Goal: Information Seeking & Learning: Learn about a topic

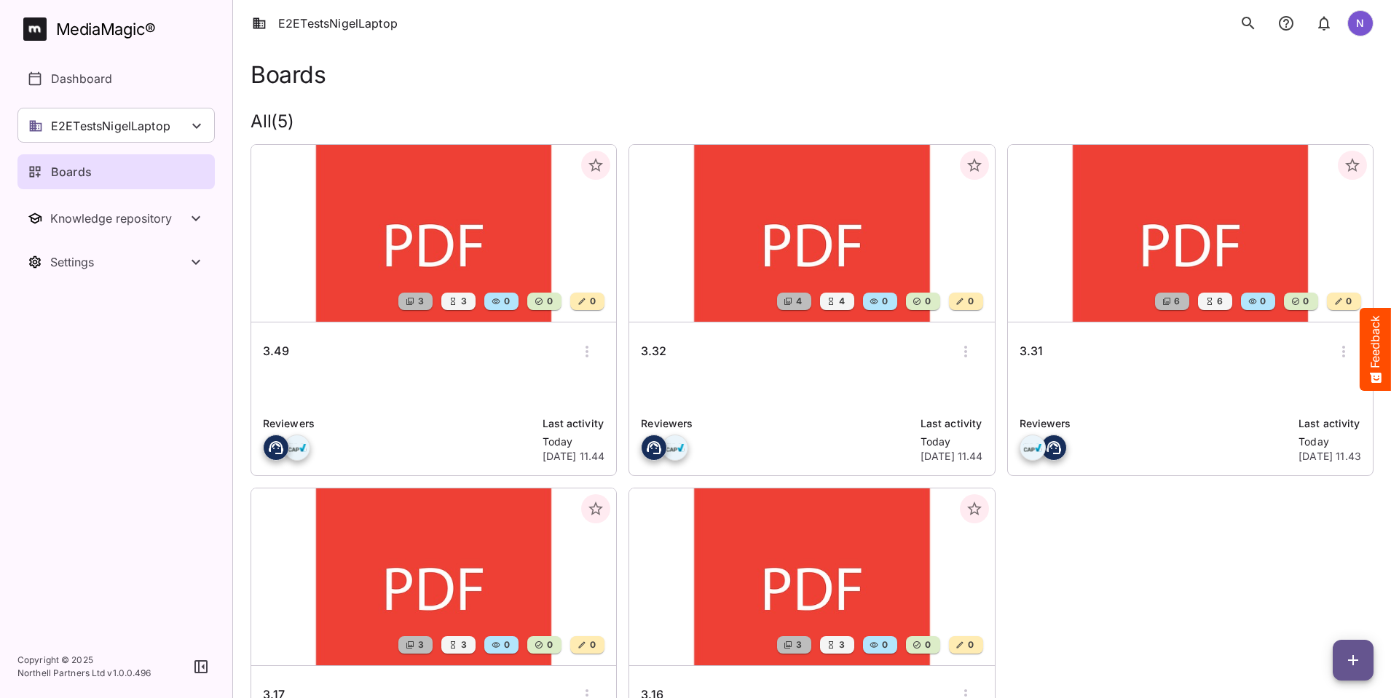
click at [641, 349] on h6 "3.32" at bounding box center [653, 351] width 25 height 19
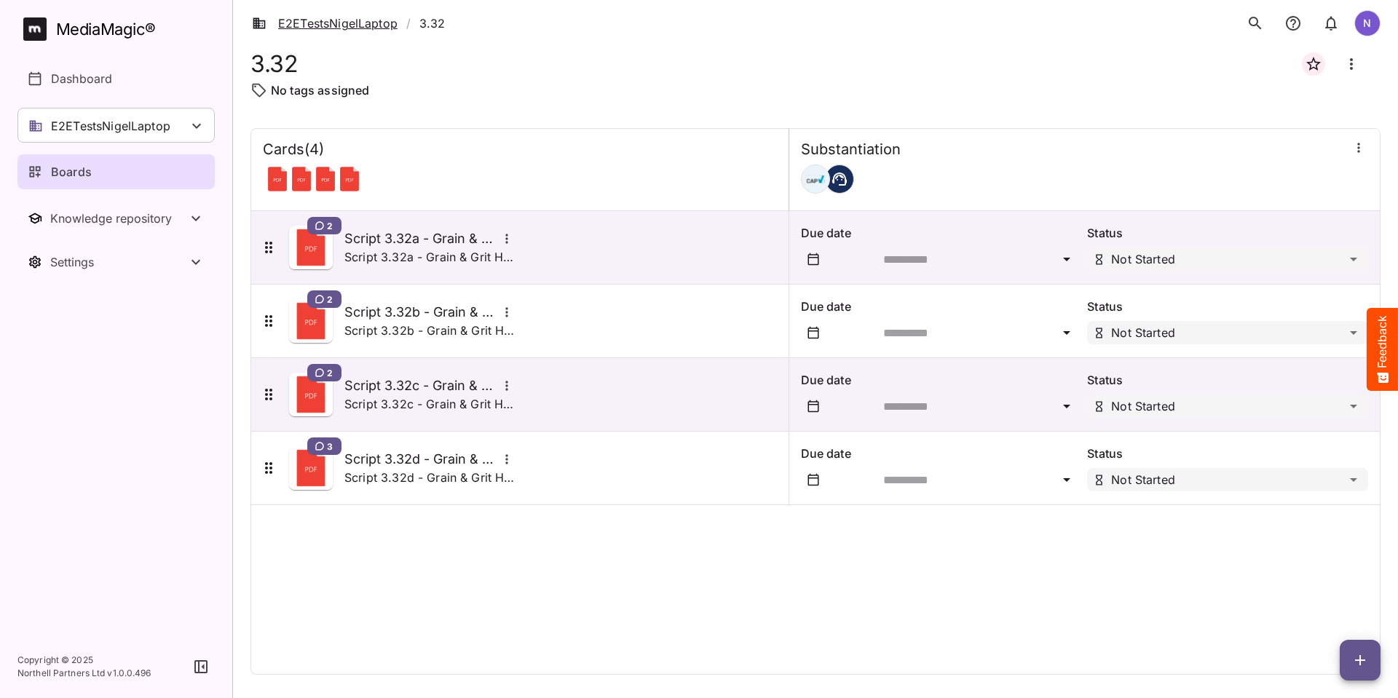
click at [349, 25] on link "E2ETestsNigelLaptop" at bounding box center [325, 23] width 146 height 17
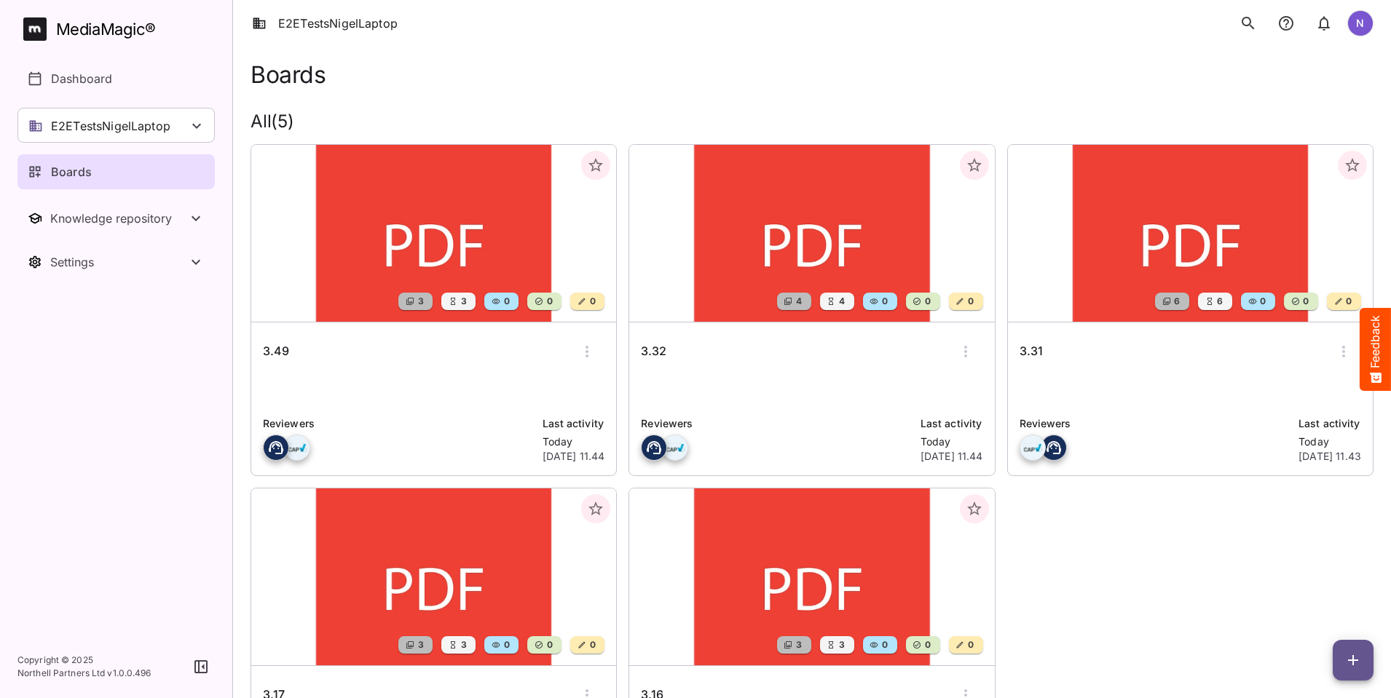
click at [1019, 355] on h6 "3.31" at bounding box center [1030, 351] width 23 height 19
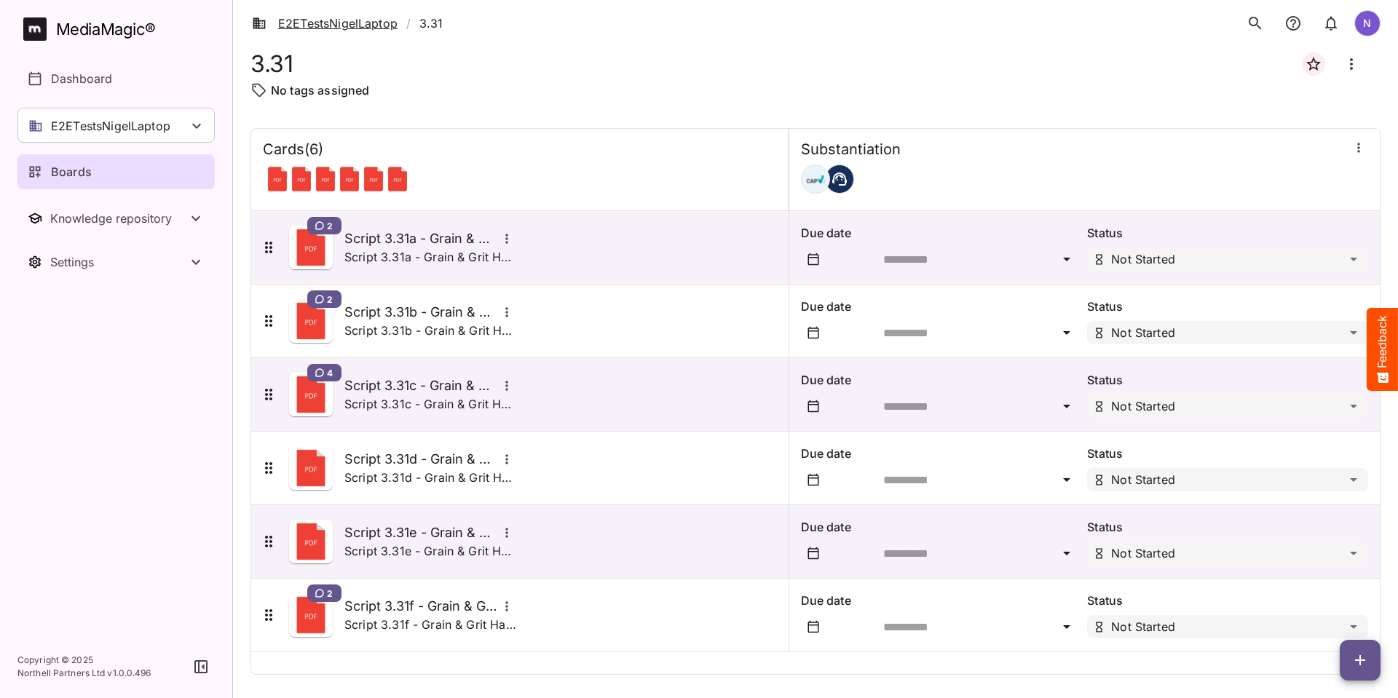
click at [346, 25] on link "E2ETestsNigelLaptop" at bounding box center [325, 23] width 146 height 17
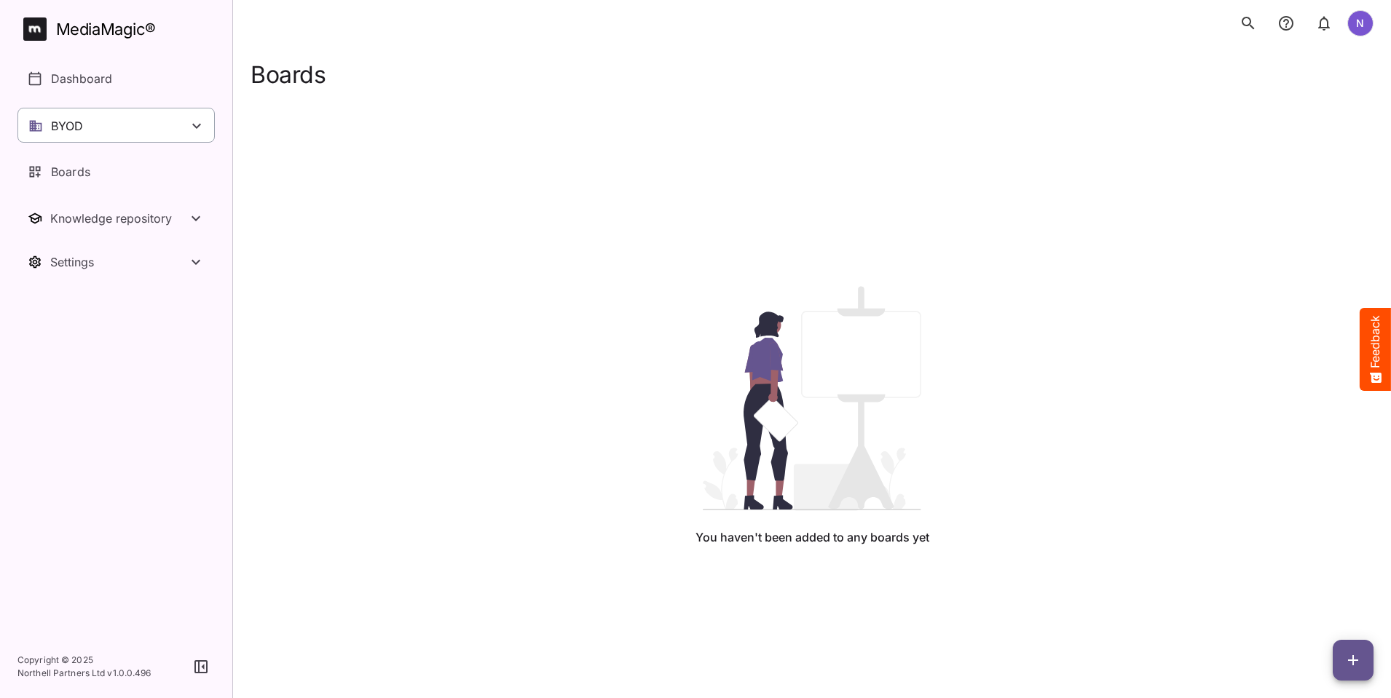
click at [98, 133] on div "BYOD" at bounding box center [115, 125] width 197 height 35
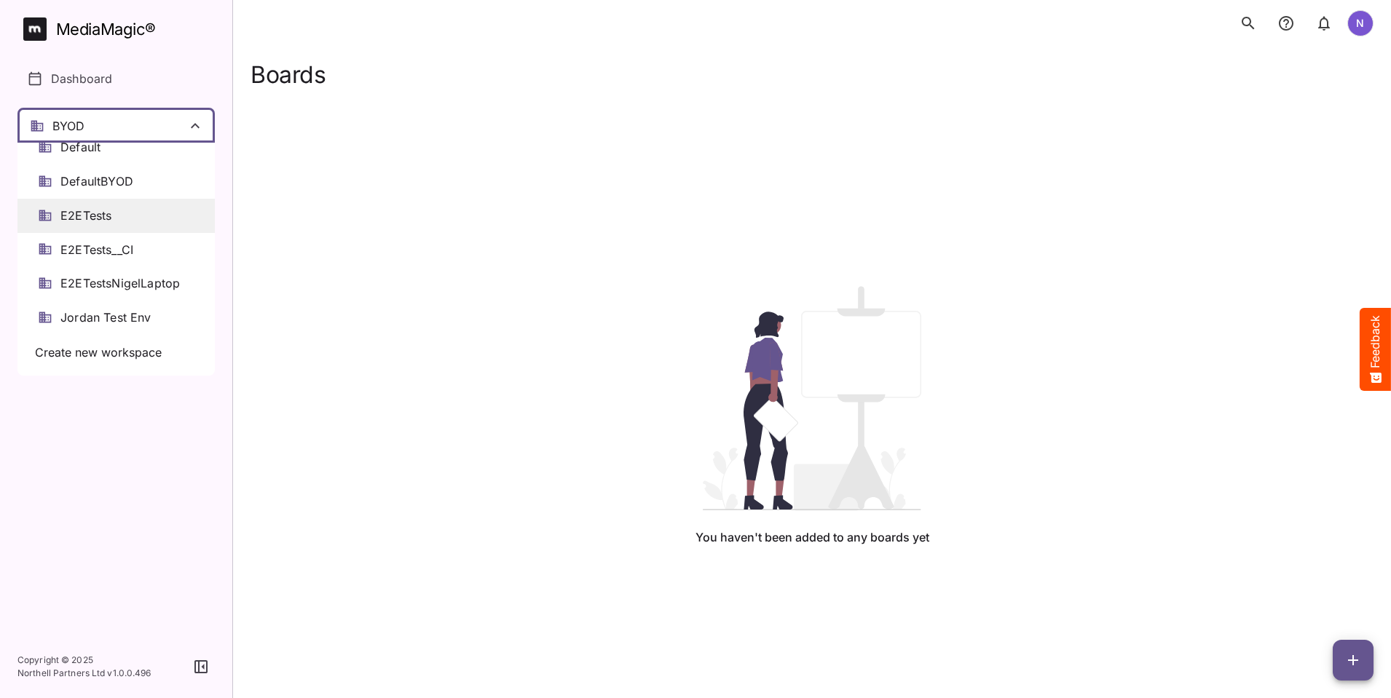
scroll to position [73, 0]
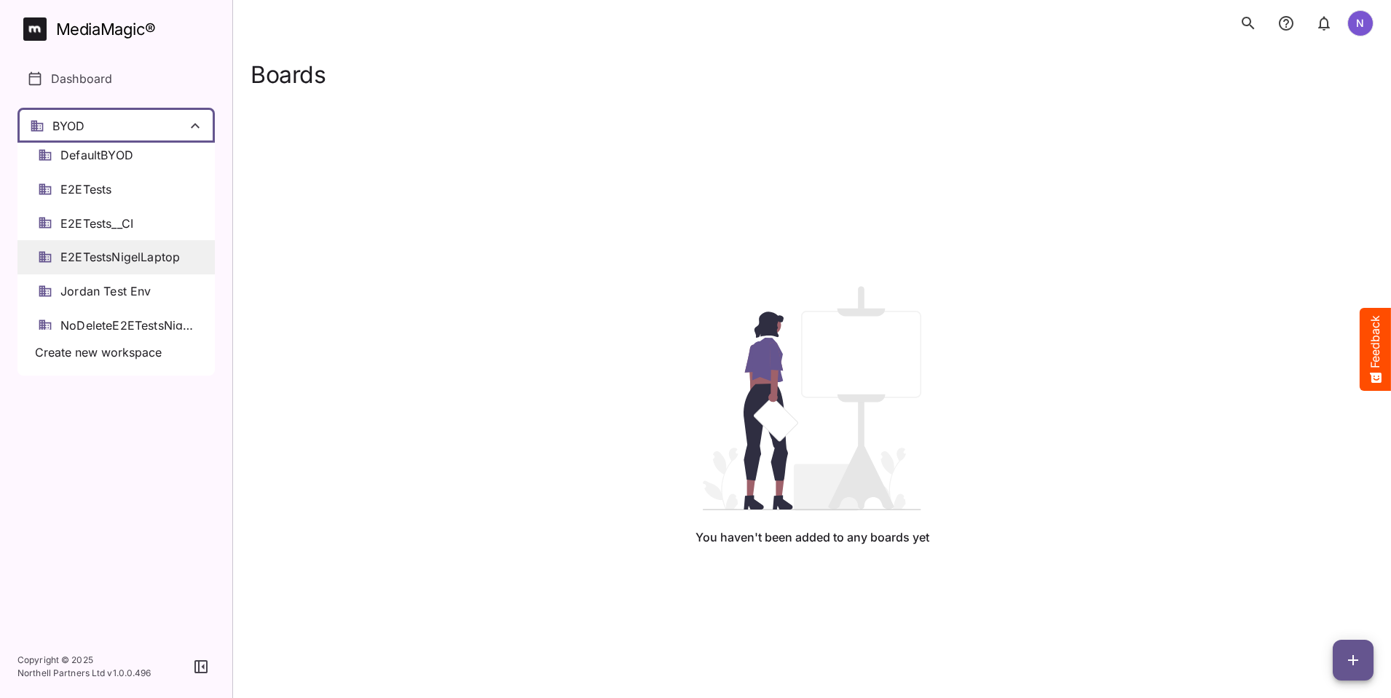
click at [105, 250] on span "E2ETestsNigelLaptop" at bounding box center [119, 257] width 119 height 17
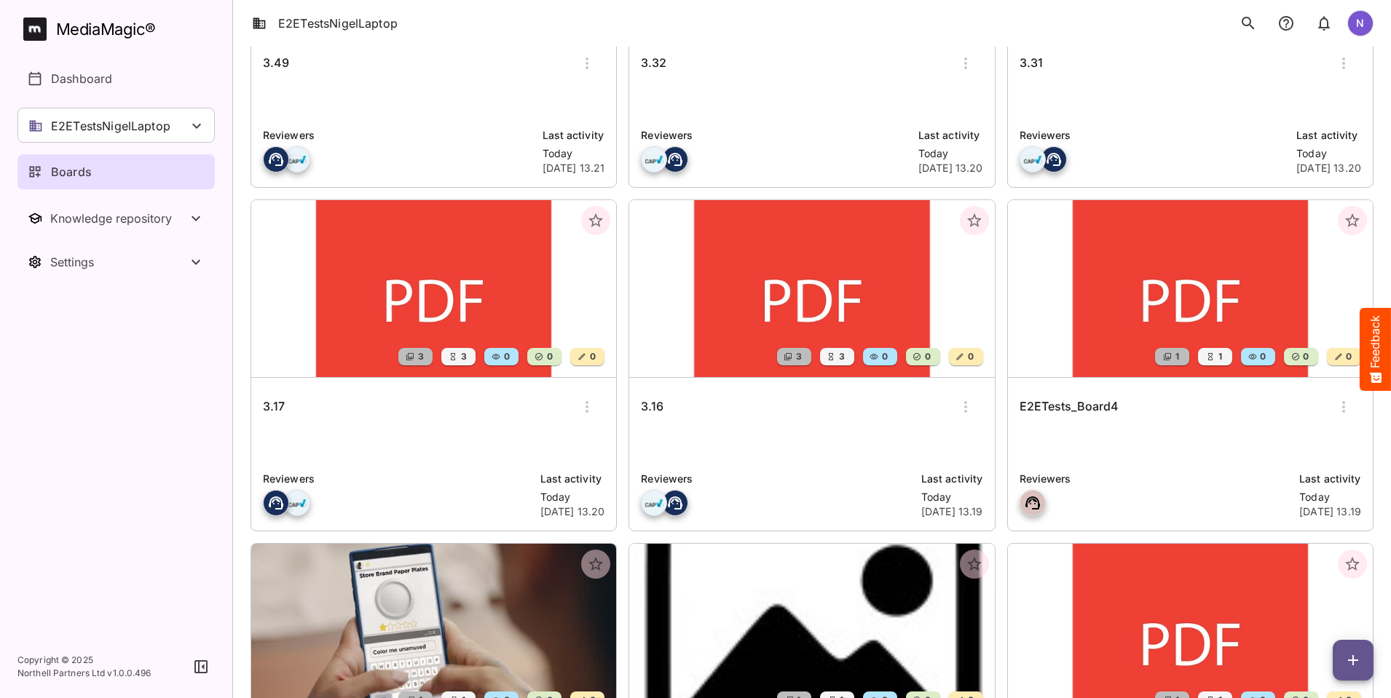
scroll to position [291, 0]
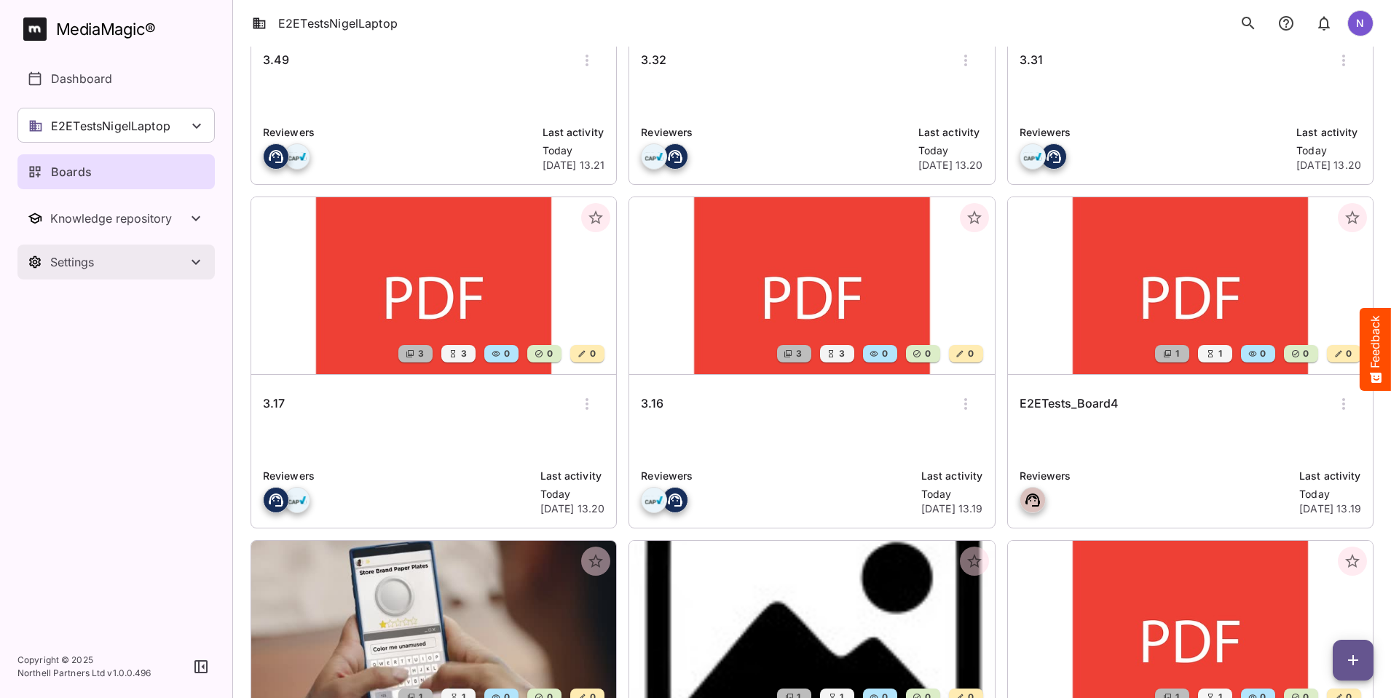
click at [78, 258] on div "Settings" at bounding box center [118, 262] width 137 height 15
click at [97, 309] on p "Workspace details" at bounding box center [102, 305] width 103 height 17
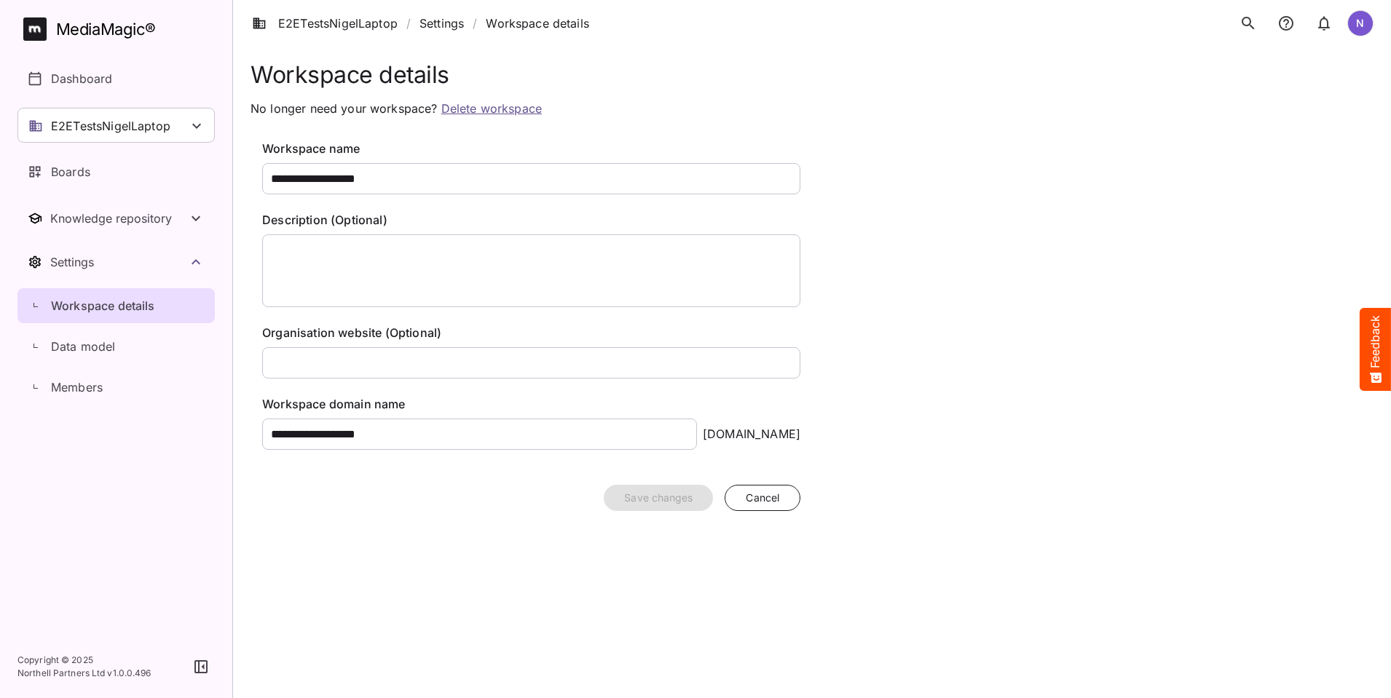
click at [494, 108] on link "Delete workspace" at bounding box center [491, 108] width 100 height 15
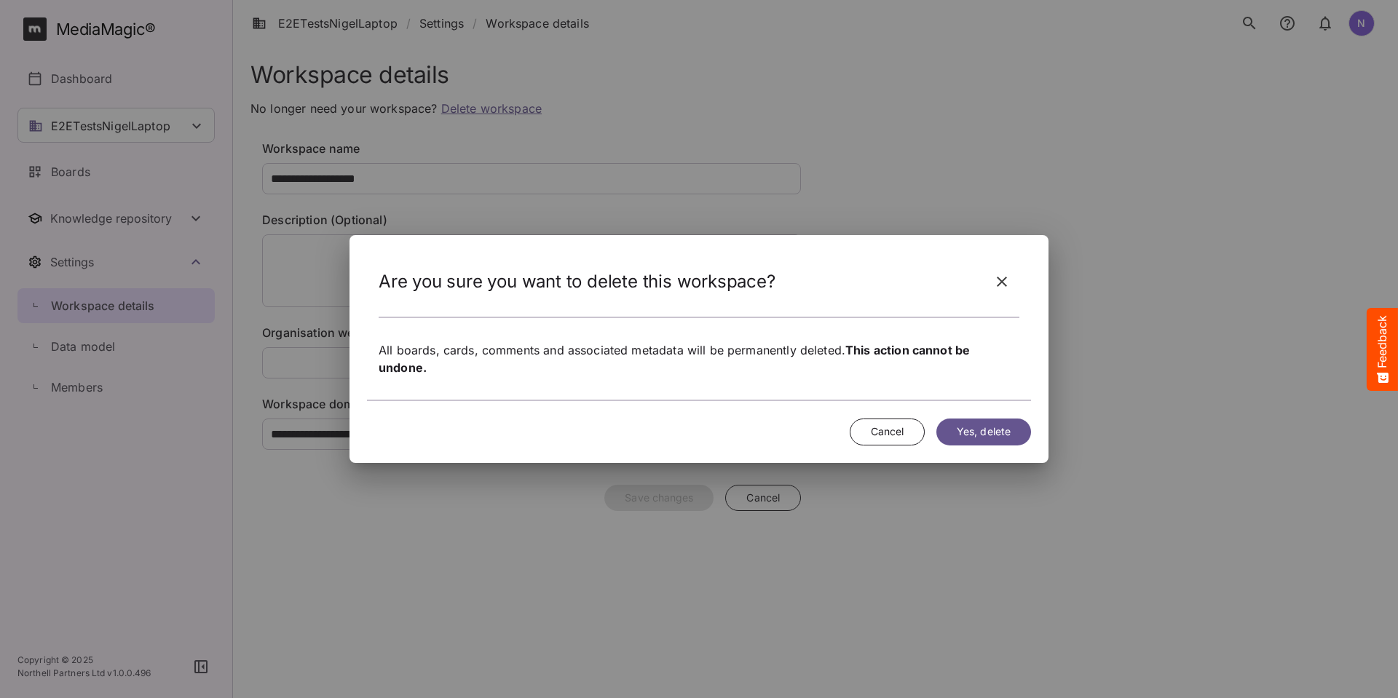
click at [985, 429] on span "Yes, delete" at bounding box center [984, 432] width 54 height 18
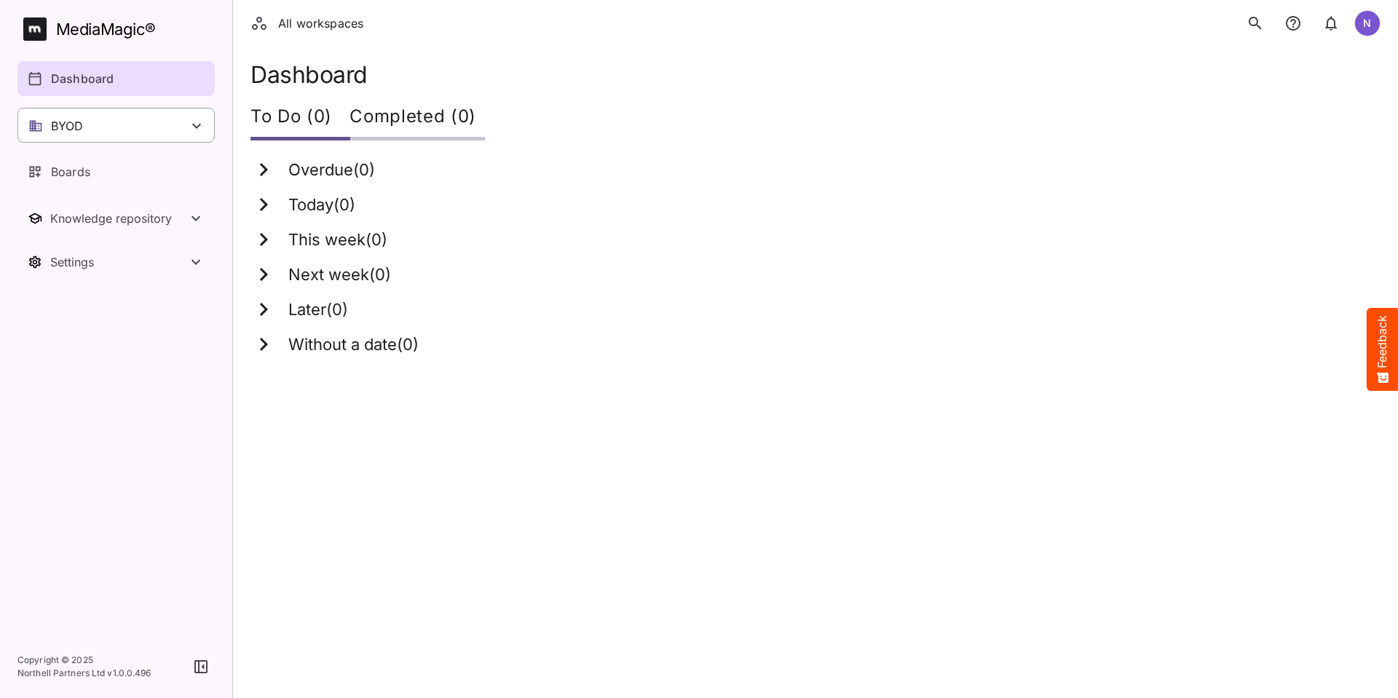
click at [186, 129] on div "BYOD" at bounding box center [115, 125] width 197 height 35
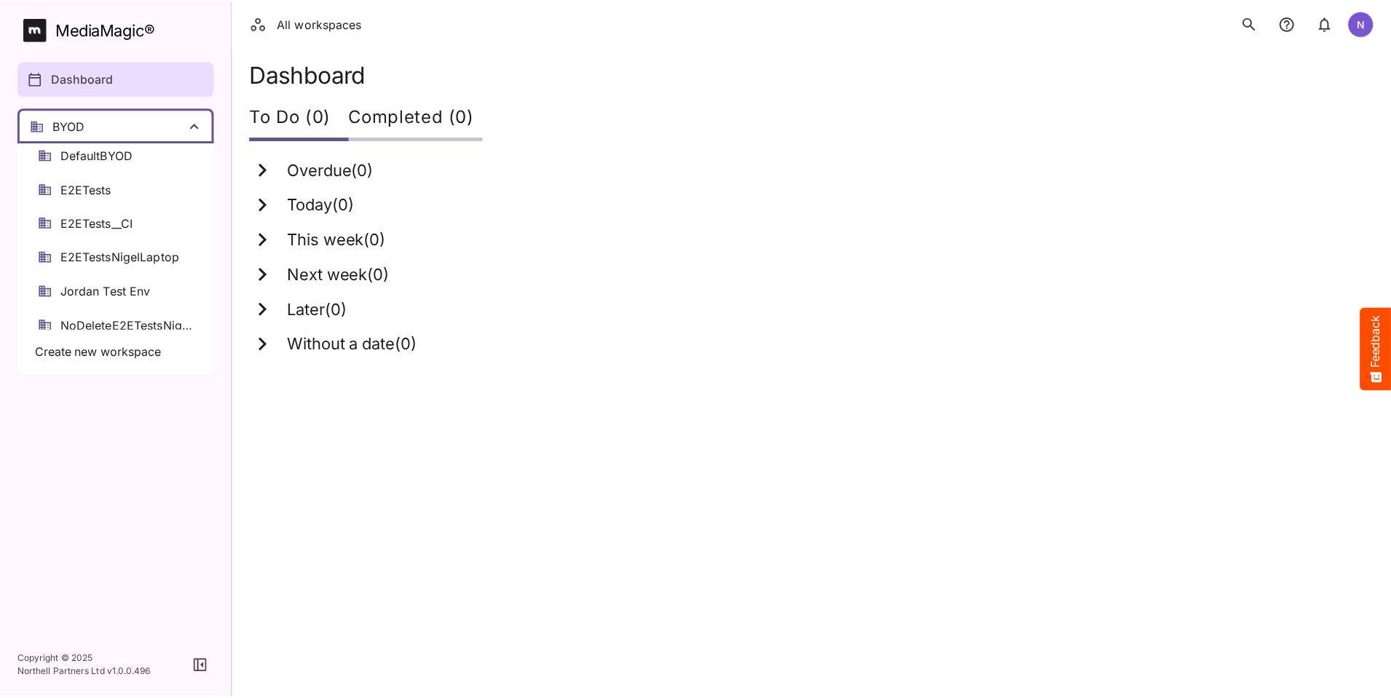
scroll to position [146, 0]
click at [138, 184] on span "E2ETestsNigelLaptop" at bounding box center [119, 184] width 119 height 17
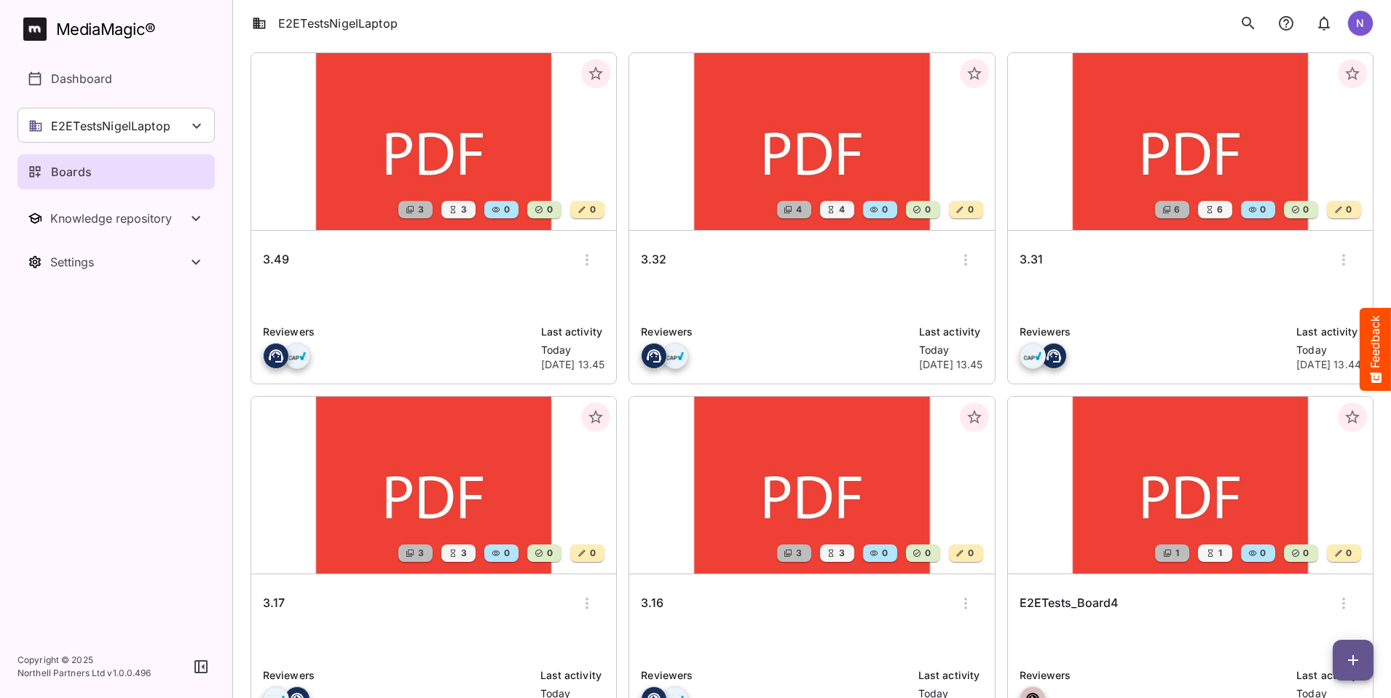
scroll to position [68, 0]
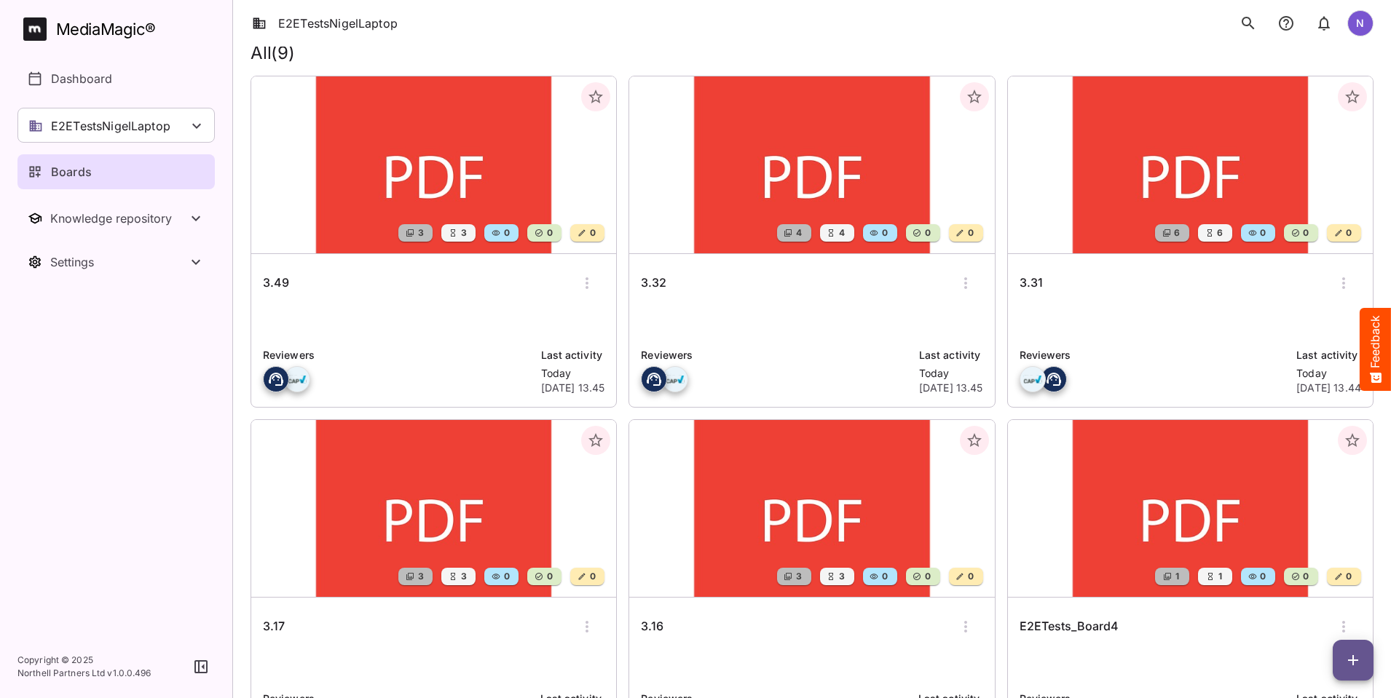
click at [578, 282] on icon "button" at bounding box center [586, 282] width 17 height 17
click at [526, 406] on p "Delete board" at bounding box center [542, 406] width 98 height 17
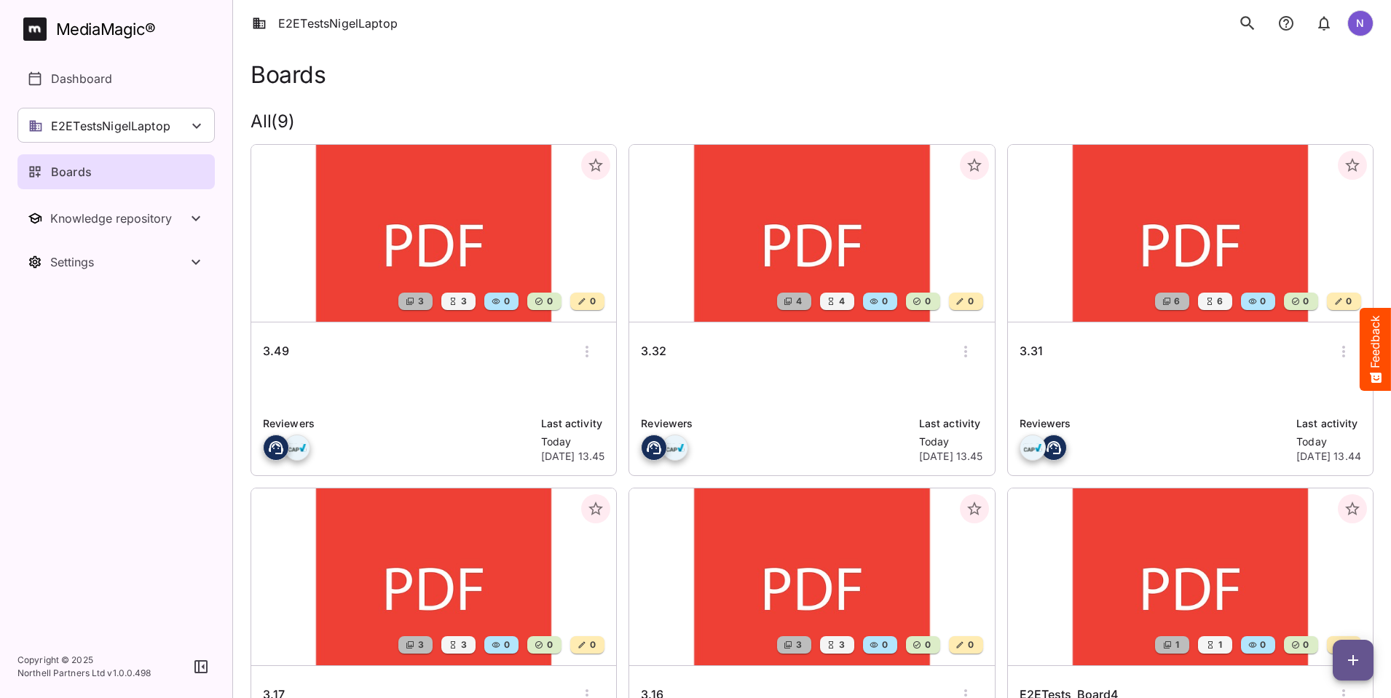
click at [578, 354] on icon "button" at bounding box center [586, 351] width 17 height 17
click at [517, 473] on p "Delete board" at bounding box center [542, 474] width 98 height 17
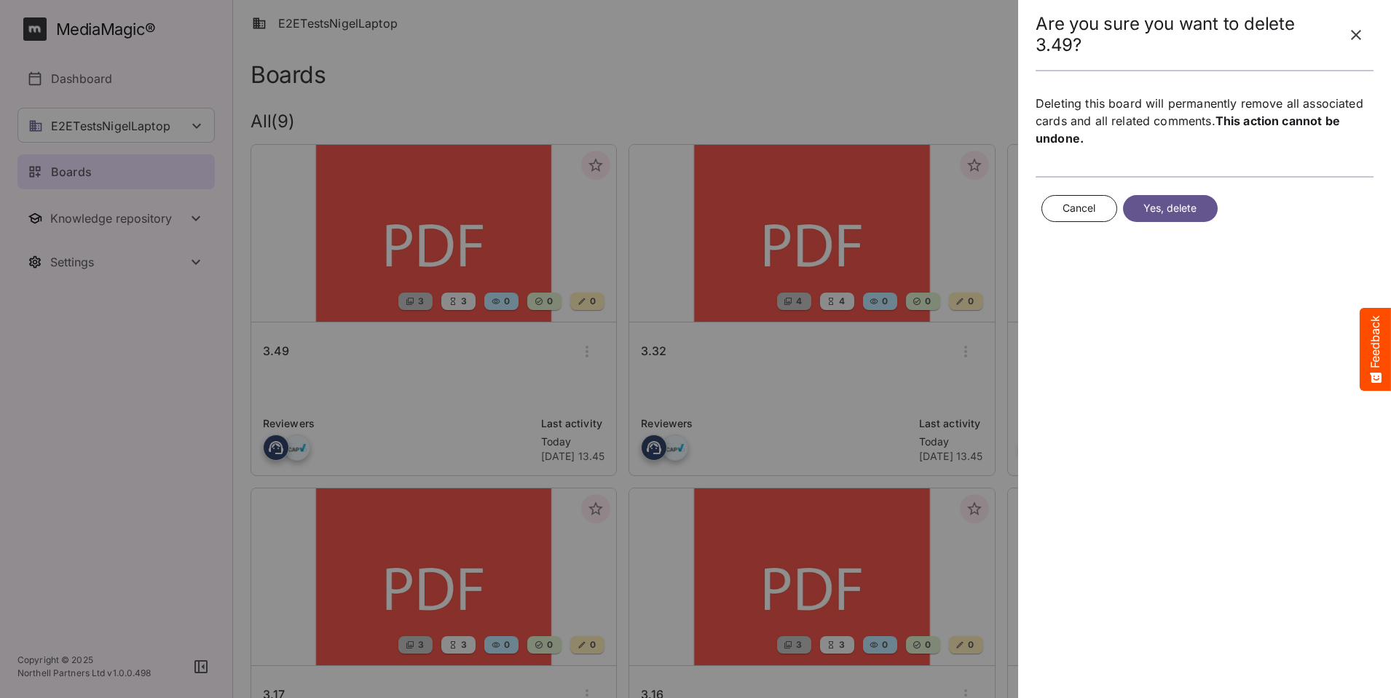
click at [1164, 211] on span "Yes, delete" at bounding box center [1170, 208] width 54 height 18
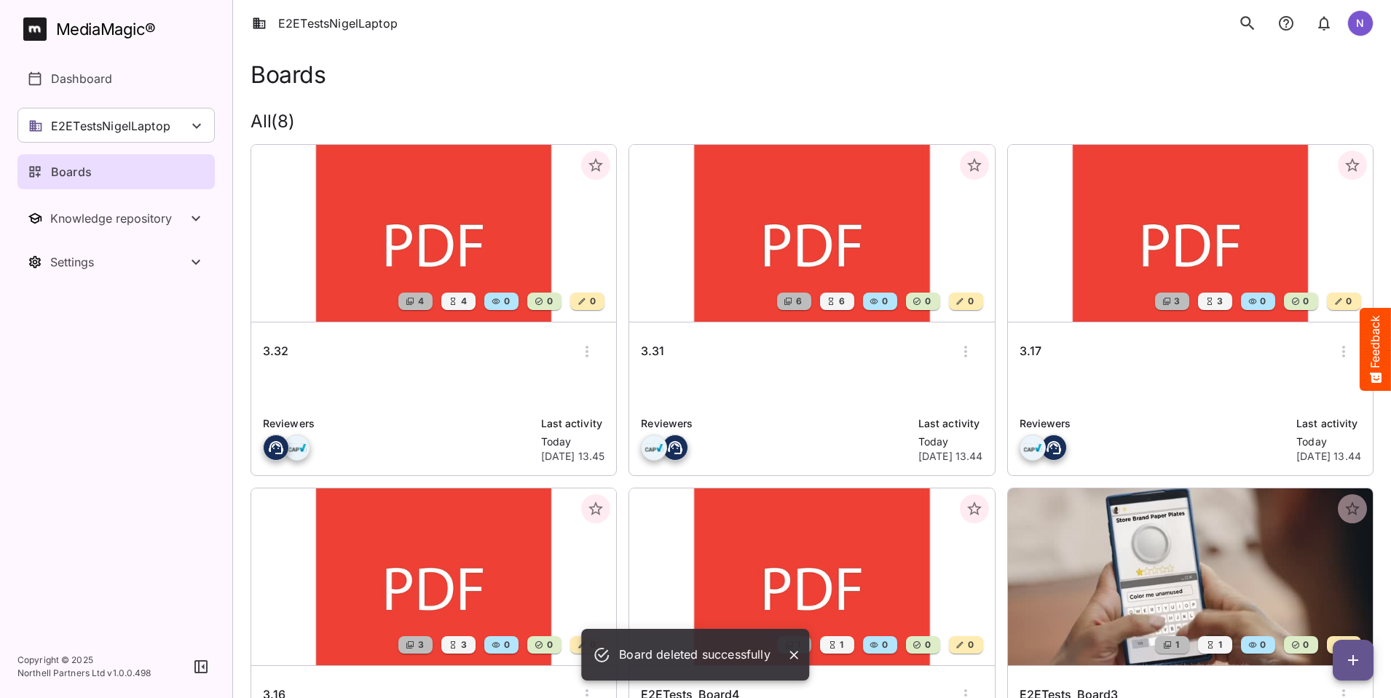
click at [578, 353] on icon "button" at bounding box center [586, 351] width 17 height 17
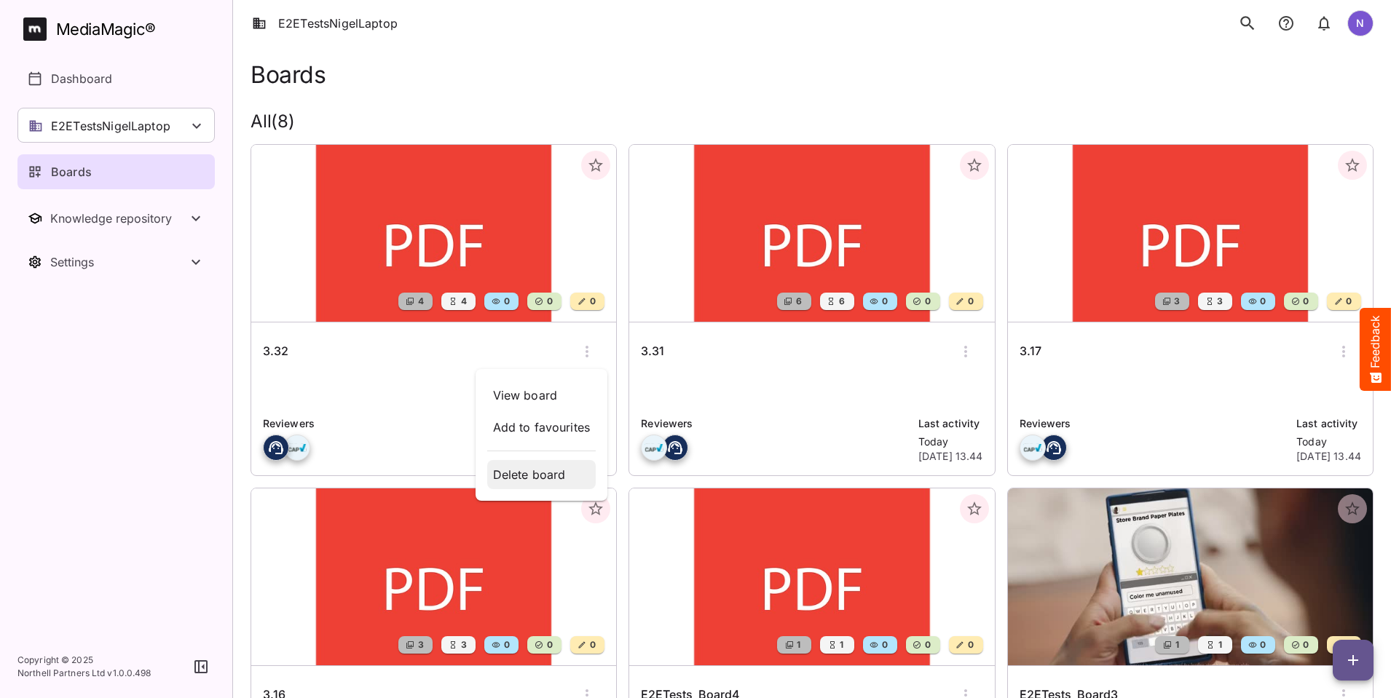
click at [520, 476] on p "Delete board" at bounding box center [542, 474] width 98 height 17
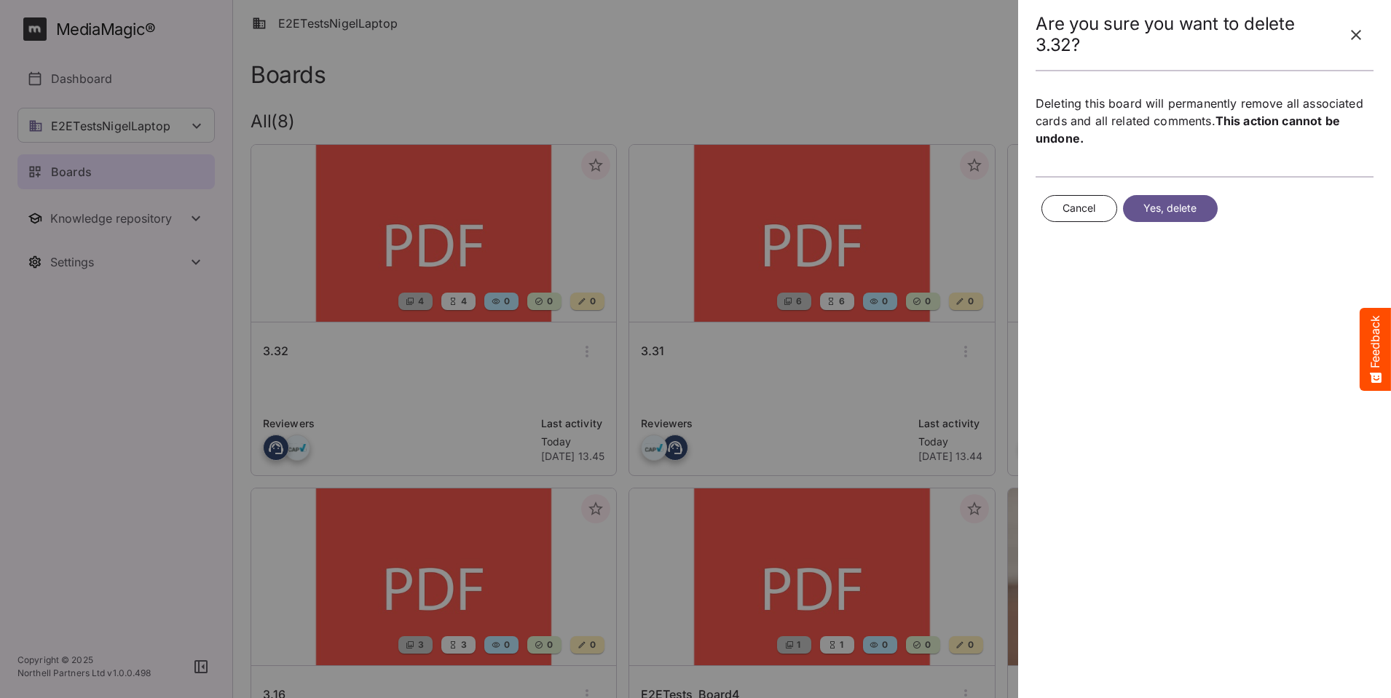
click at [1175, 210] on span "Yes, delete" at bounding box center [1170, 208] width 54 height 18
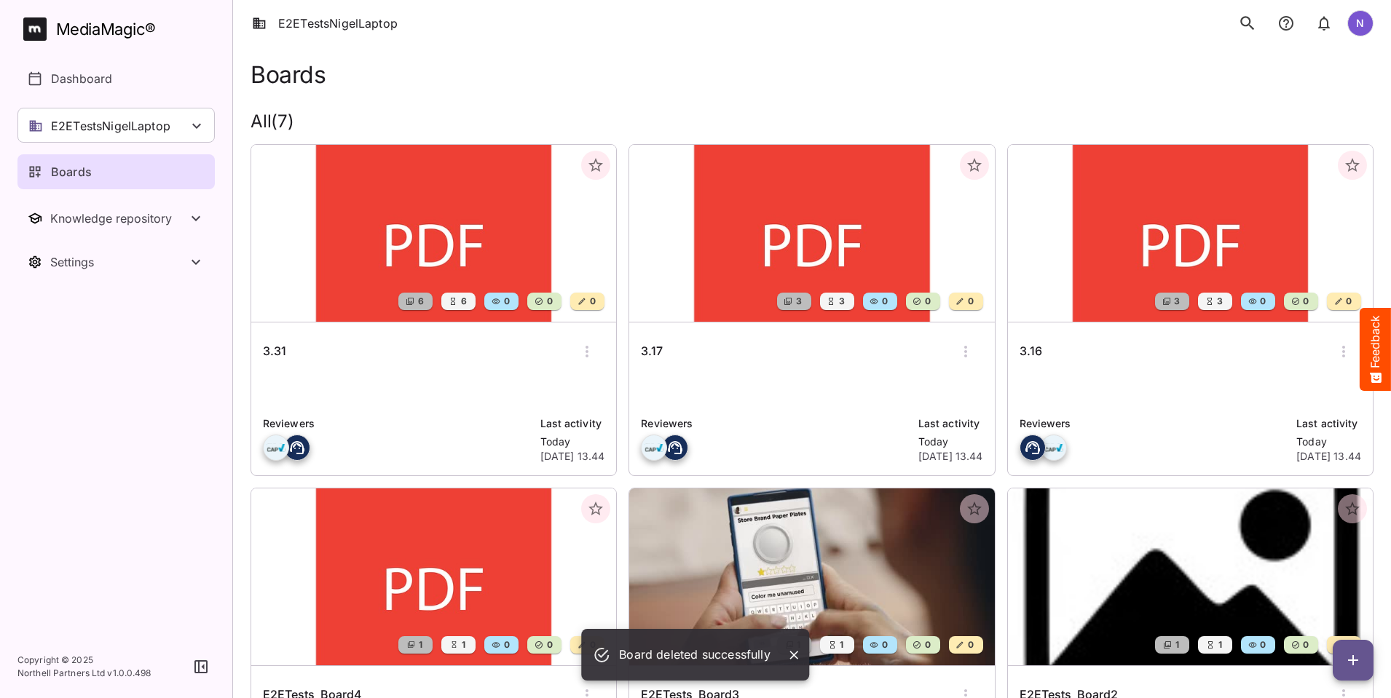
click at [578, 351] on icon "button" at bounding box center [586, 351] width 17 height 17
click at [526, 475] on p "Delete board" at bounding box center [542, 474] width 98 height 17
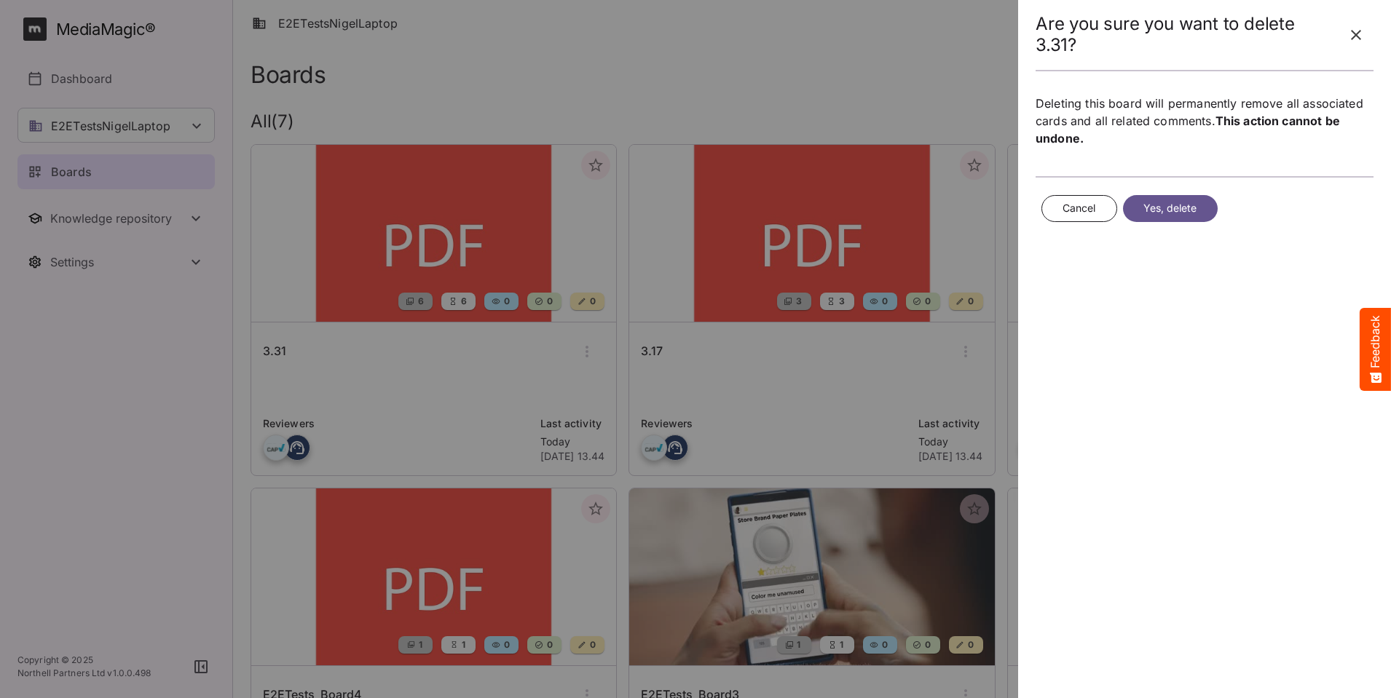
click at [1184, 210] on span "Yes, delete" at bounding box center [1170, 208] width 54 height 18
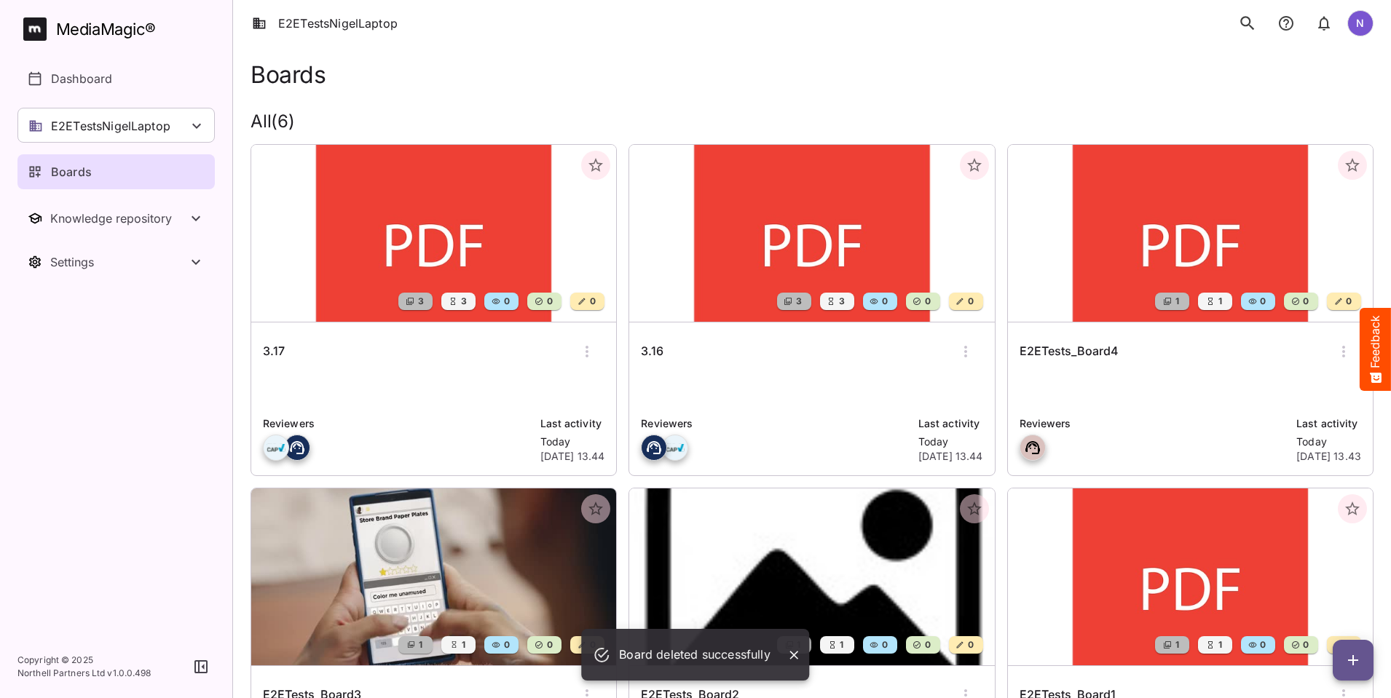
click at [578, 350] on icon "button" at bounding box center [586, 351] width 17 height 17
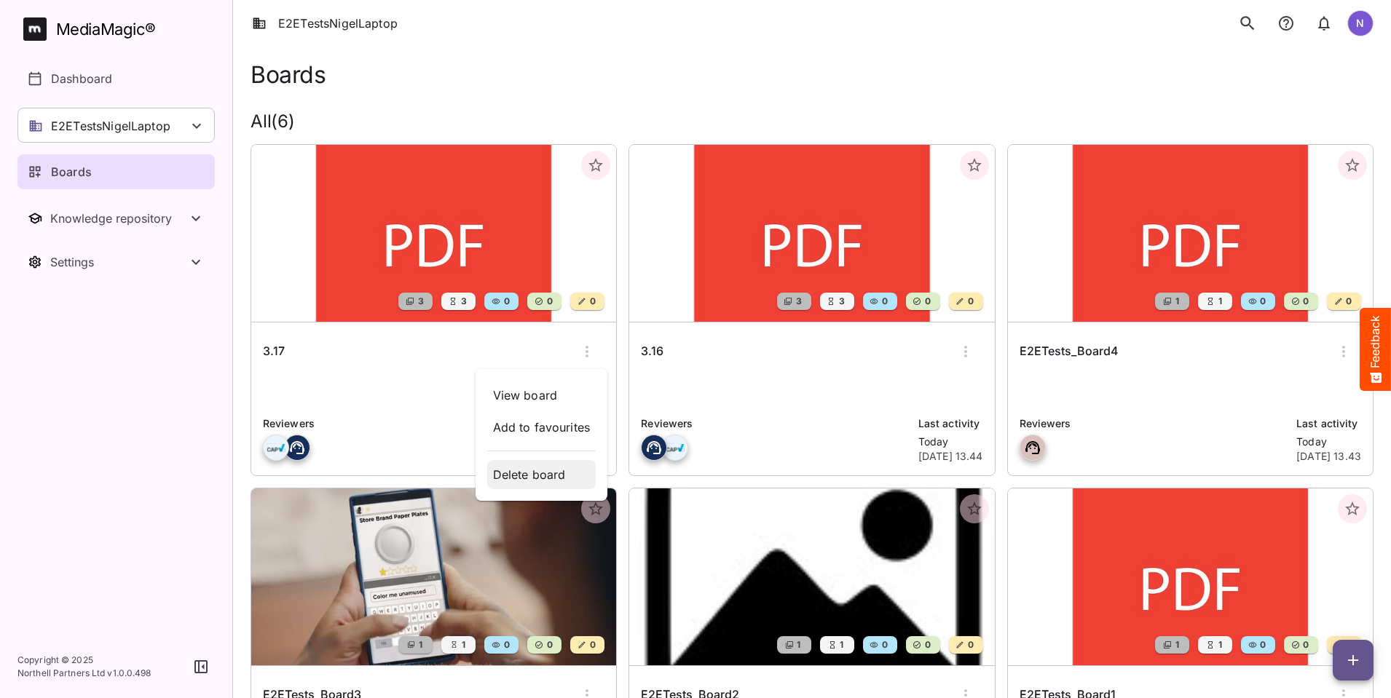
click at [529, 474] on p "Delete board" at bounding box center [542, 474] width 98 height 17
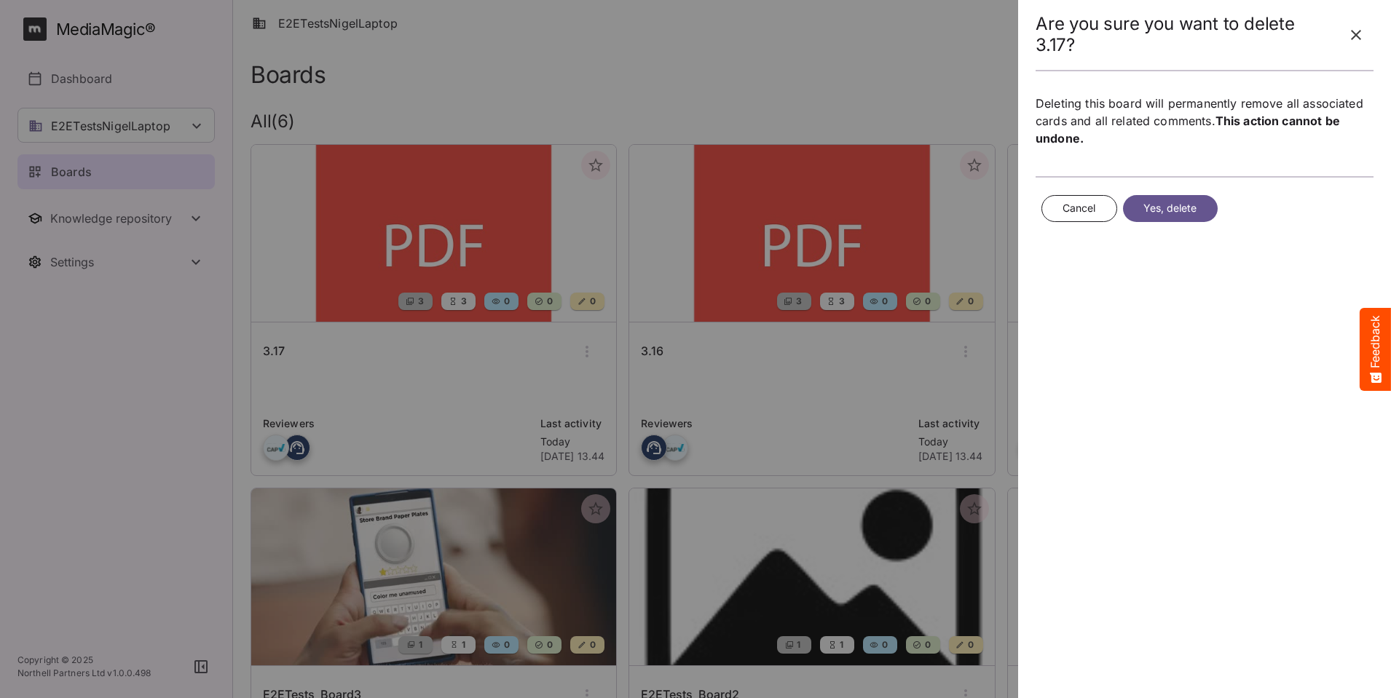
click at [1176, 210] on span "Yes, delete" at bounding box center [1170, 208] width 54 height 18
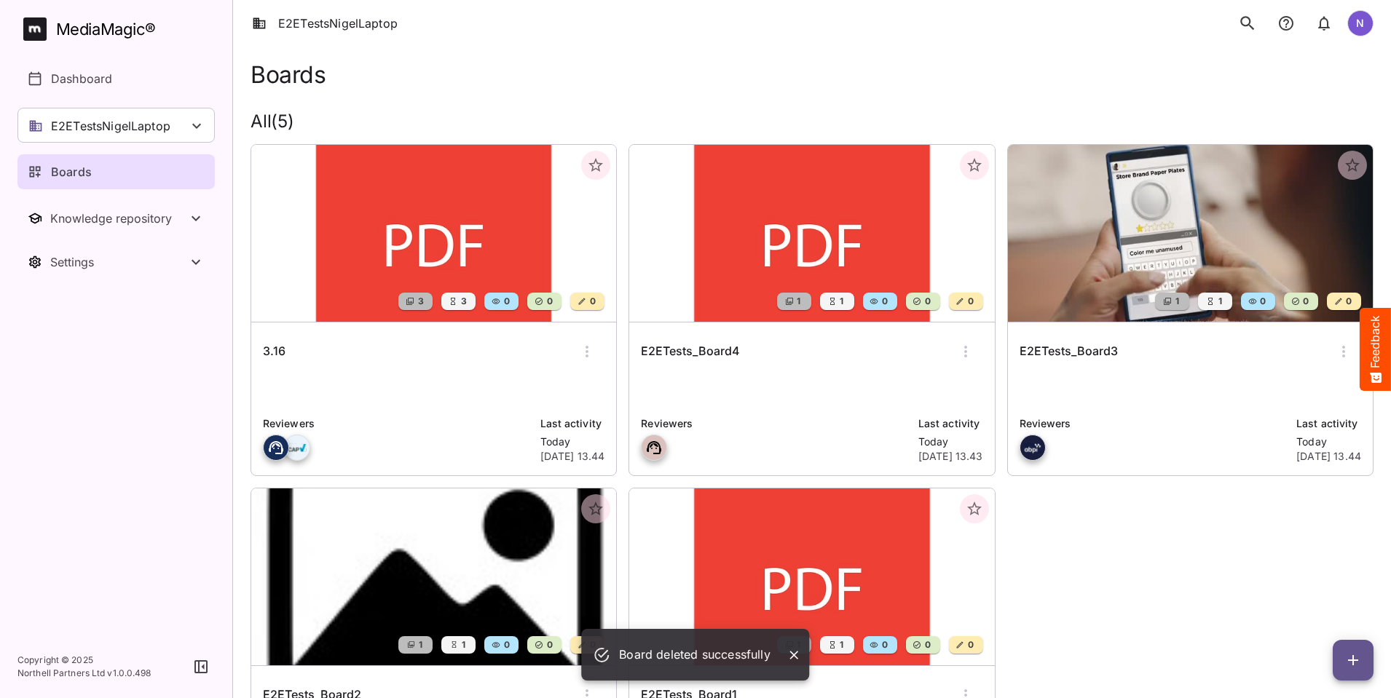
click at [578, 351] on icon "button" at bounding box center [586, 351] width 17 height 17
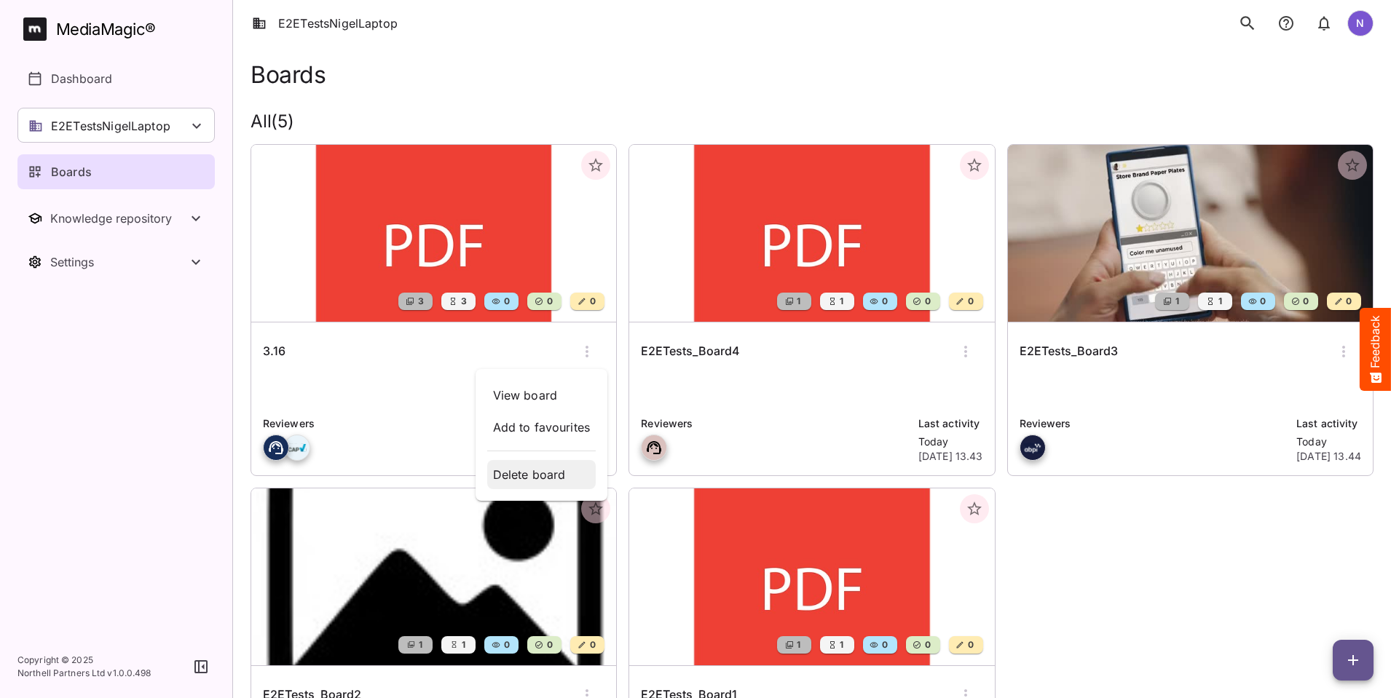
click at [515, 473] on p "Delete board" at bounding box center [542, 474] width 98 height 17
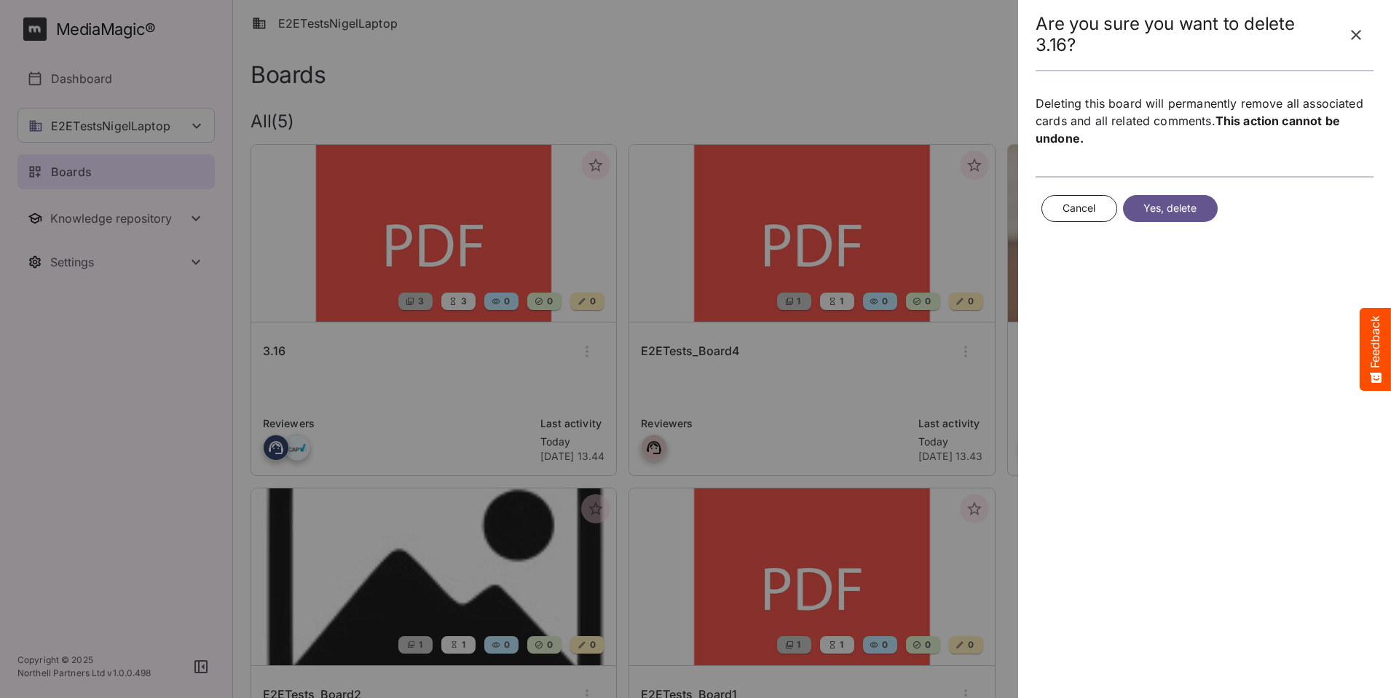
click at [1187, 213] on span "Yes, delete" at bounding box center [1170, 208] width 54 height 18
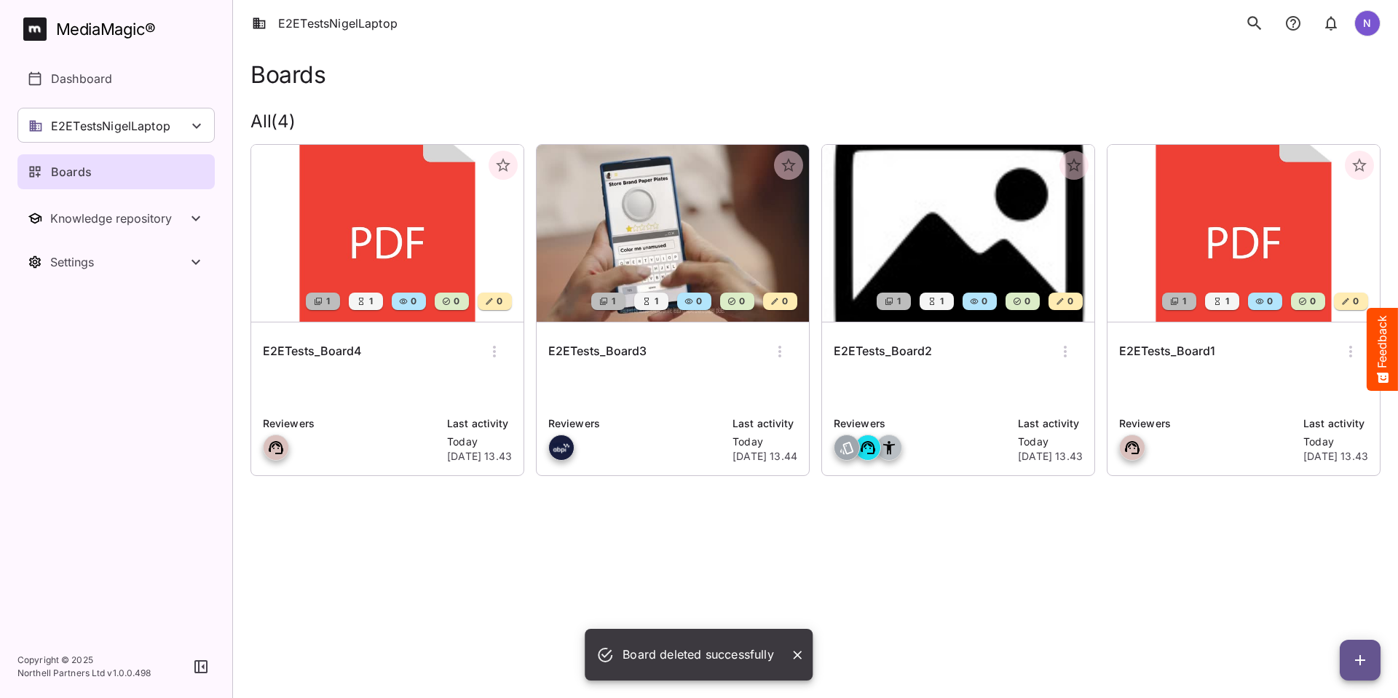
click at [492, 349] on icon "button" at bounding box center [494, 351] width 17 height 17
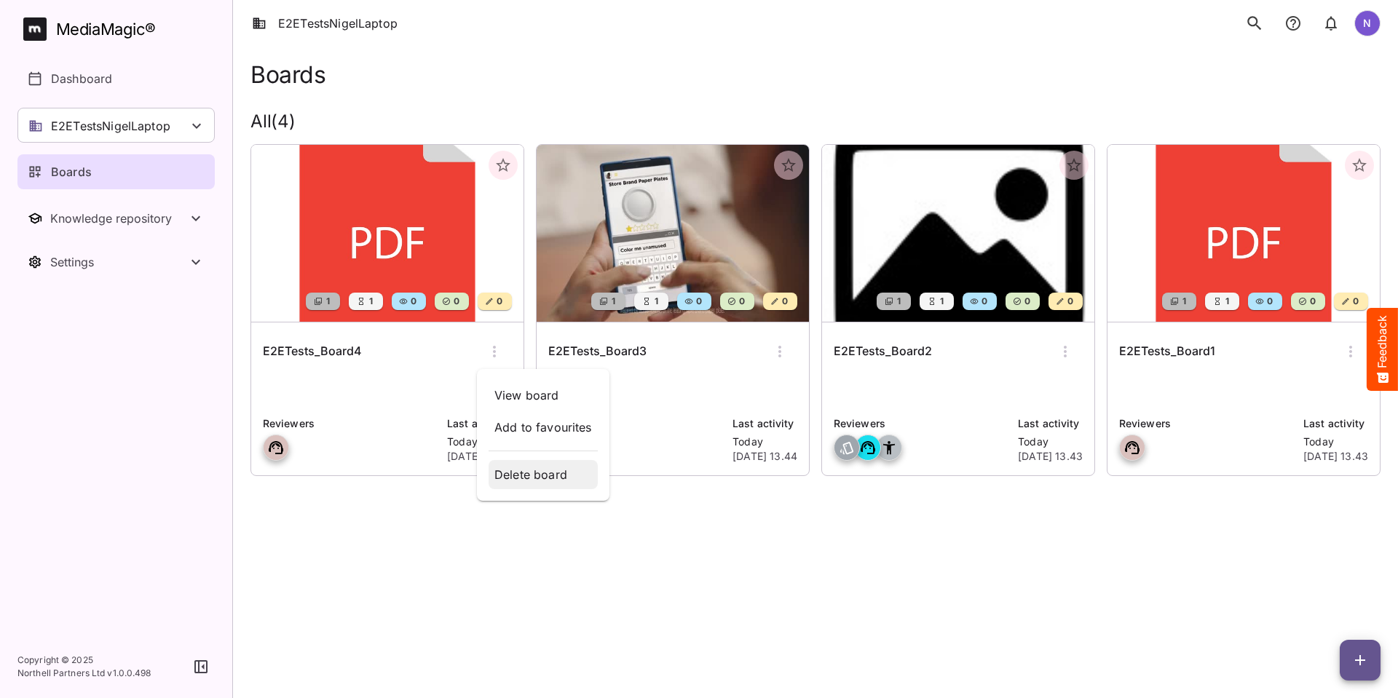
click at [530, 475] on p "Delete board" at bounding box center [543, 474] width 98 height 17
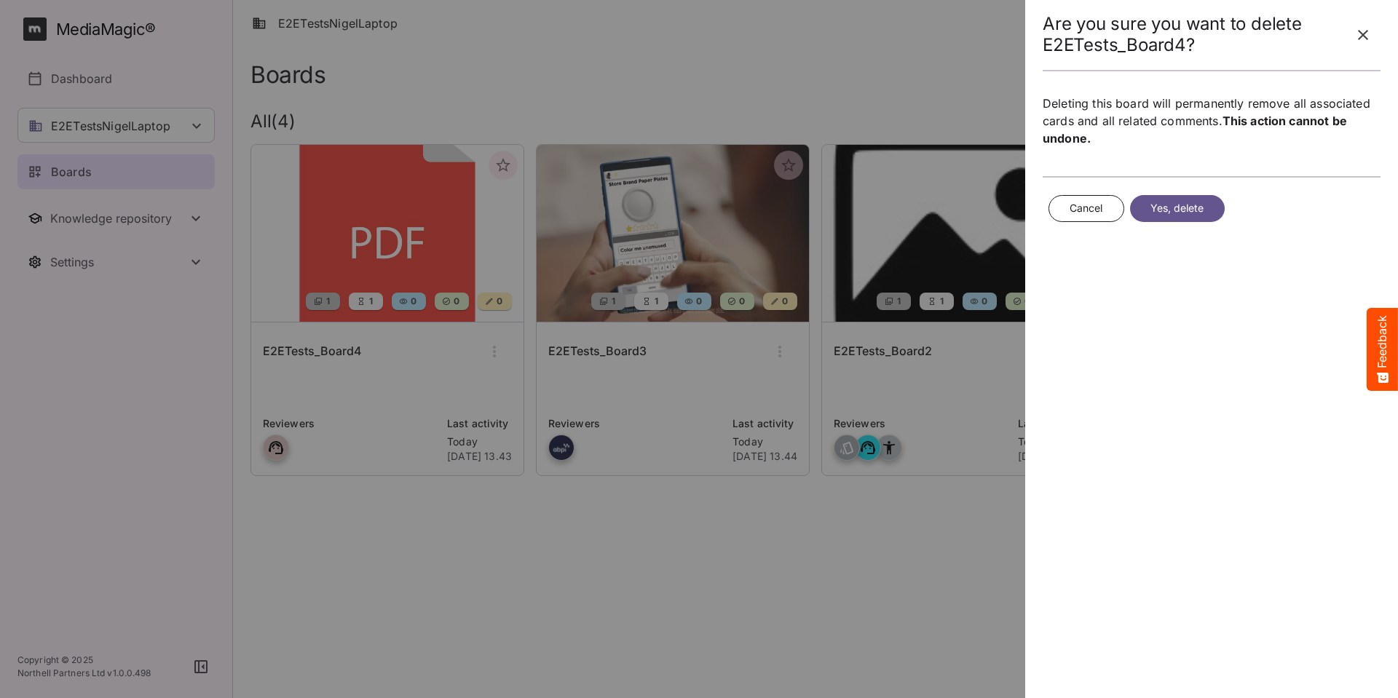
click at [1190, 205] on span "Yes, delete" at bounding box center [1177, 208] width 54 height 18
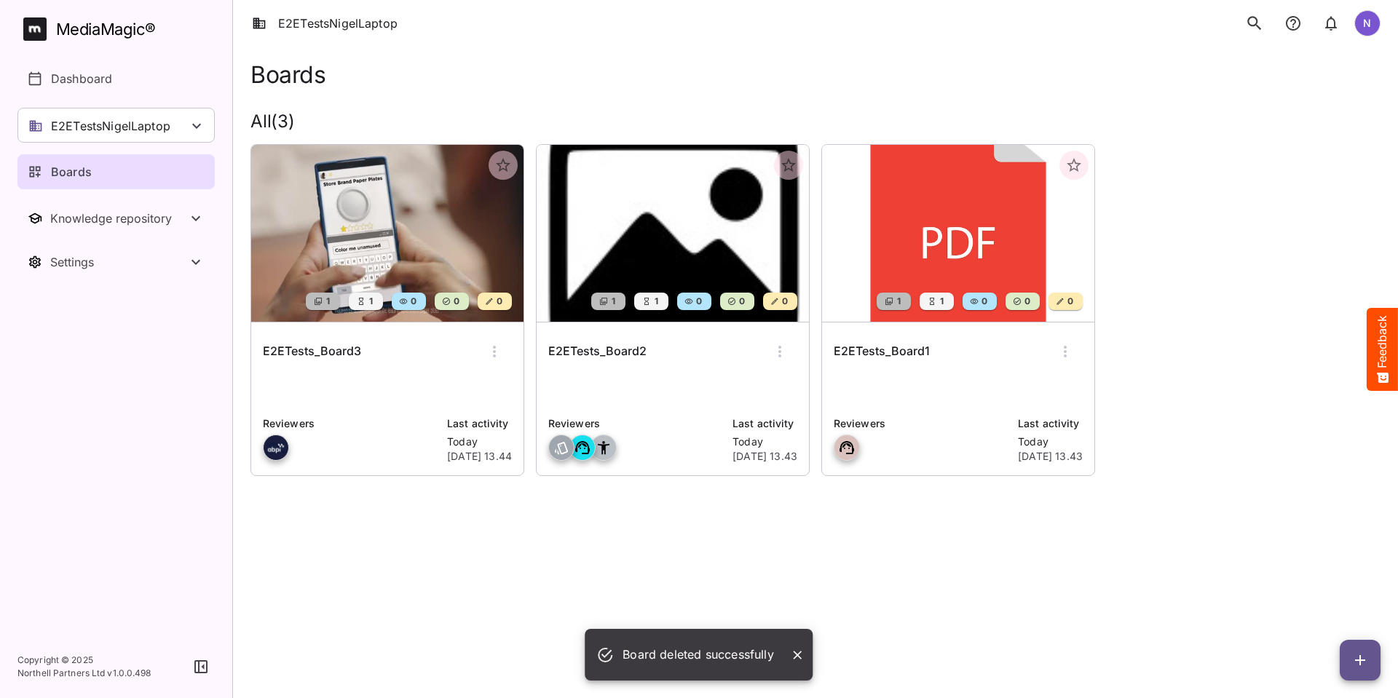
click at [495, 346] on icon "button" at bounding box center [494, 351] width 17 height 17
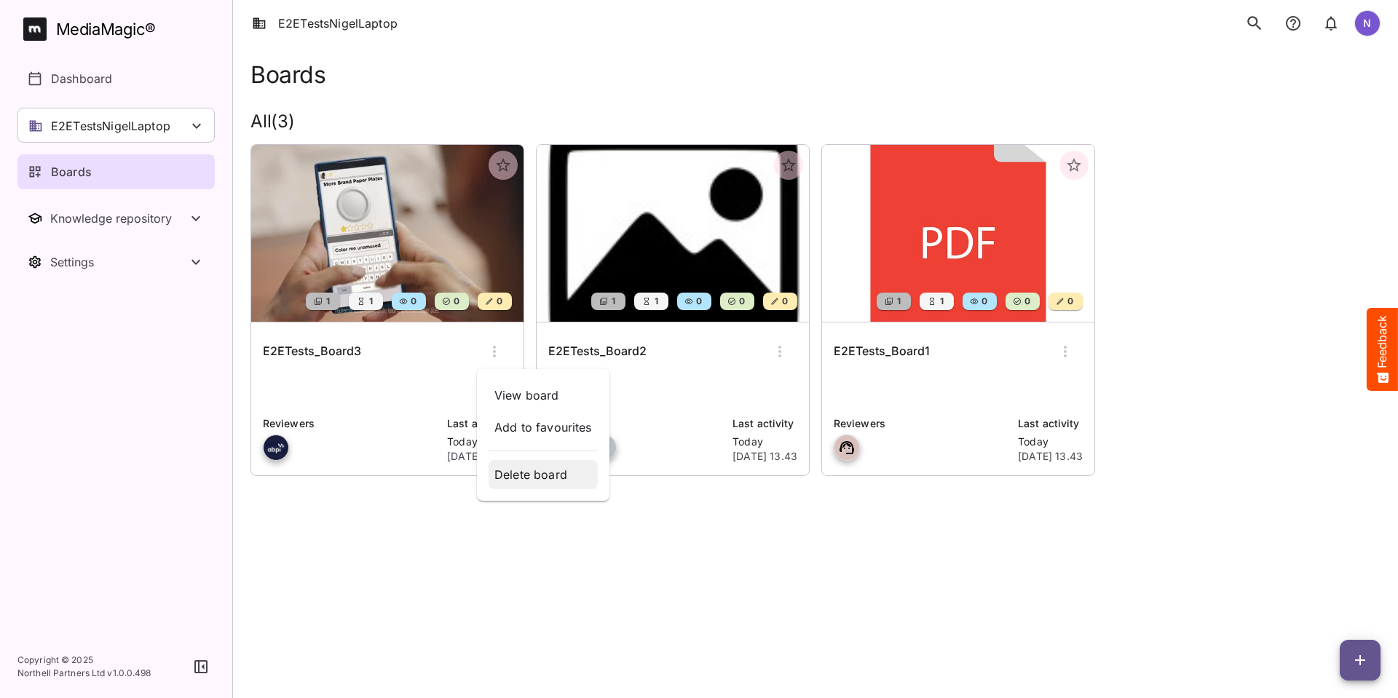
click at [528, 476] on p "Delete board" at bounding box center [543, 474] width 98 height 17
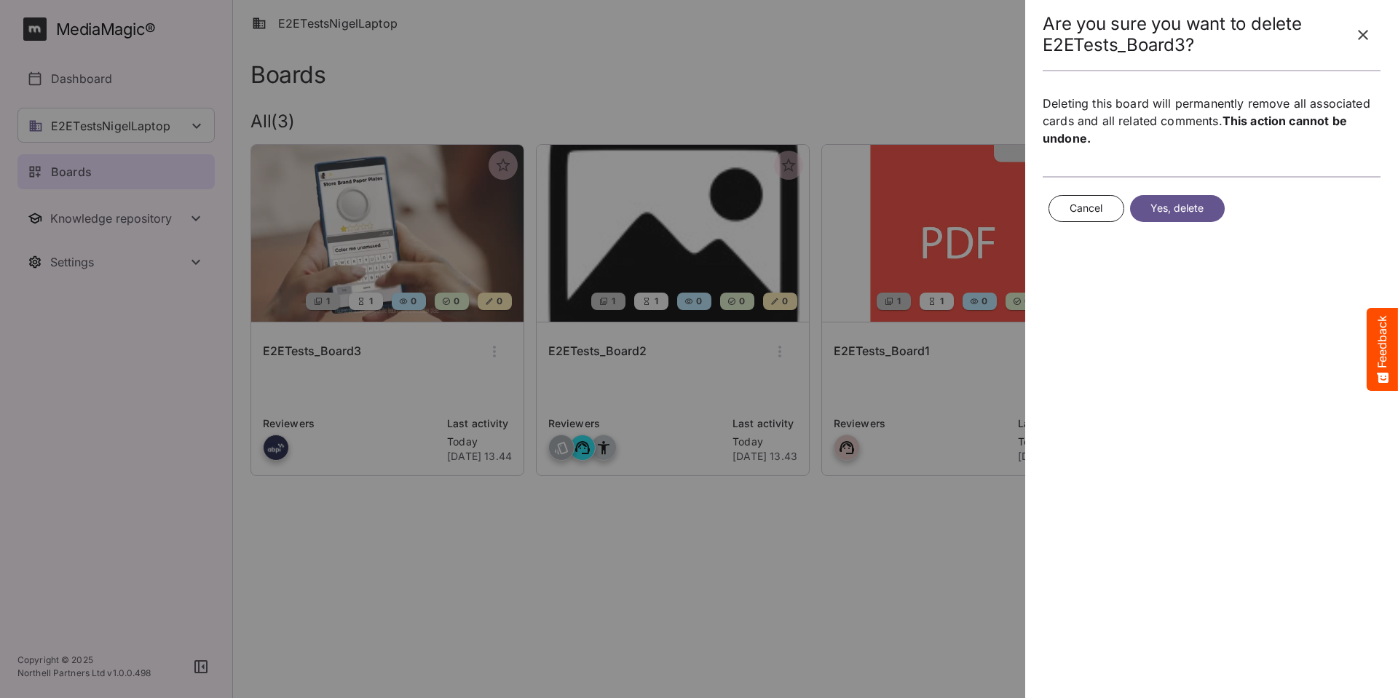
click at [1175, 212] on span "Yes, delete" at bounding box center [1177, 208] width 54 height 18
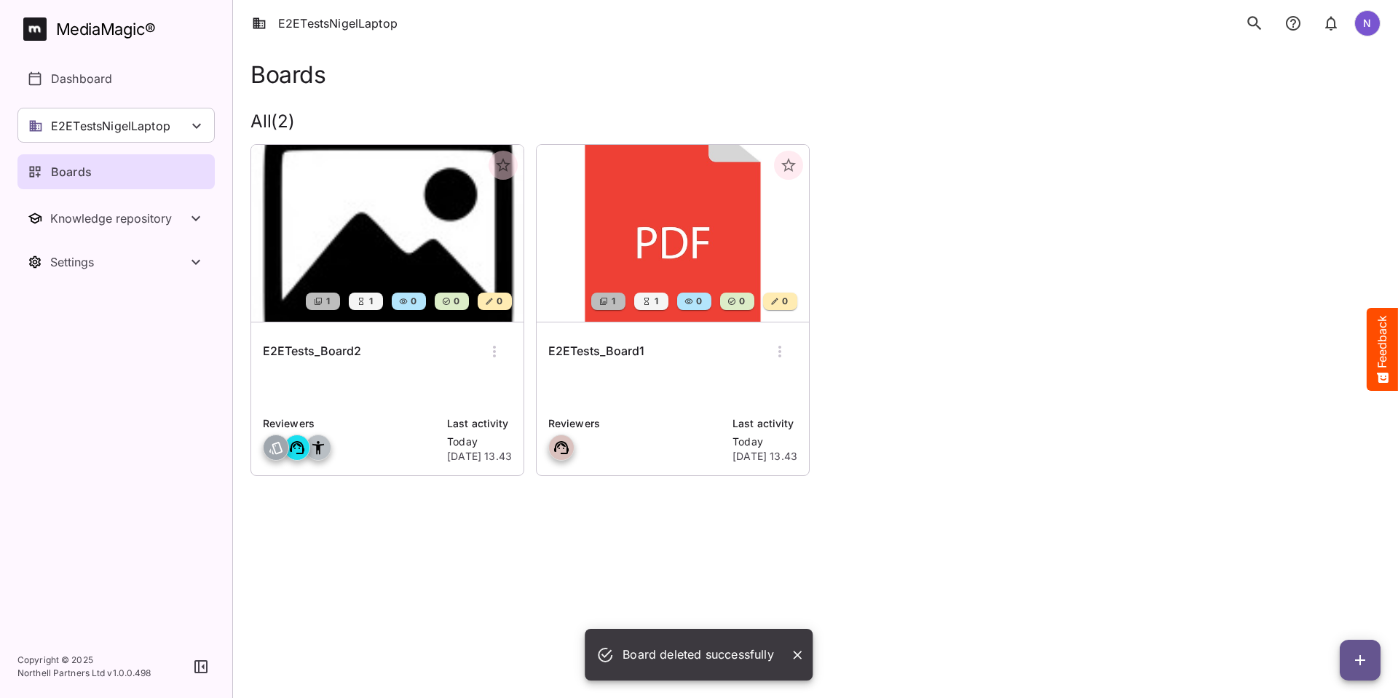
click at [488, 345] on icon "button" at bounding box center [494, 351] width 17 height 17
click at [521, 475] on p "Delete board" at bounding box center [543, 474] width 98 height 17
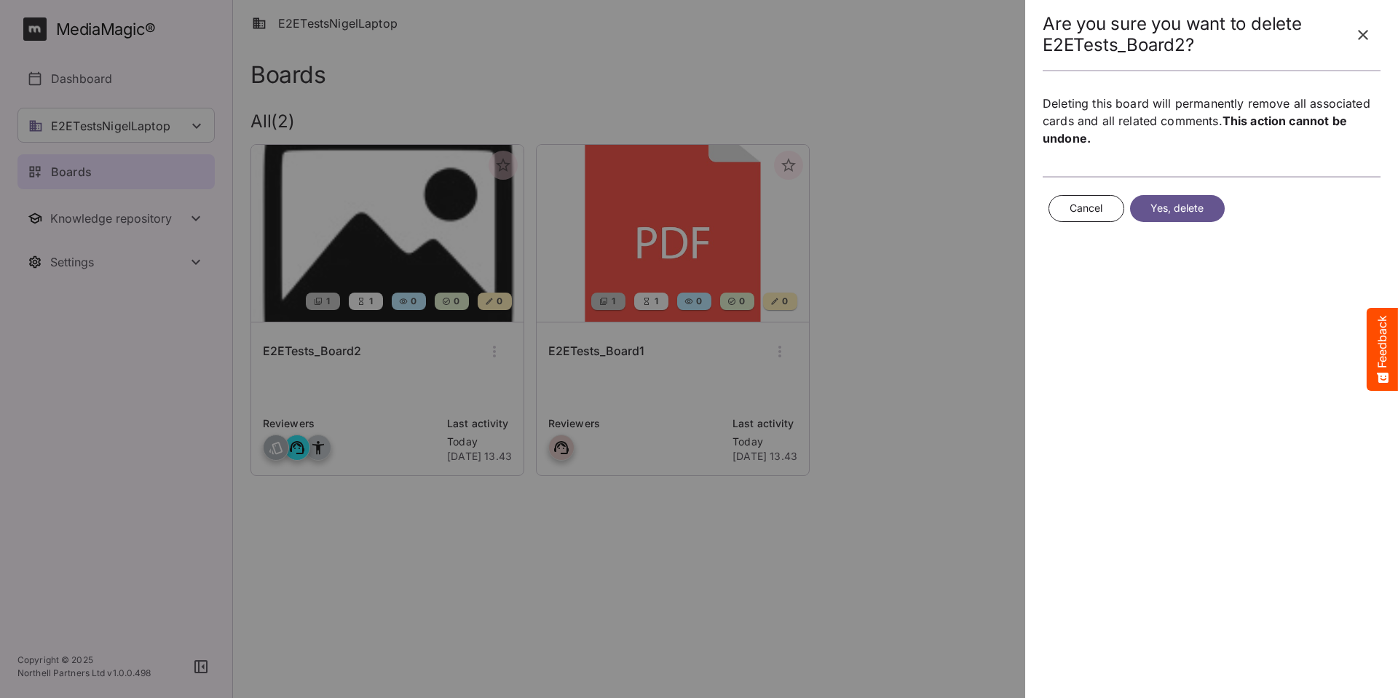
click at [1166, 210] on span "Yes, delete" at bounding box center [1177, 208] width 54 height 18
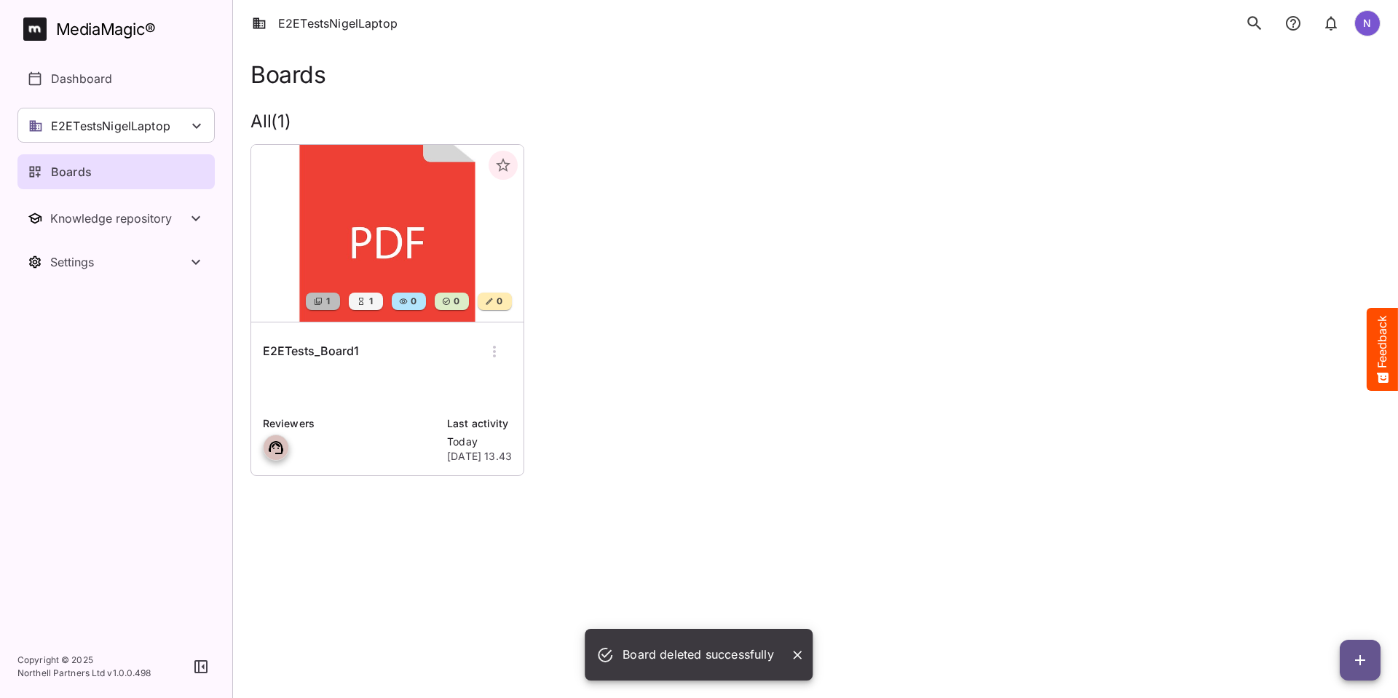
click at [500, 348] on icon "button" at bounding box center [494, 351] width 17 height 17
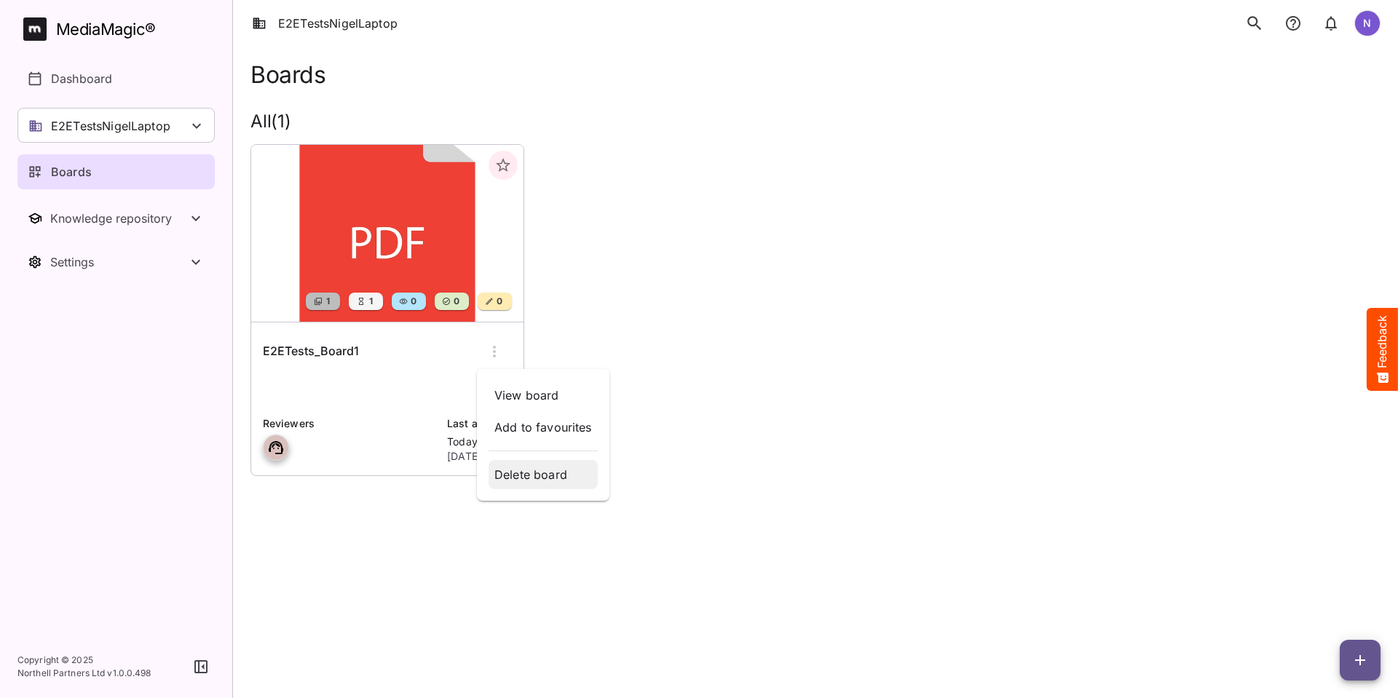
click at [548, 476] on p "Delete board" at bounding box center [543, 474] width 98 height 17
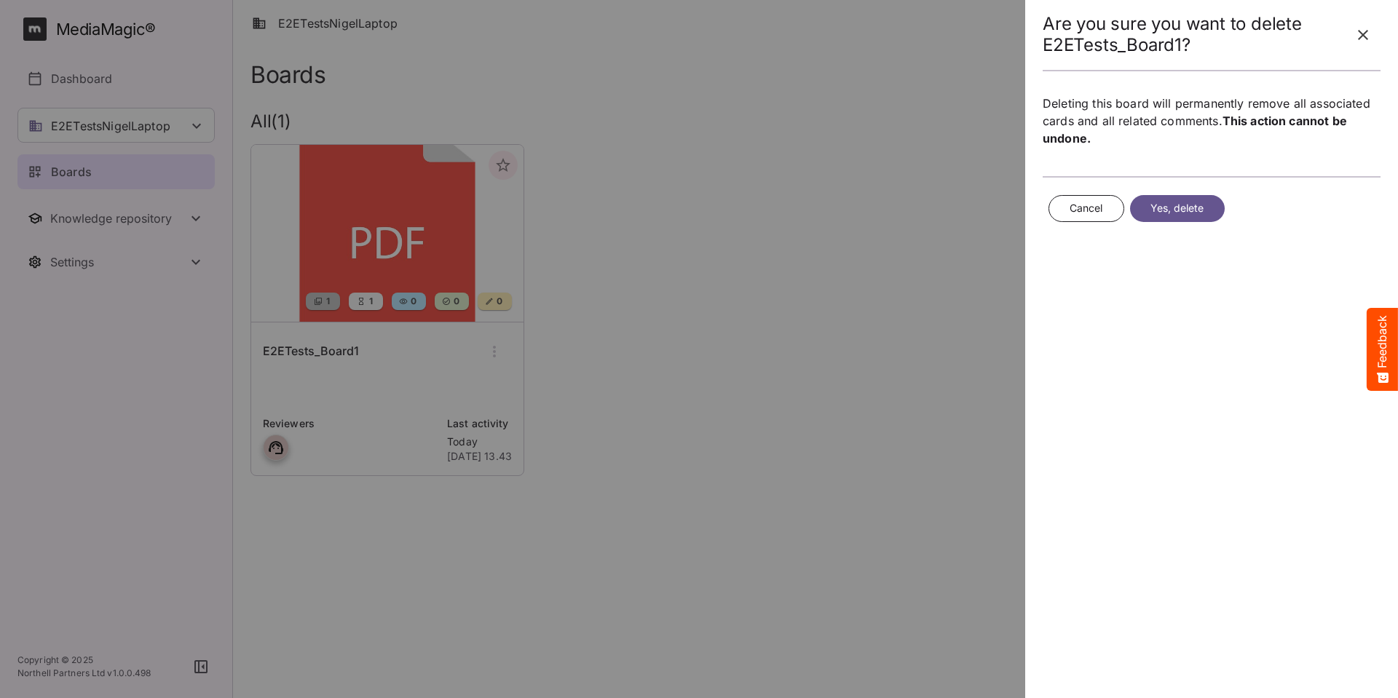
click at [1177, 210] on span "Yes, delete" at bounding box center [1177, 208] width 54 height 18
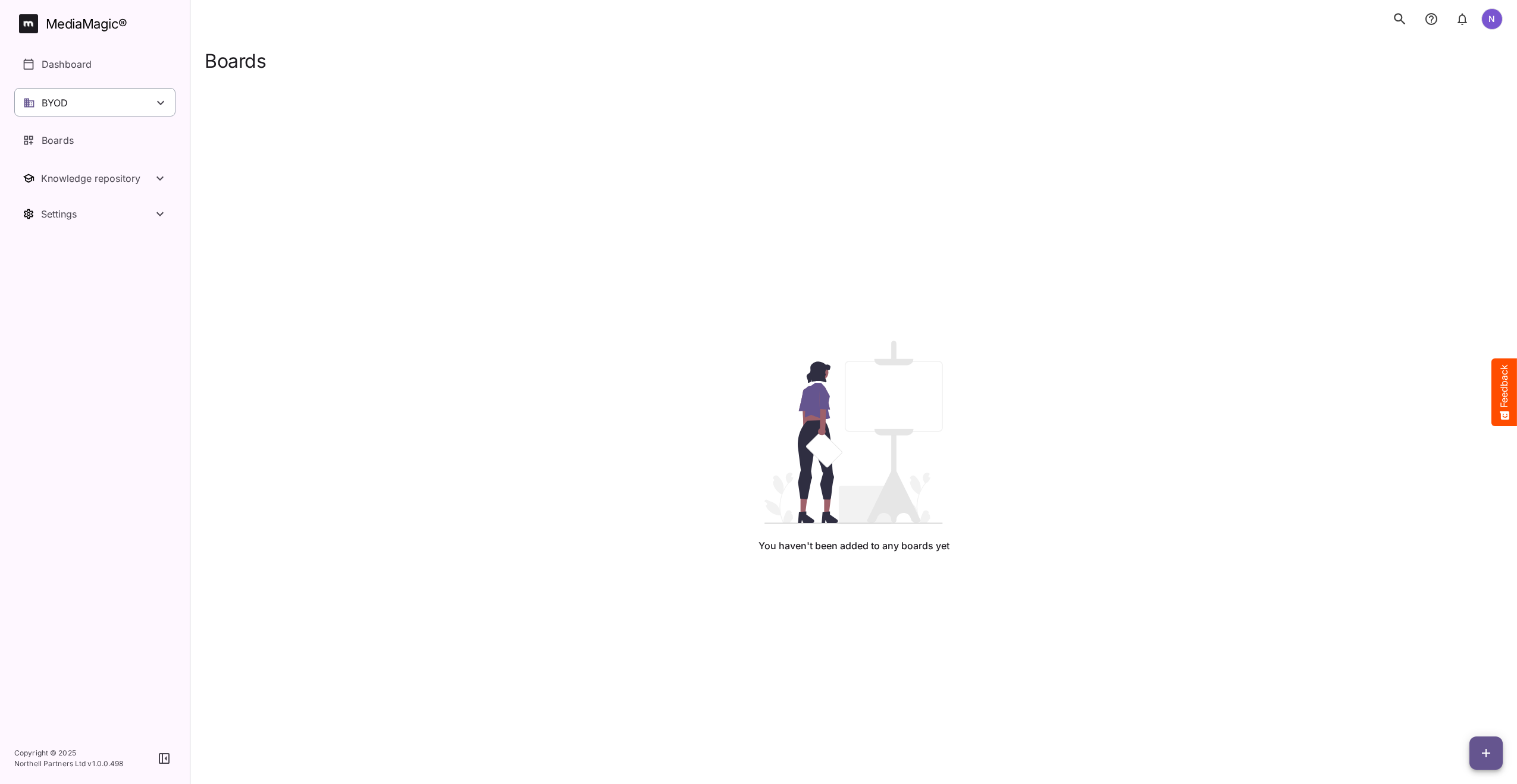
click at [84, 93] on div "BYOD" at bounding box center [94, 102] width 161 height 29
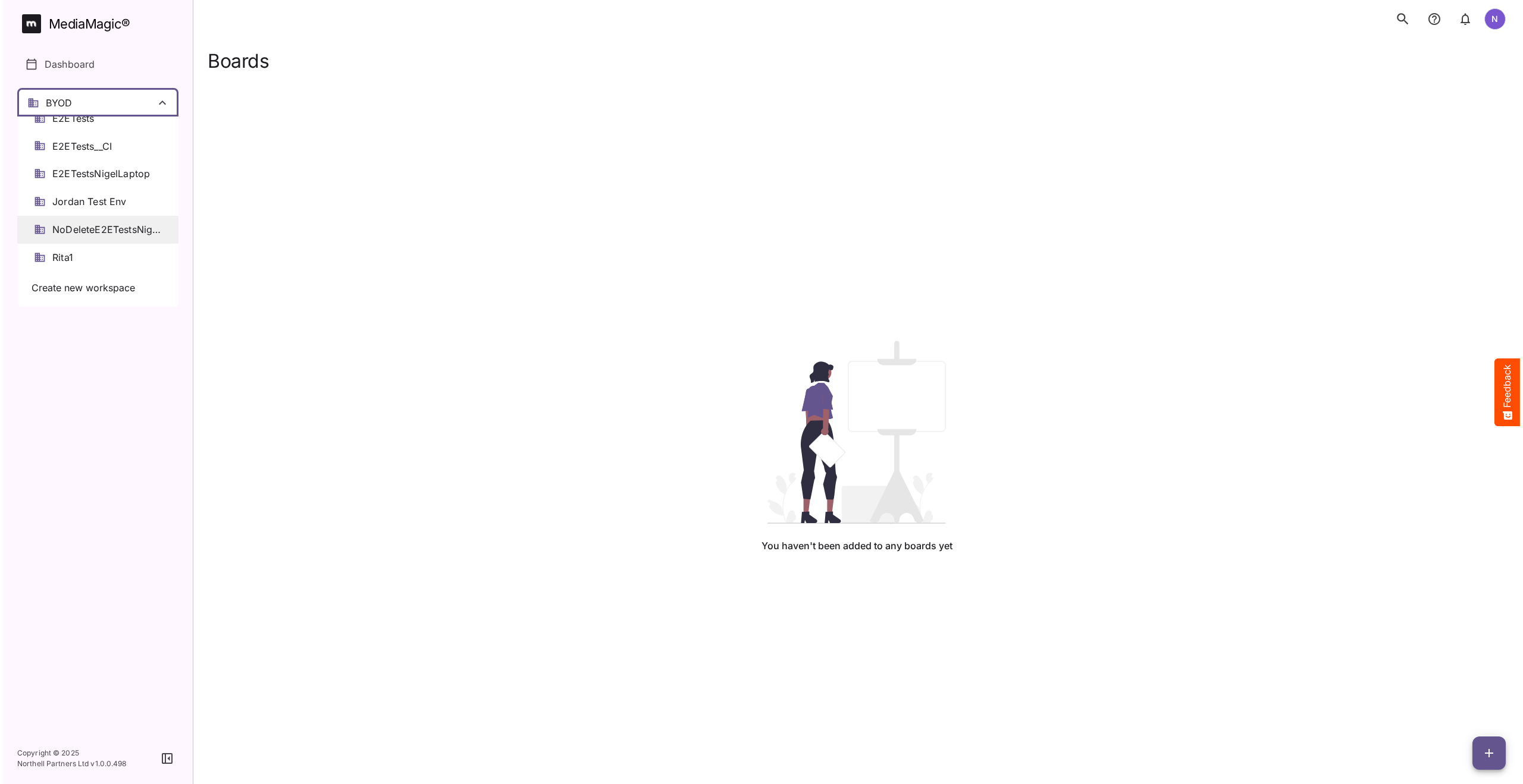
scroll to position [119, 0]
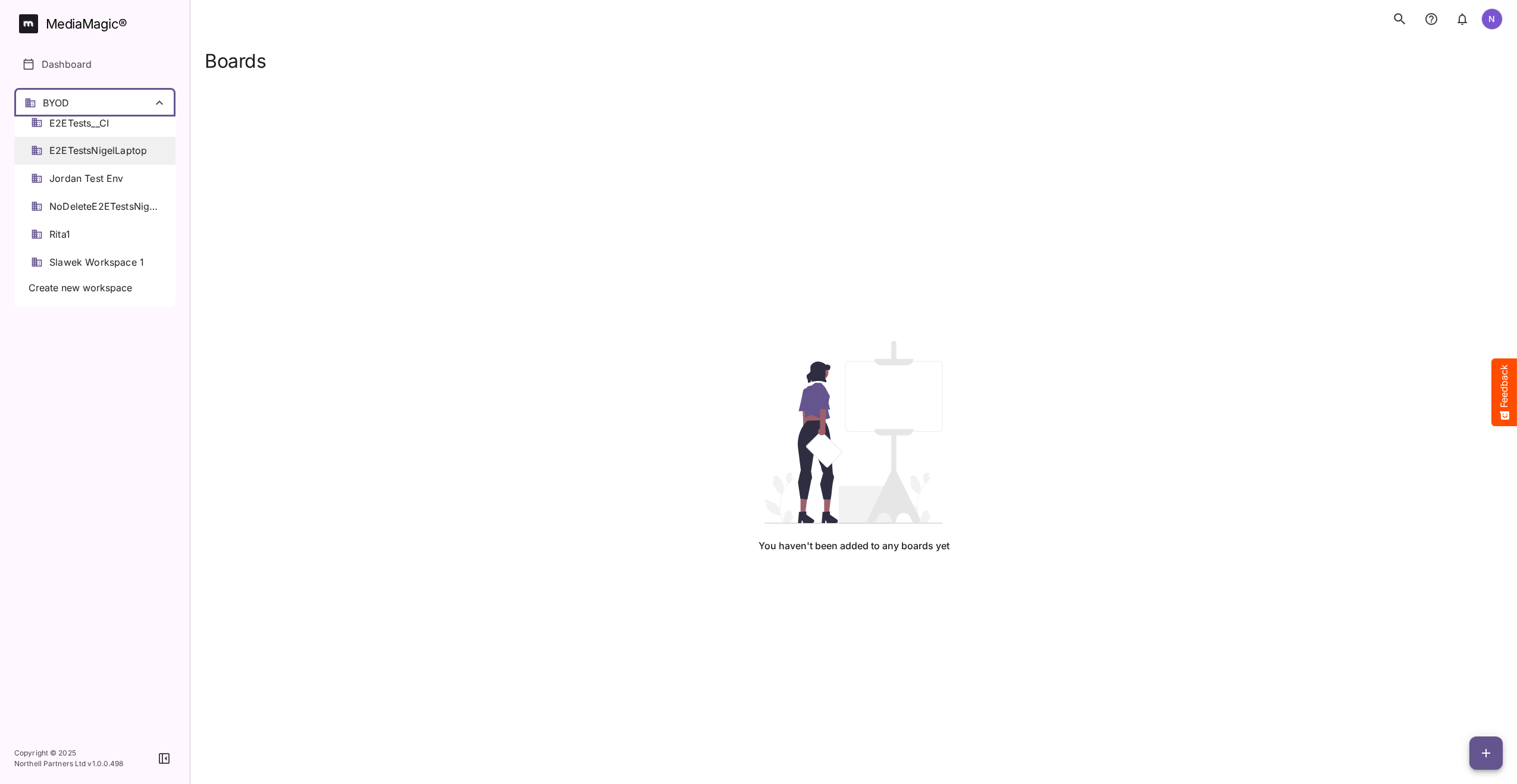
click at [93, 155] on span "E2ETestsNigelLaptop" at bounding box center [97, 150] width 97 height 14
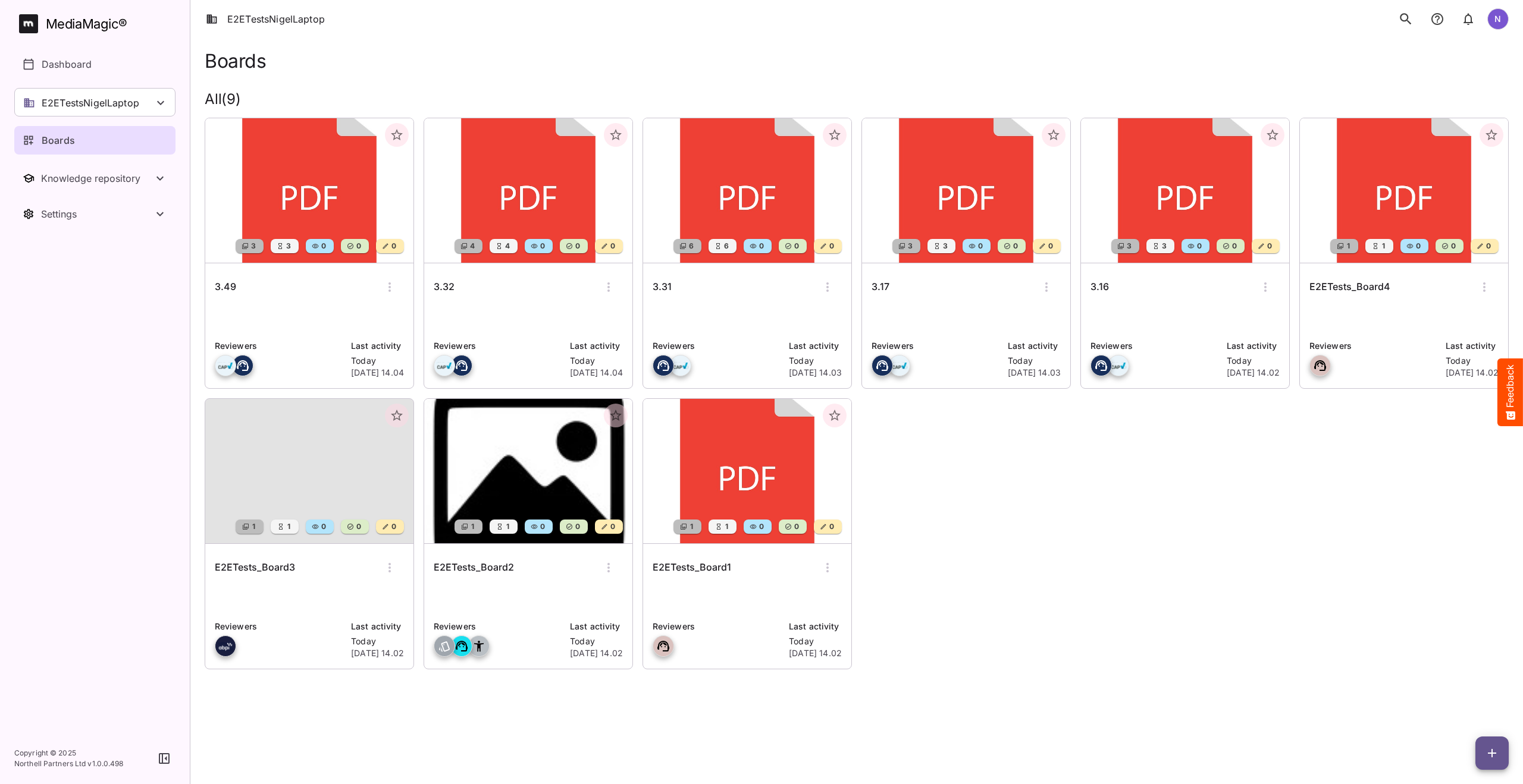
click at [228, 288] on h6 "3.49" at bounding box center [226, 287] width 21 height 16
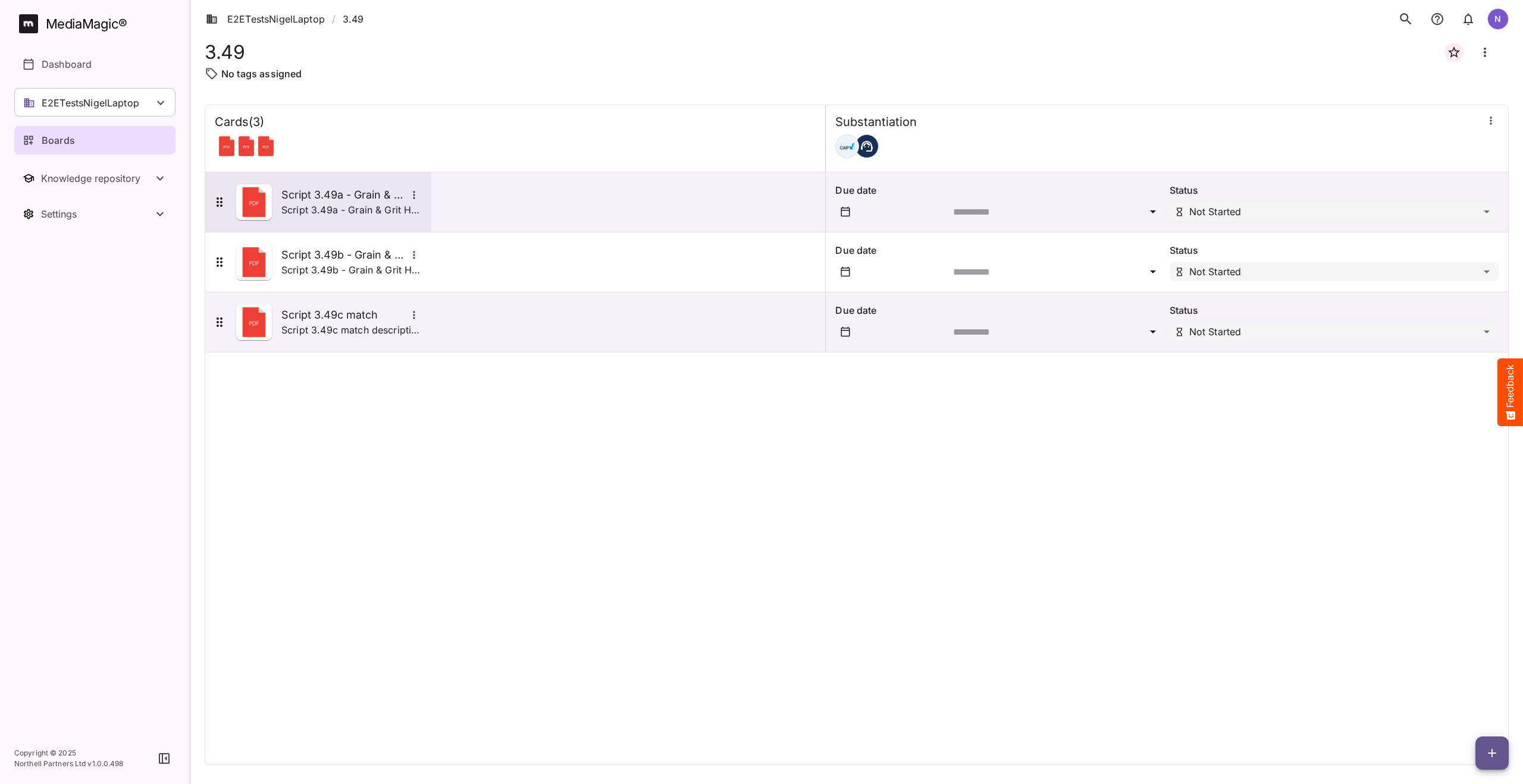
click at [327, 198] on h5 "Script 3.49a - Grain & Grit Hardware - satisfaction match" at bounding box center [343, 194] width 125 height 14
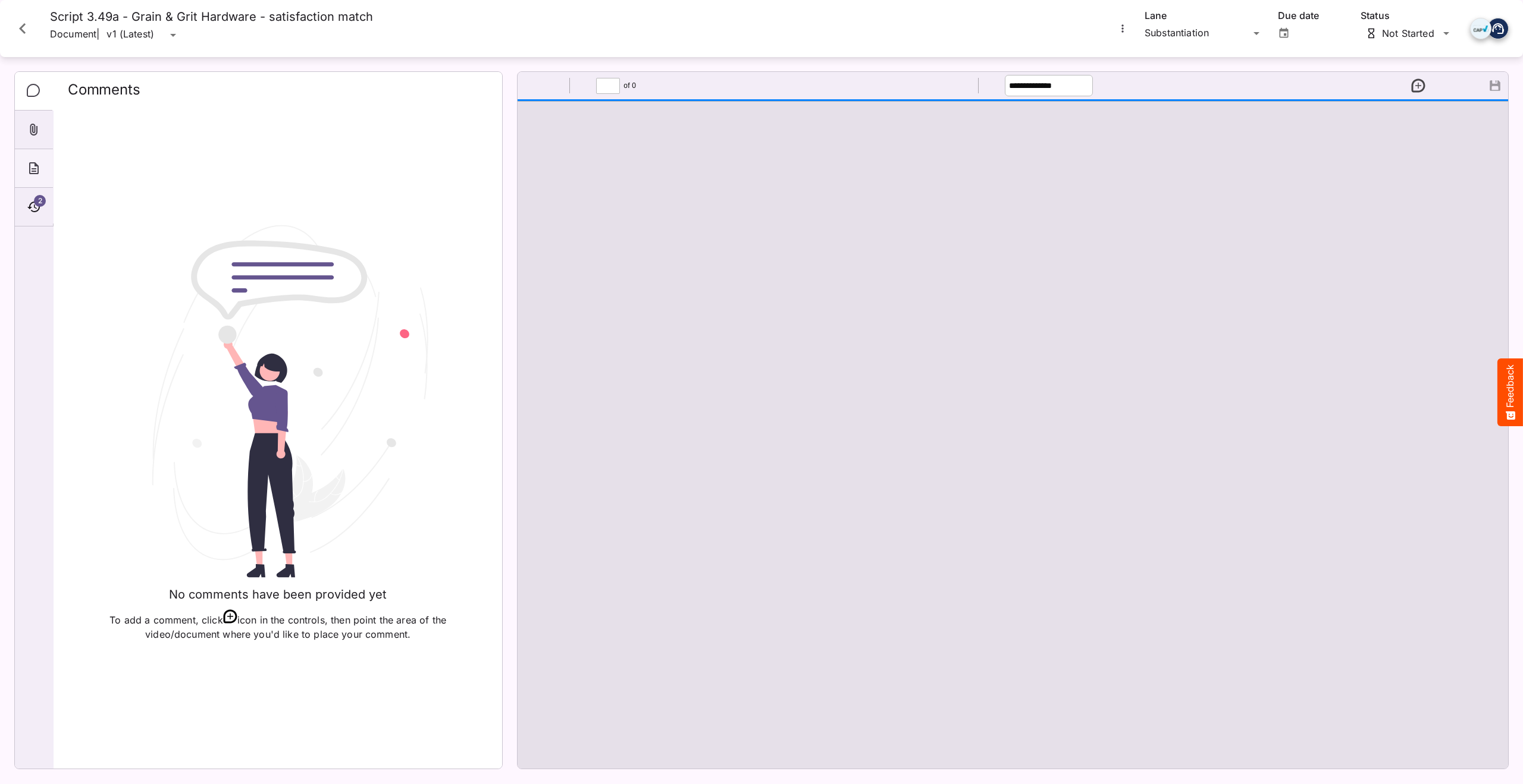
type input "*"
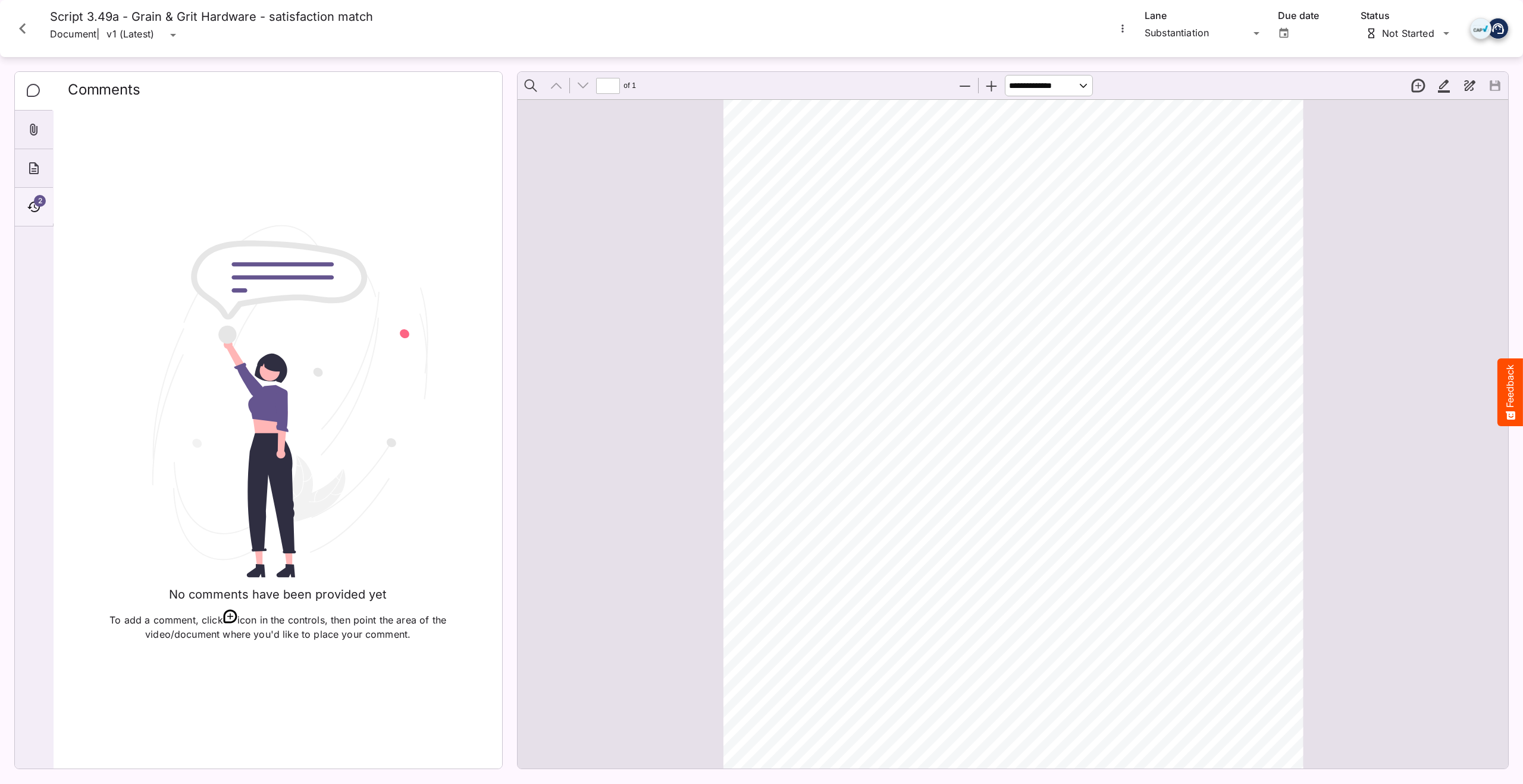
click at [42, 203] on span "2" at bounding box center [40, 201] width 12 height 12
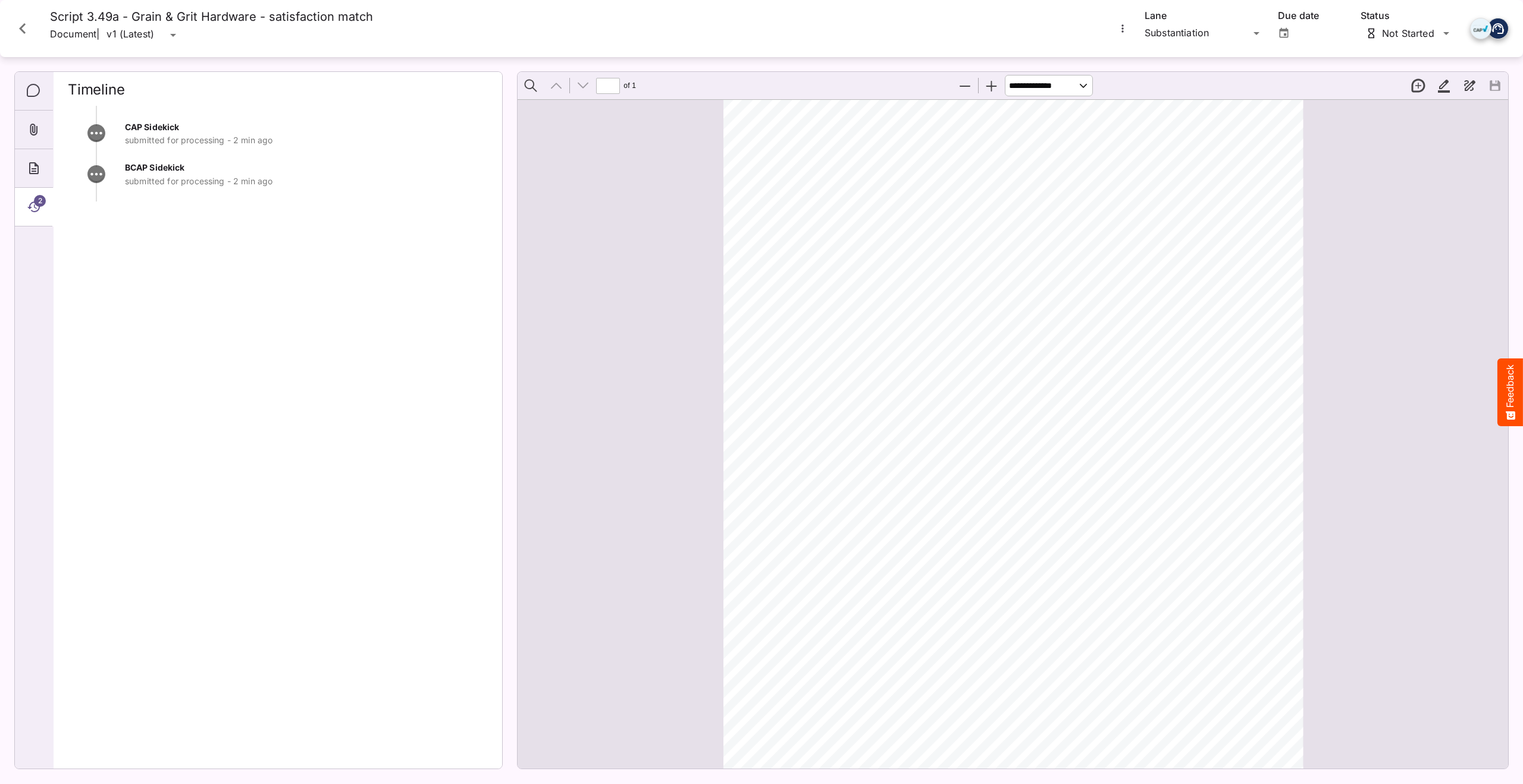
click at [23, 20] on icon "Close card" at bounding box center [23, 29] width 21 height 21
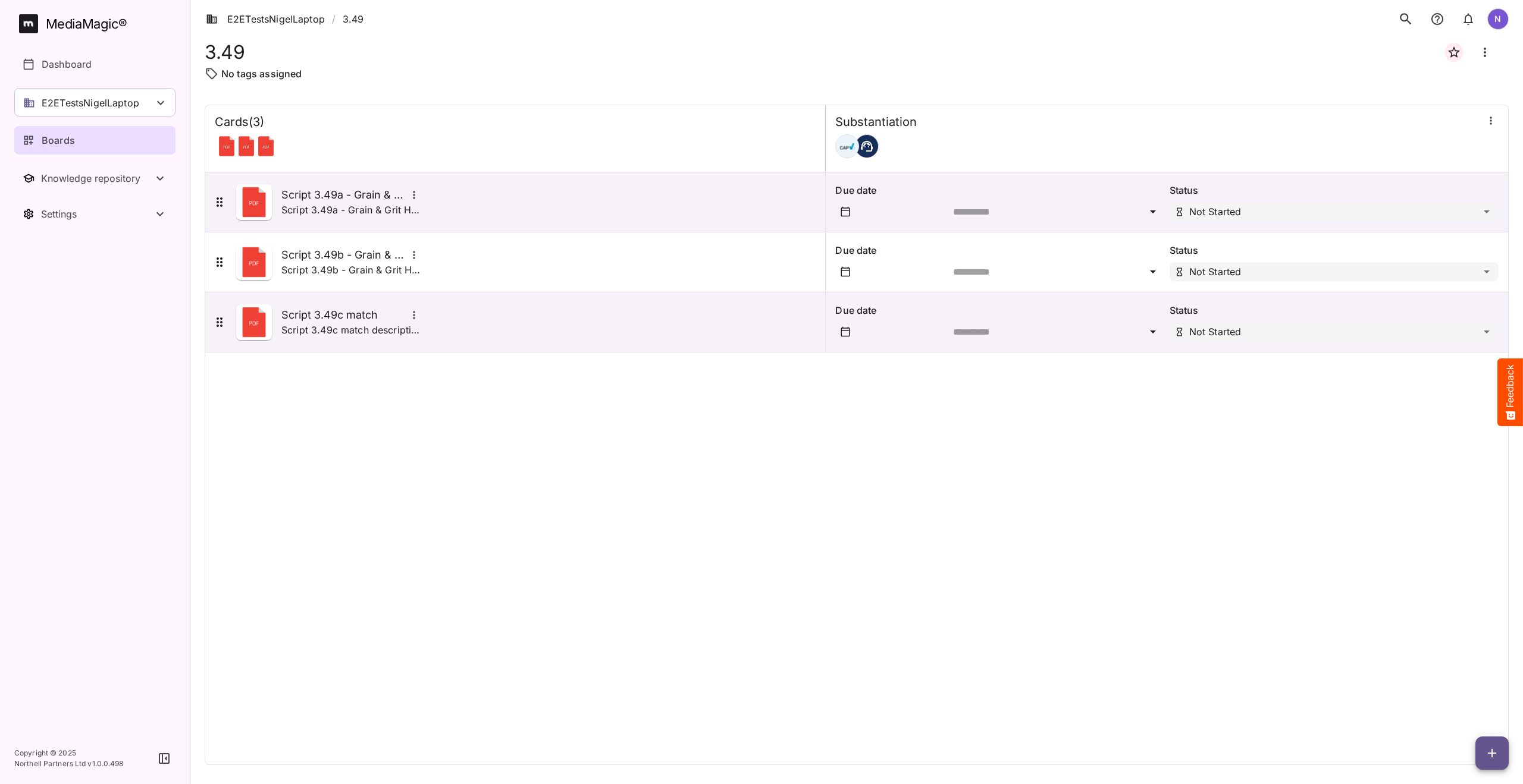
click at [239, 11] on ol "E2ETestsNigelLaptop / 3.49" at bounding box center [288, 19] width 167 height 33
click at [246, 16] on link "E2ETestsNigelLaptop" at bounding box center [266, 19] width 119 height 14
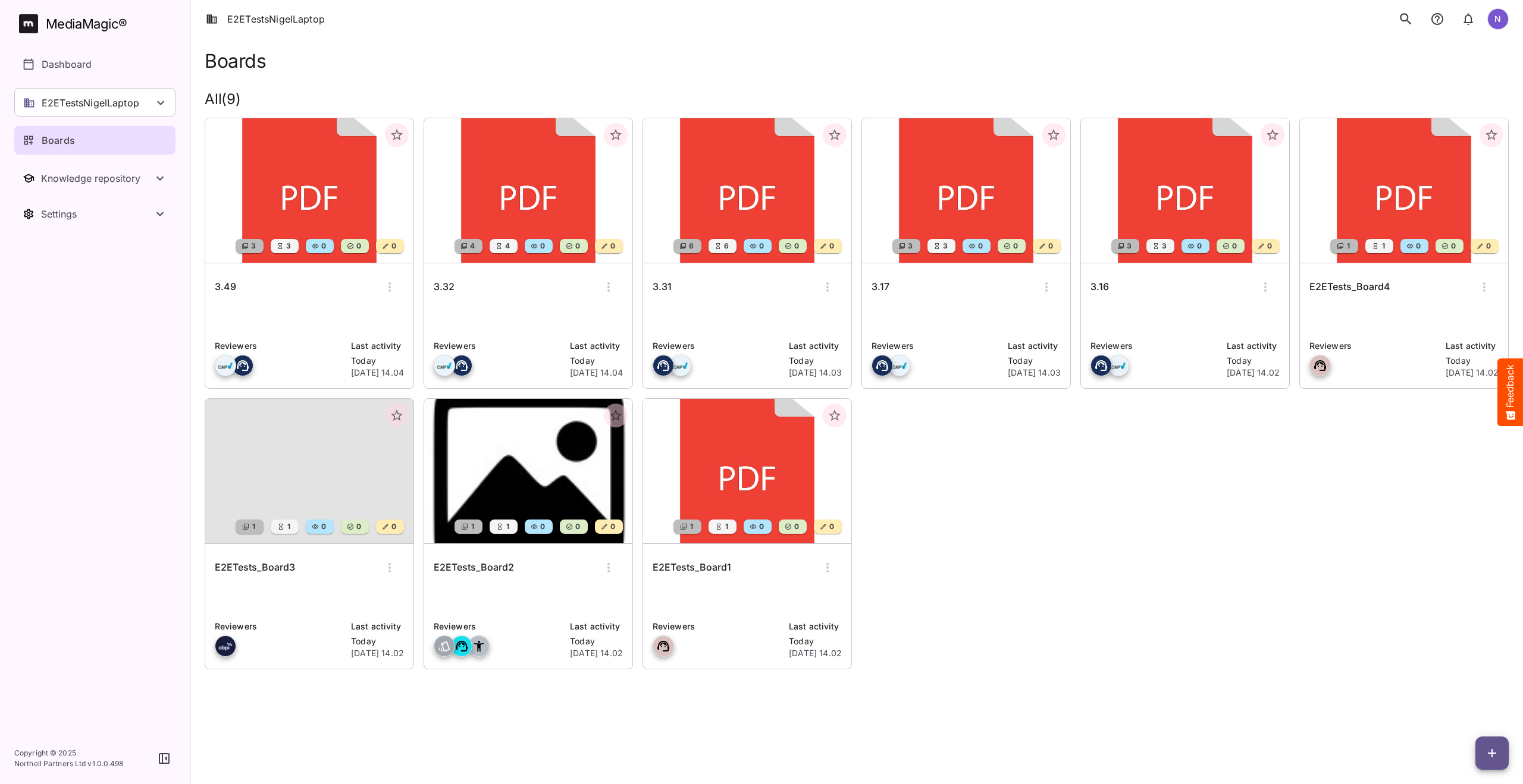
click at [230, 287] on h6 "3.49" at bounding box center [226, 287] width 21 height 16
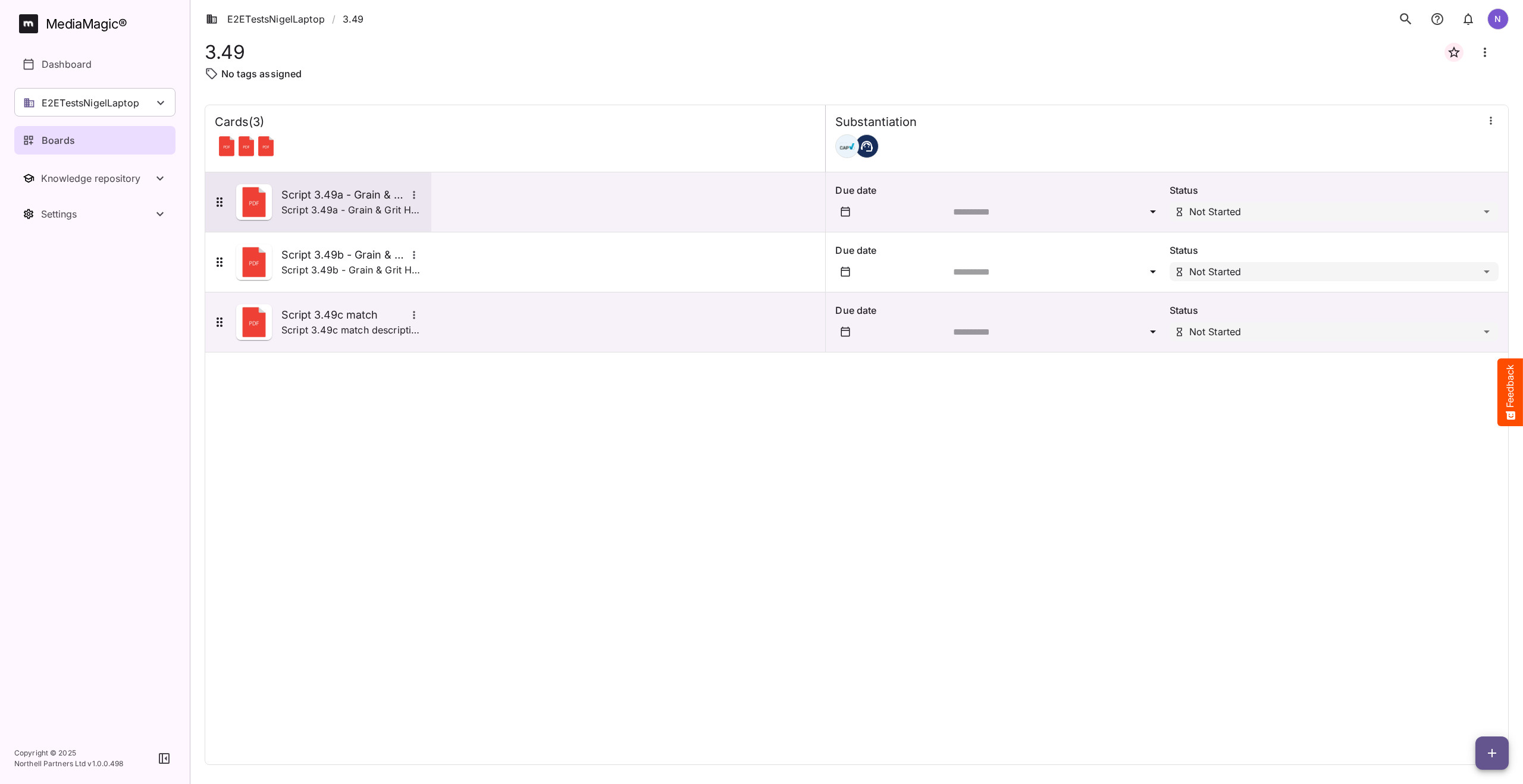
click at [299, 209] on p "Script 3.49a - Grain & Grit Hardware - satisfaction match description" at bounding box center [351, 209] width 141 height 14
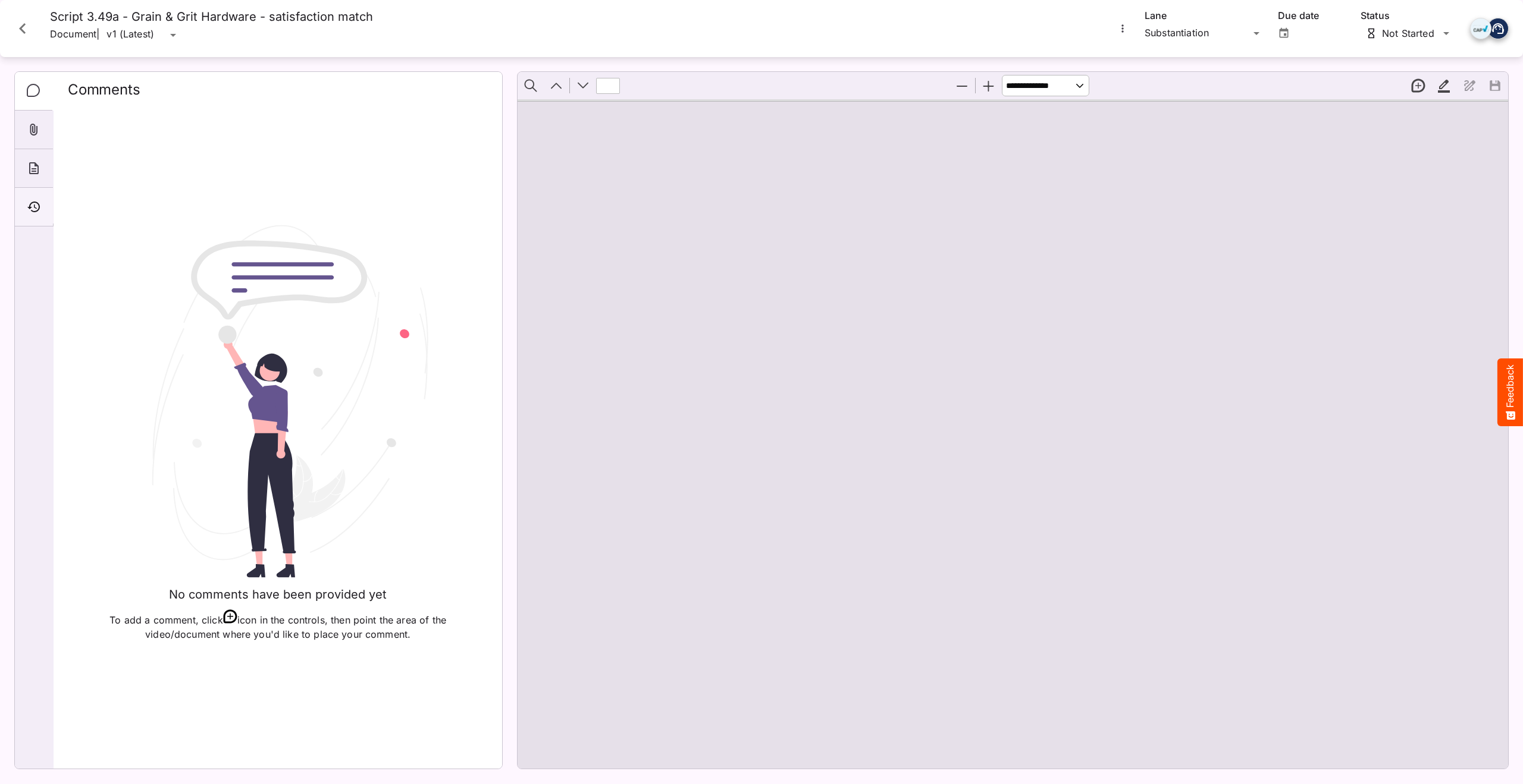
click at [38, 203] on icon "Timeline" at bounding box center [33, 207] width 14 height 14
type input "*"
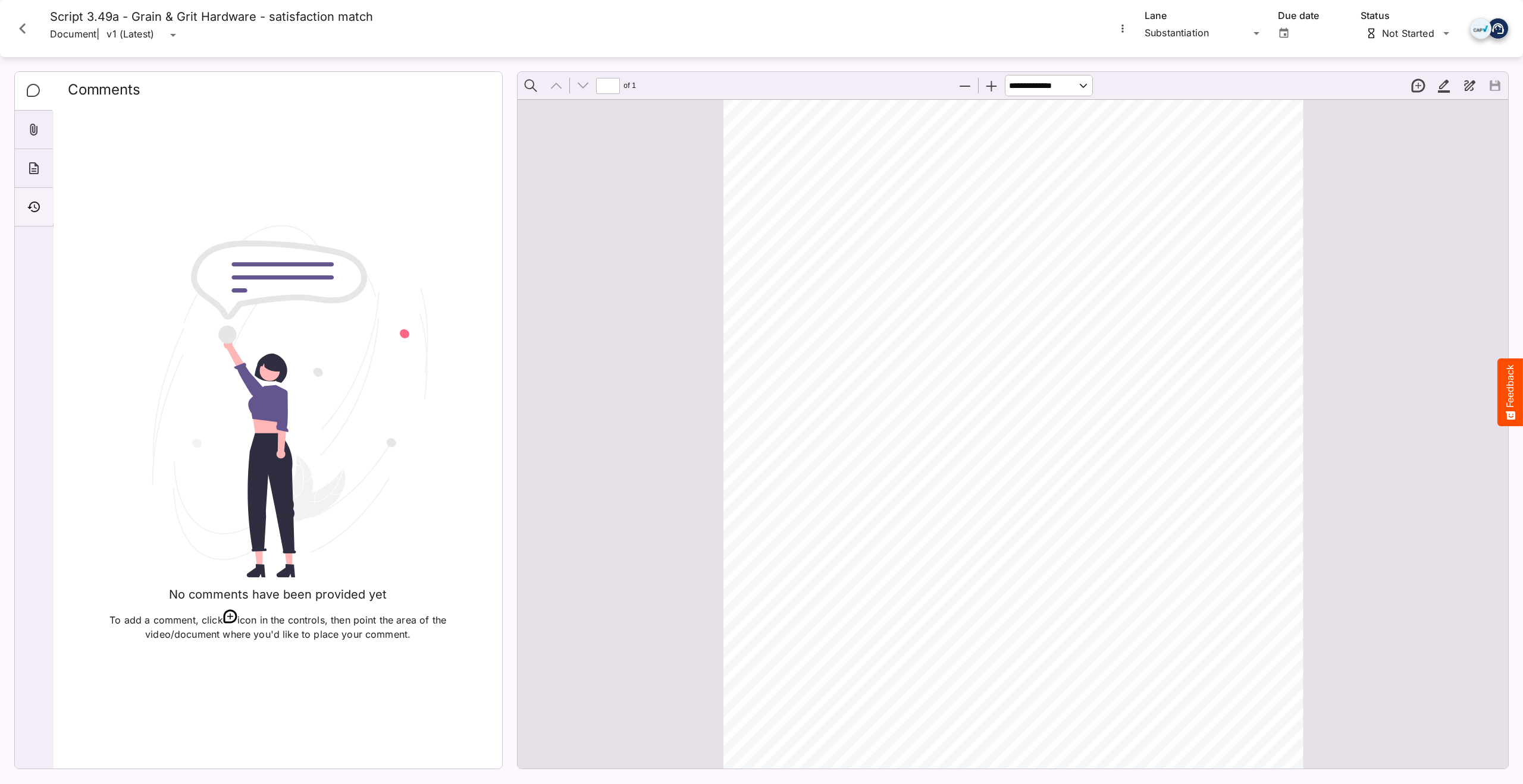
click at [30, 207] on icon "Timeline" at bounding box center [33, 207] width 12 height 11
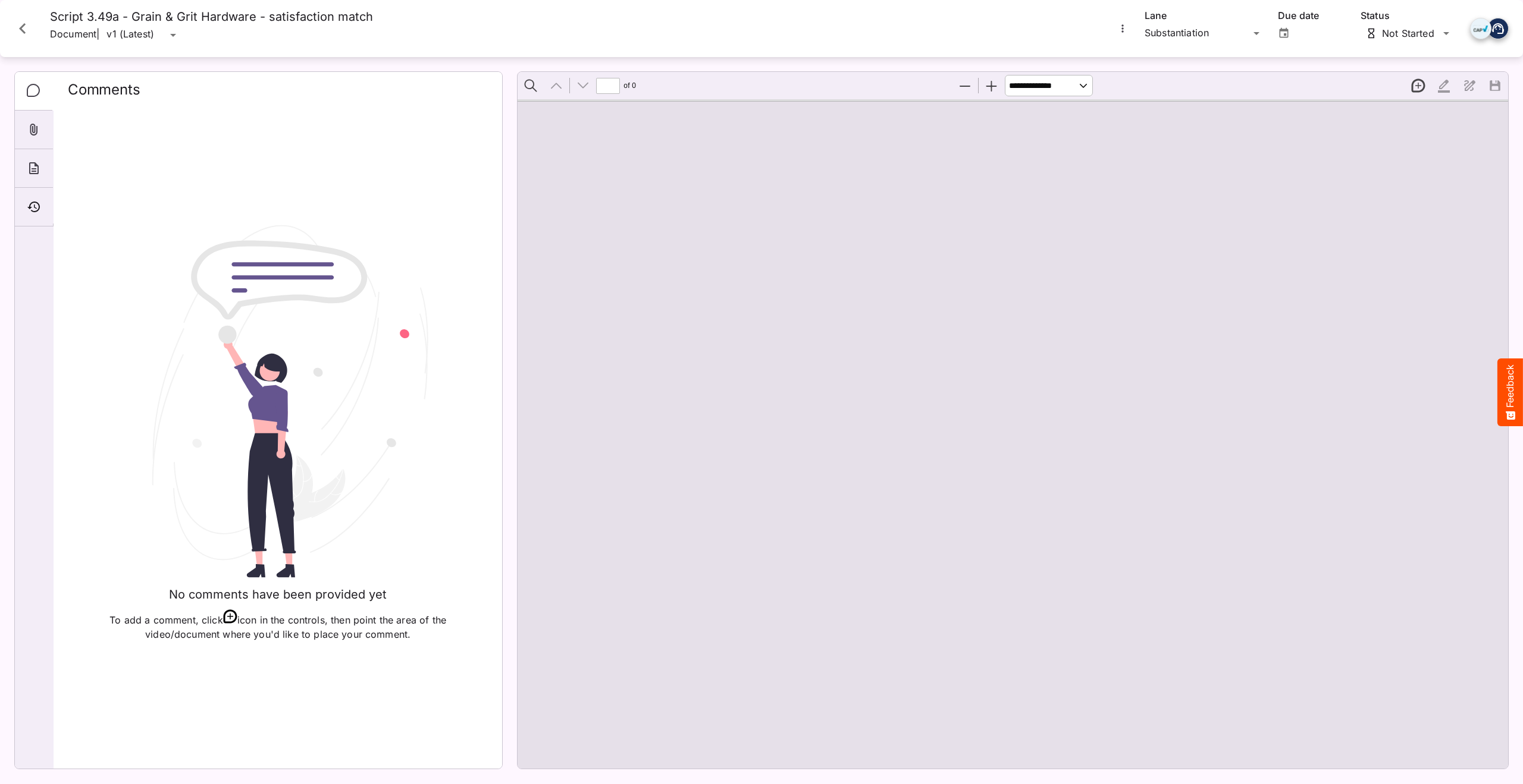
type input "*"
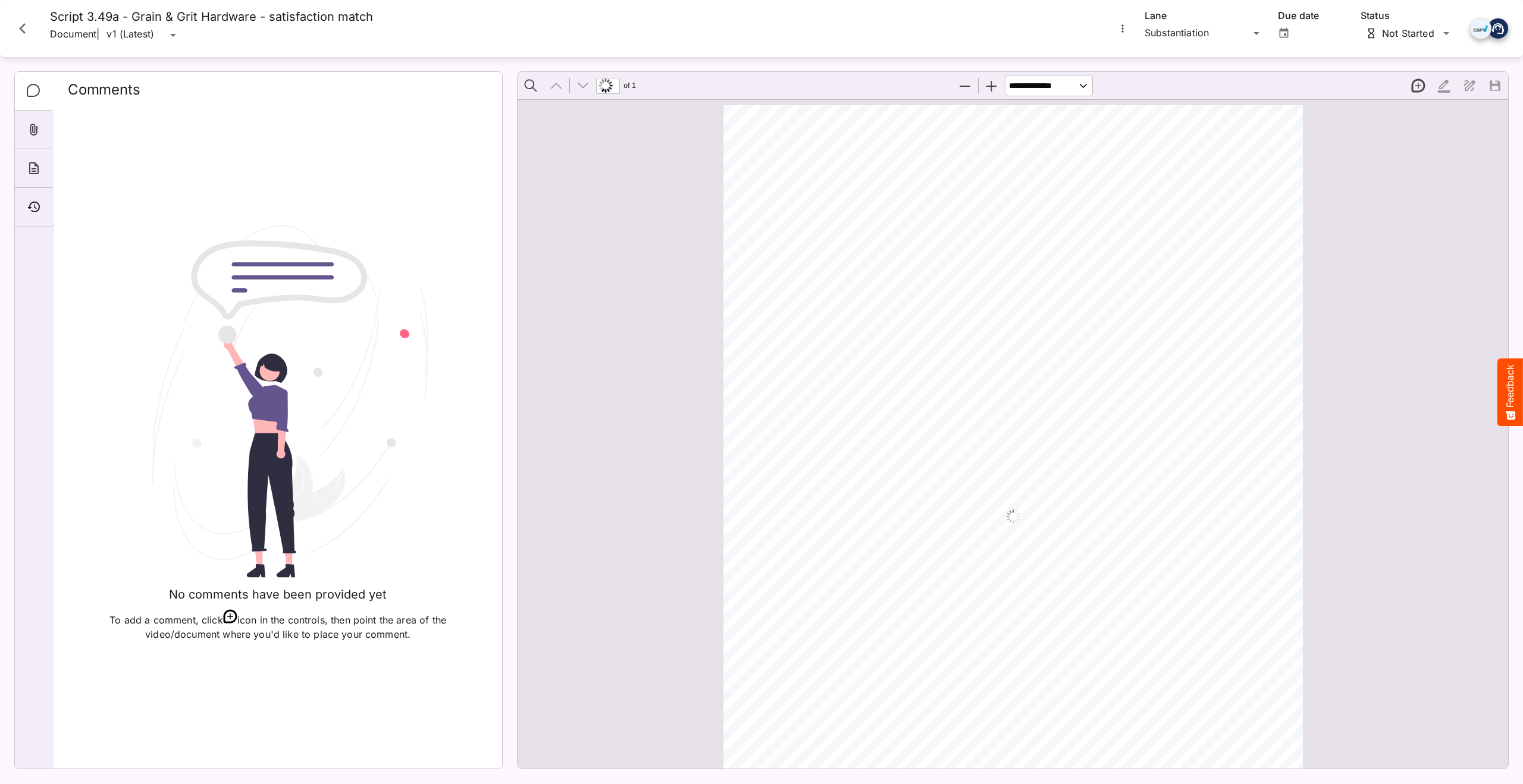
scroll to position [7, 0]
click at [33, 197] on div "Timeline" at bounding box center [33, 207] width 38 height 38
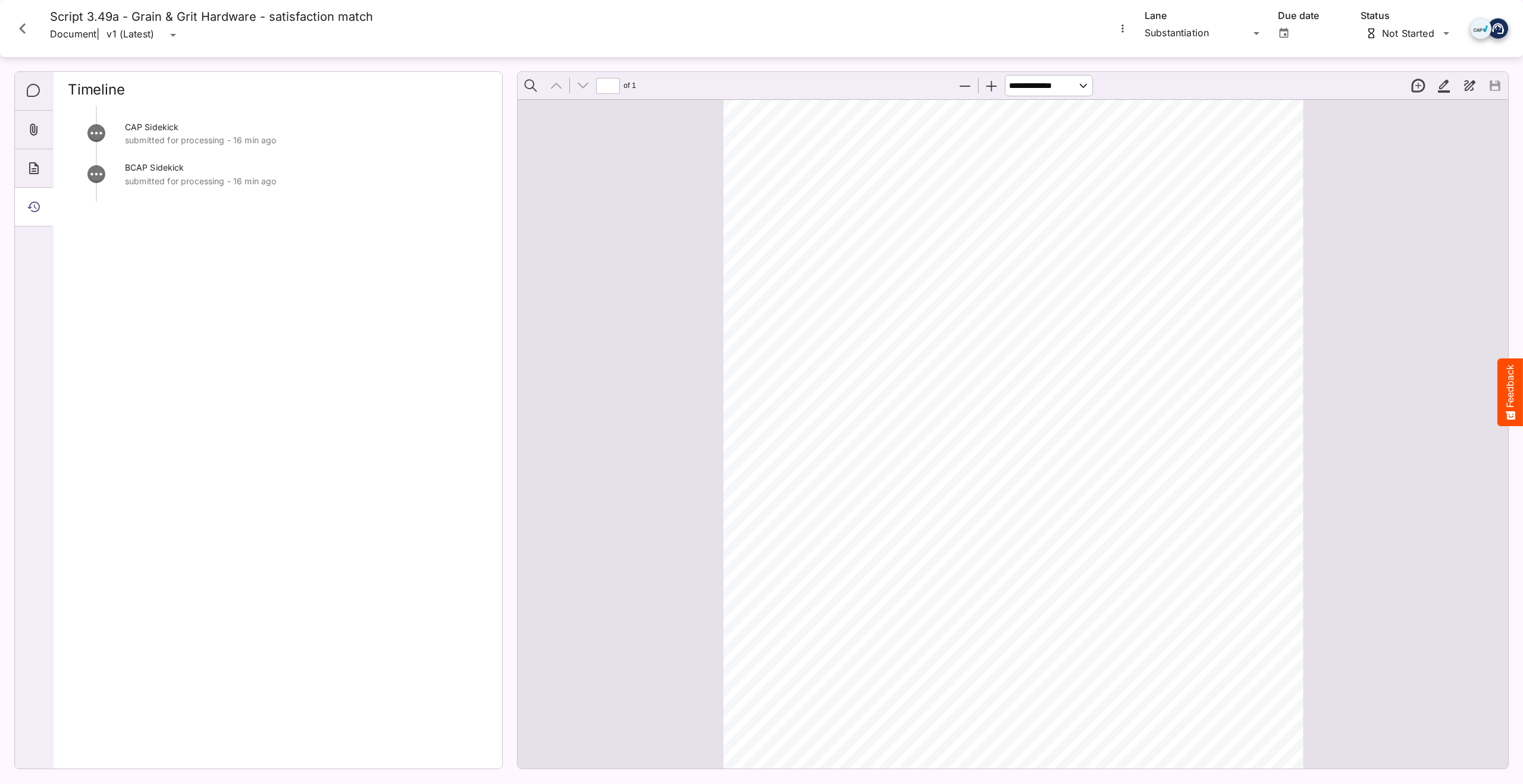
click at [27, 30] on icon "Close card" at bounding box center [23, 29] width 21 height 21
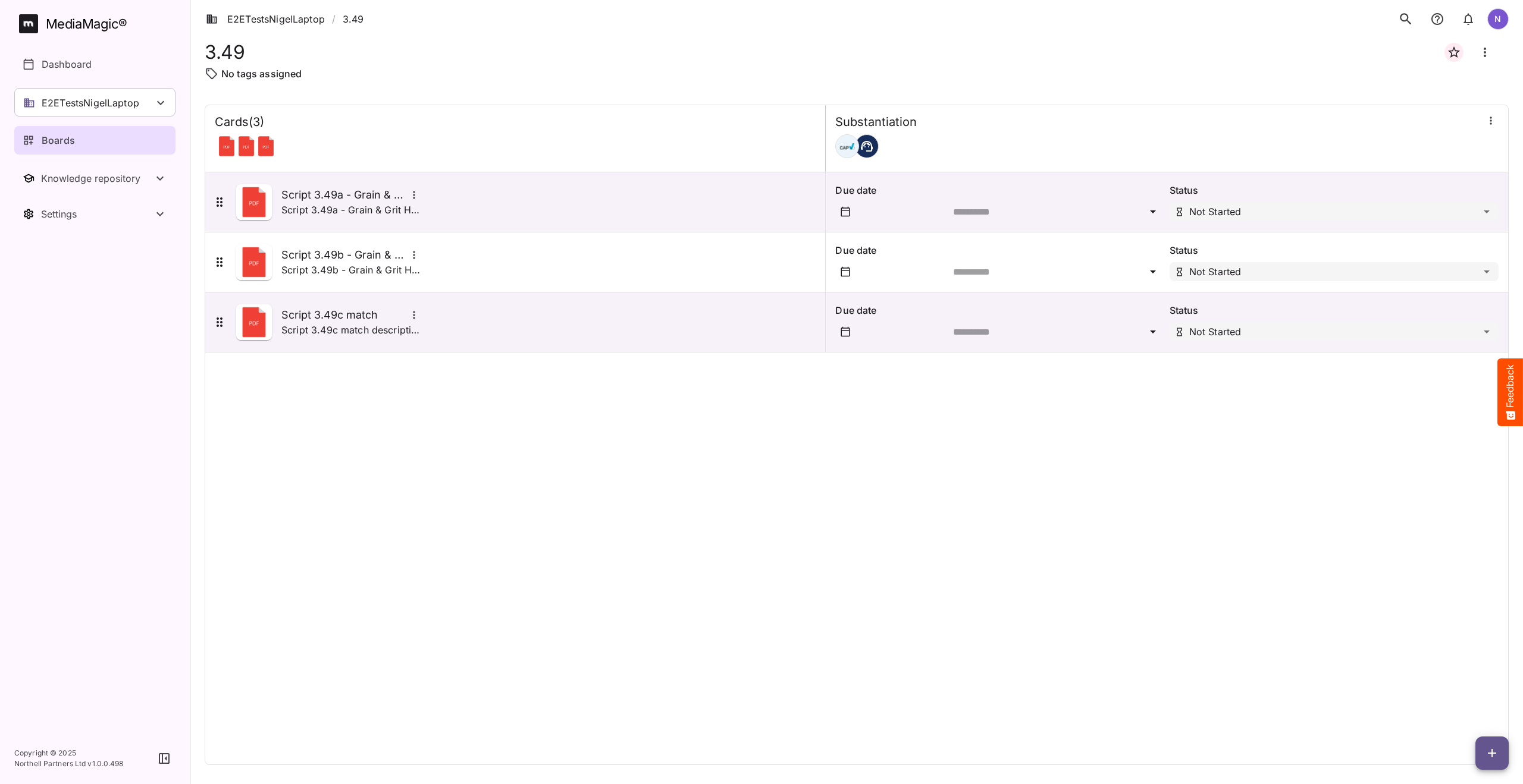
click at [65, 139] on p "Boards" at bounding box center [58, 140] width 33 height 14
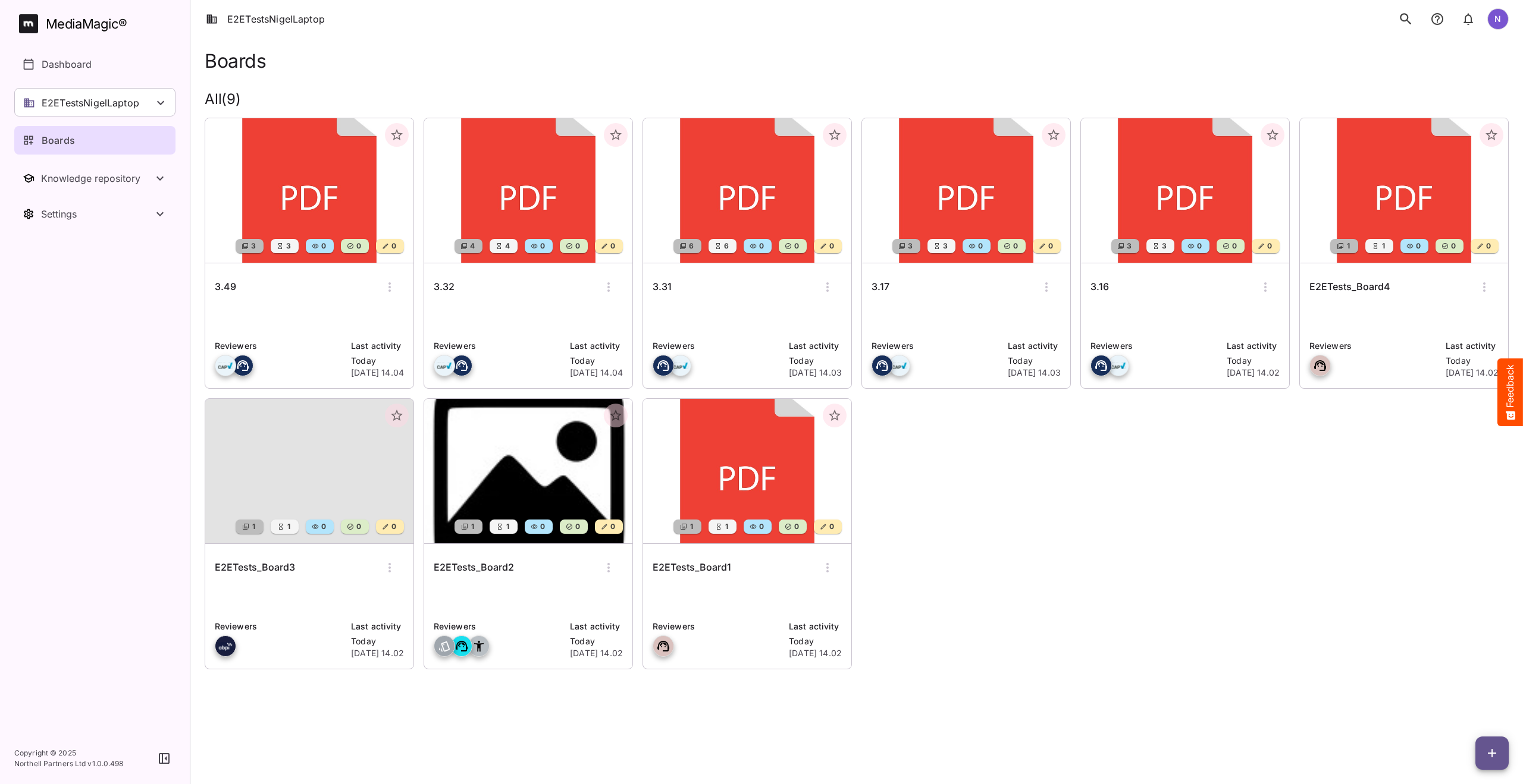
click at [259, 560] on h6 "E2ETests_Board3" at bounding box center [255, 568] width 80 height 16
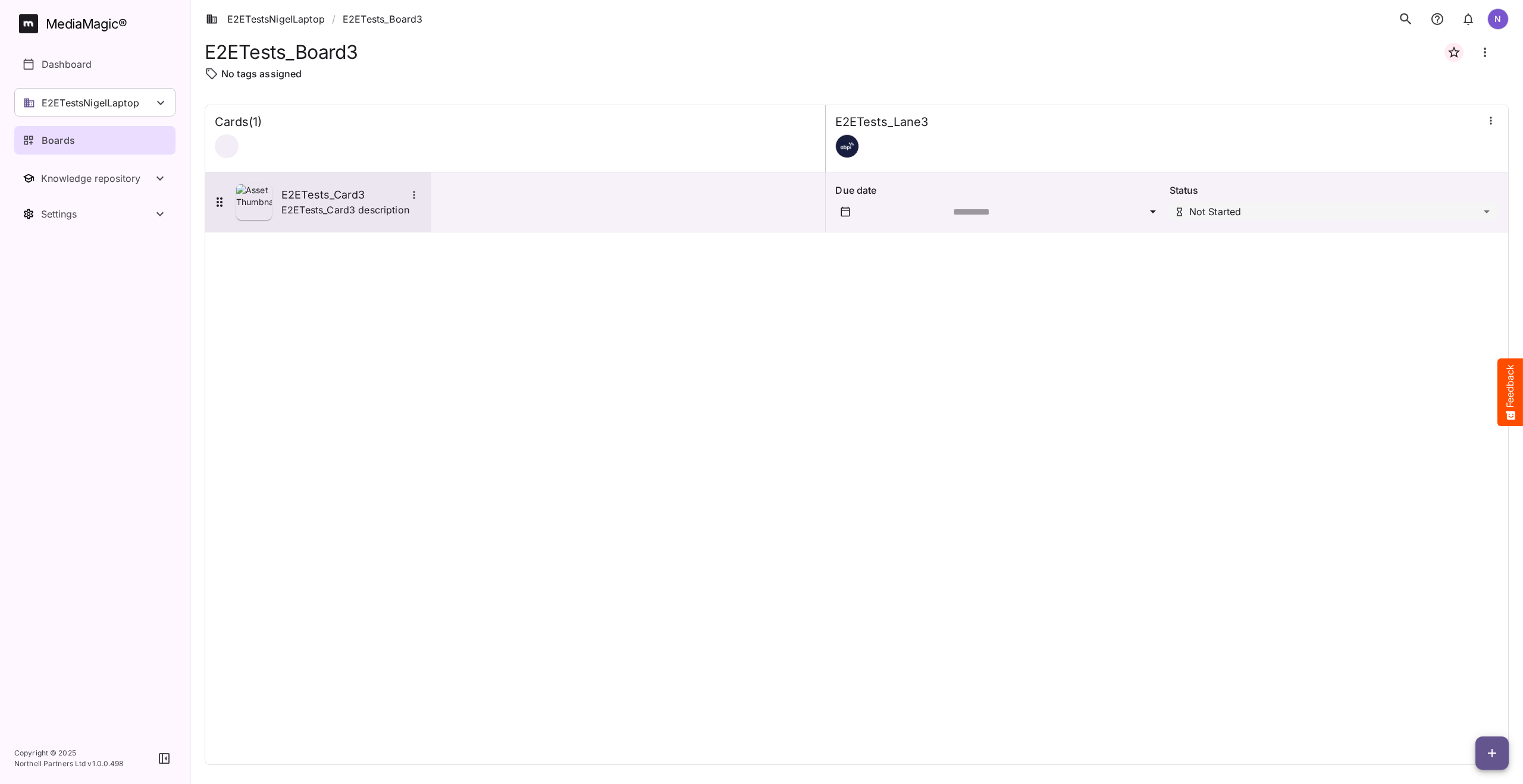
click at [336, 194] on h5 "E2ETests_Card3" at bounding box center [343, 194] width 125 height 14
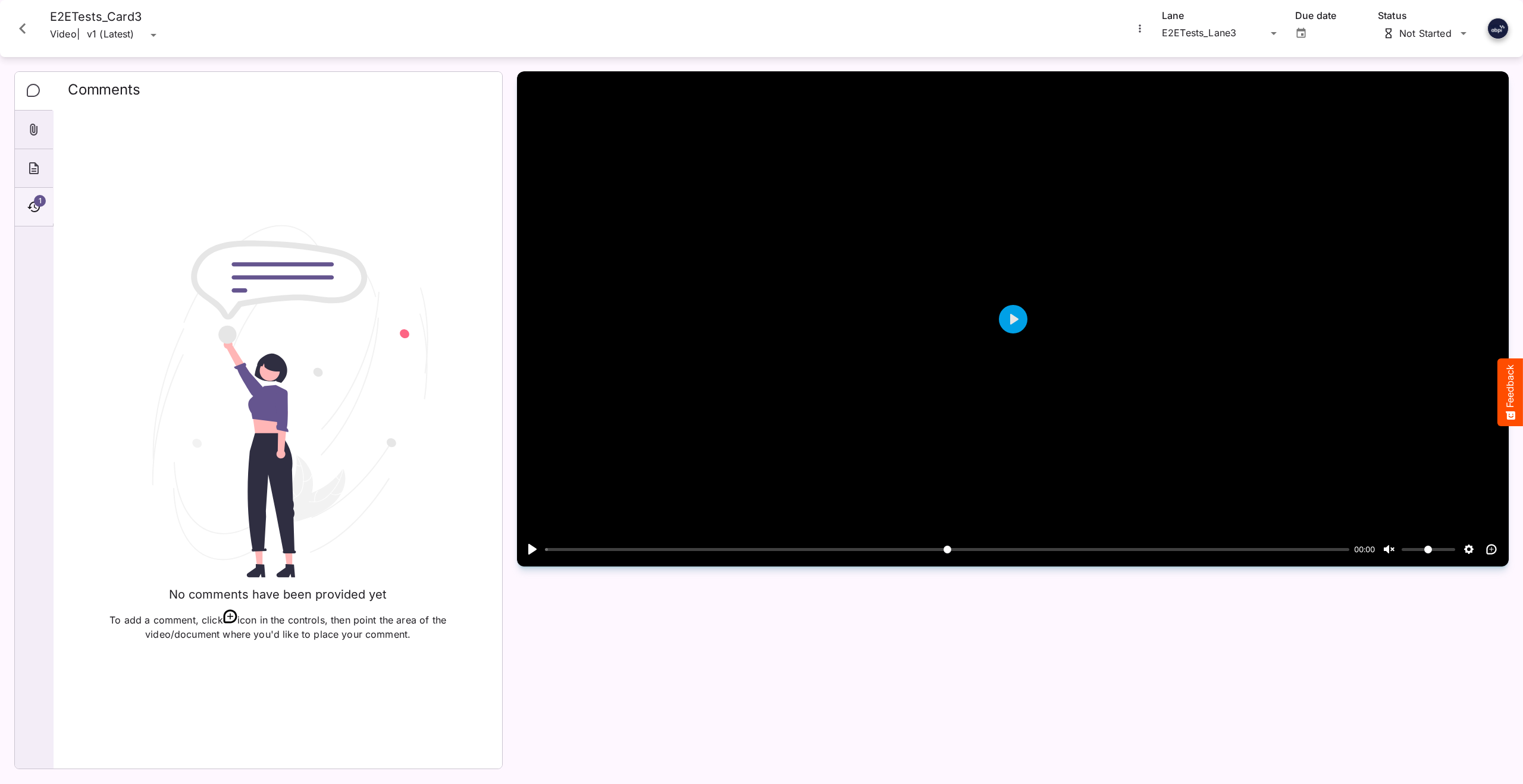
click at [47, 207] on div "1" at bounding box center [33, 207] width 38 height 38
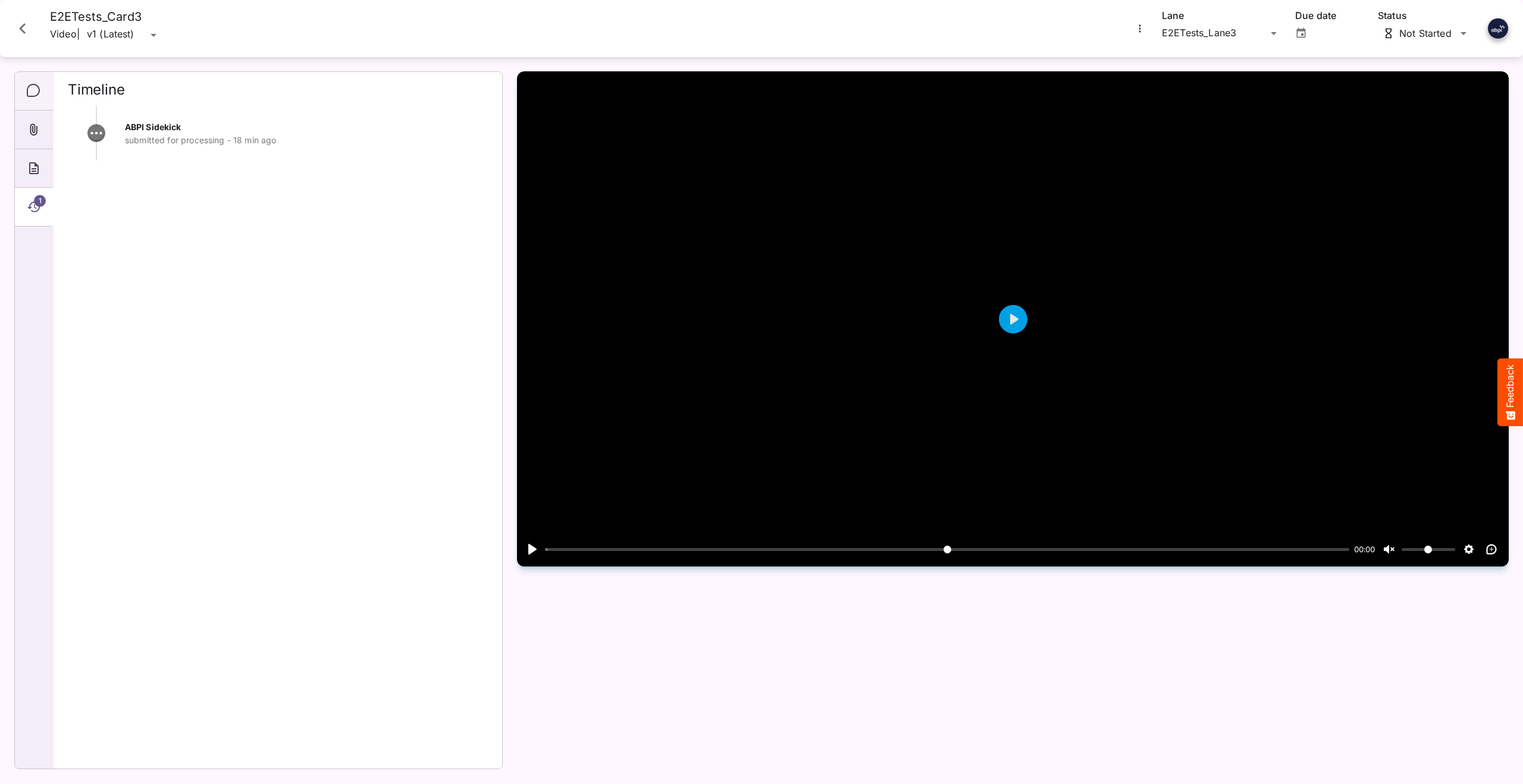
click at [32, 93] on icon "Comments" at bounding box center [33, 91] width 14 height 14
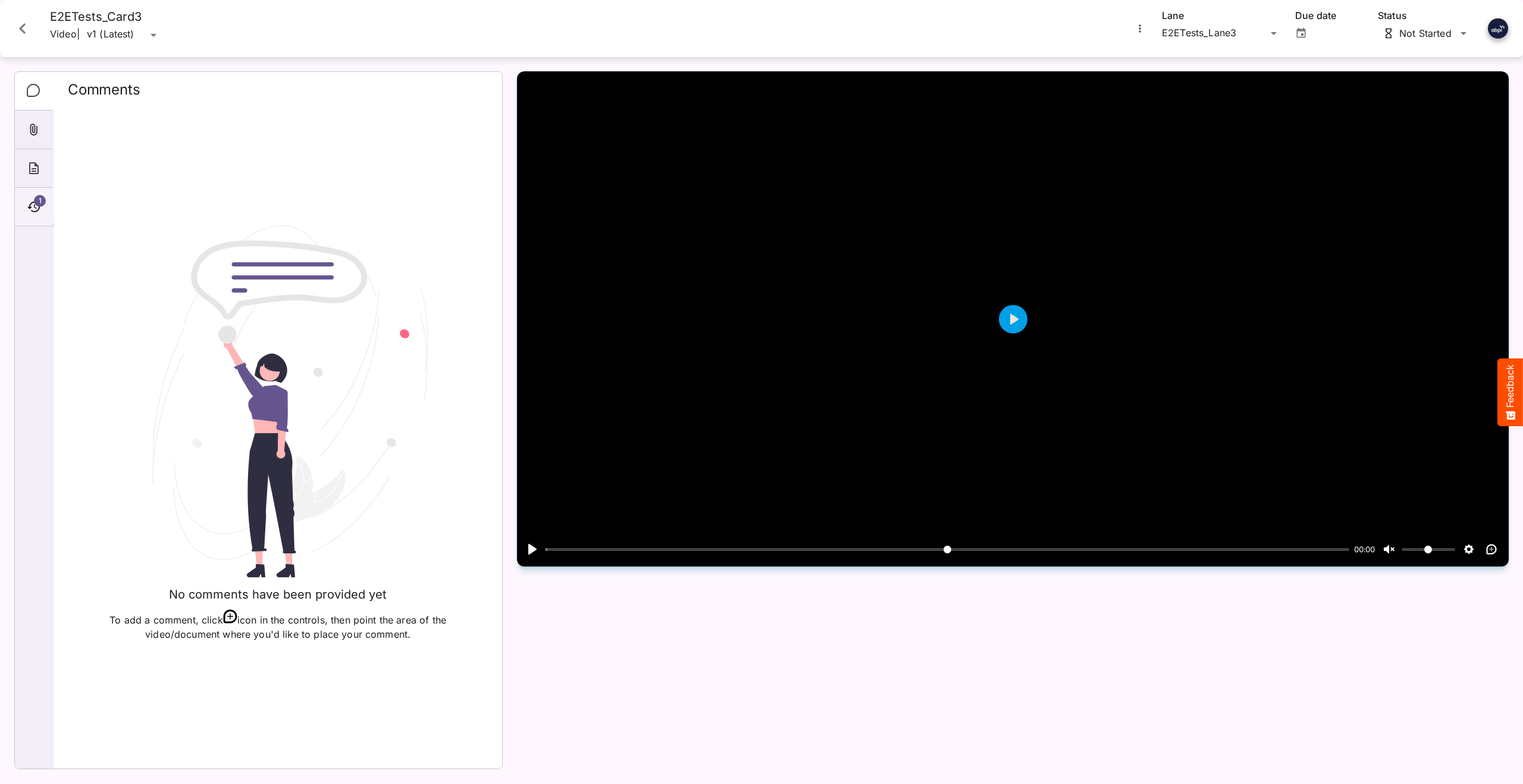
click at [32, 207] on icon "Timeline" at bounding box center [33, 207] width 14 height 14
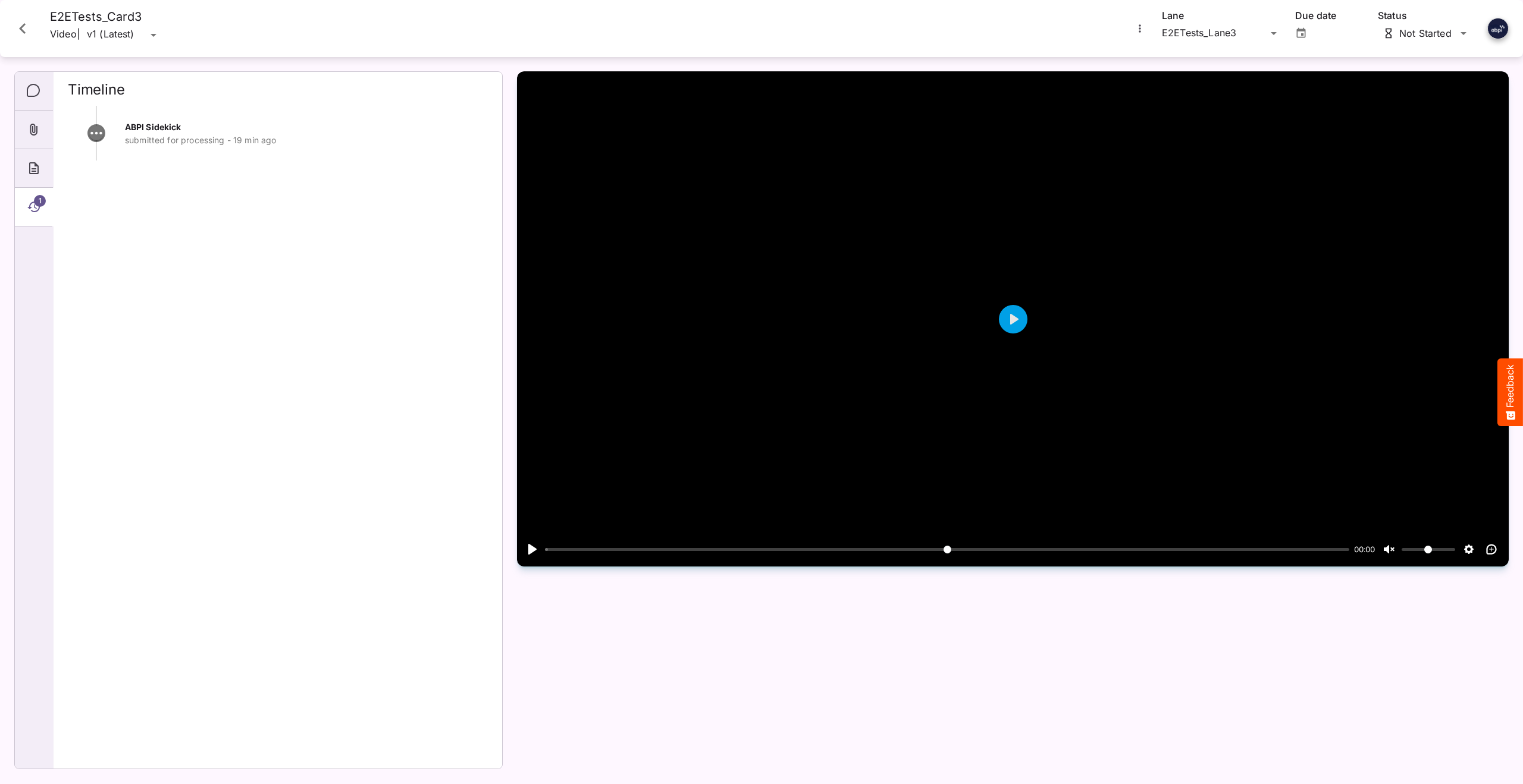
click at [22, 30] on icon "Close card" at bounding box center [22, 28] width 7 height 11
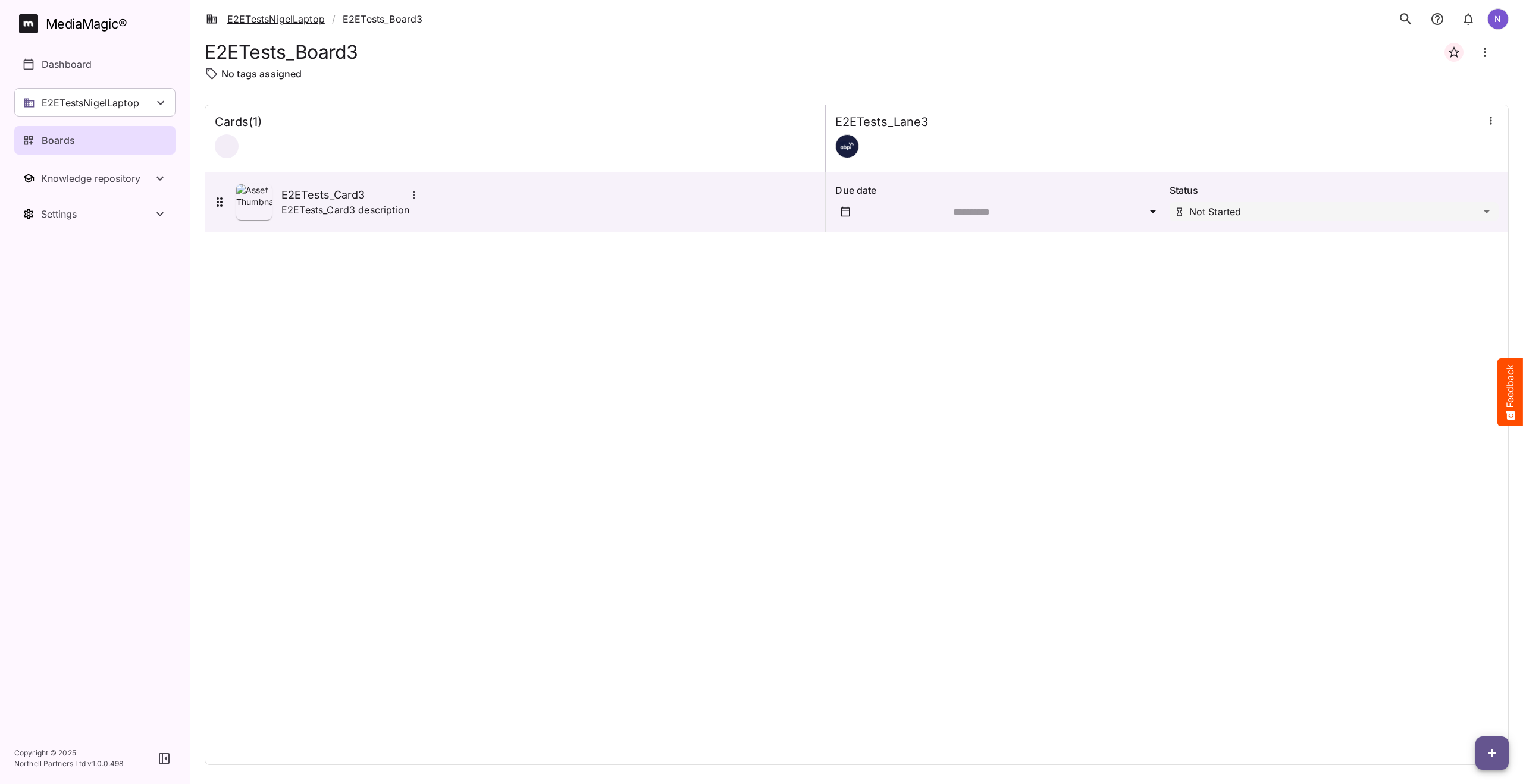
click at [270, 19] on link "E2ETestsNigelLaptop" at bounding box center [266, 19] width 119 height 14
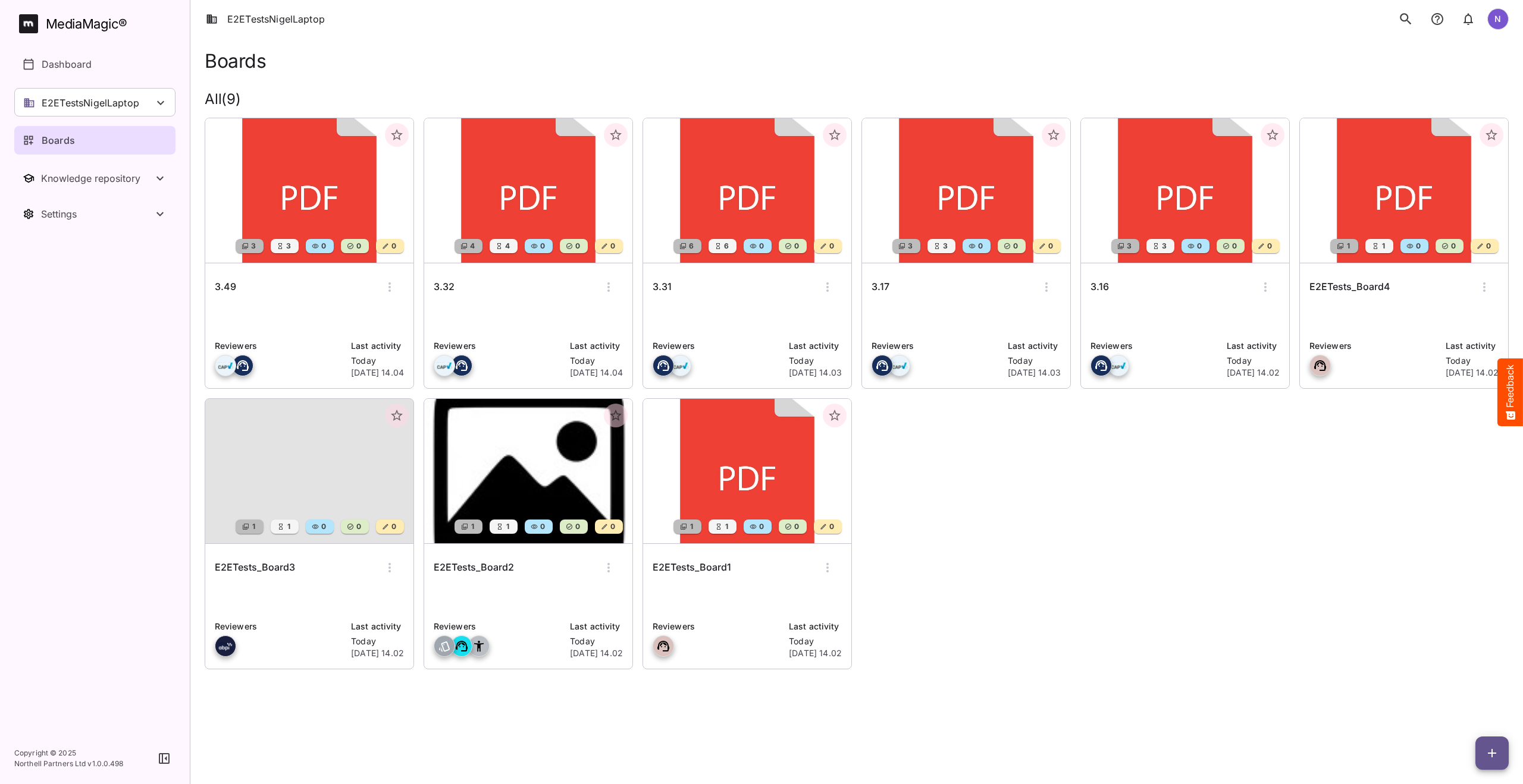
click at [719, 562] on h6 "E2ETests_Board1" at bounding box center [692, 568] width 78 height 16
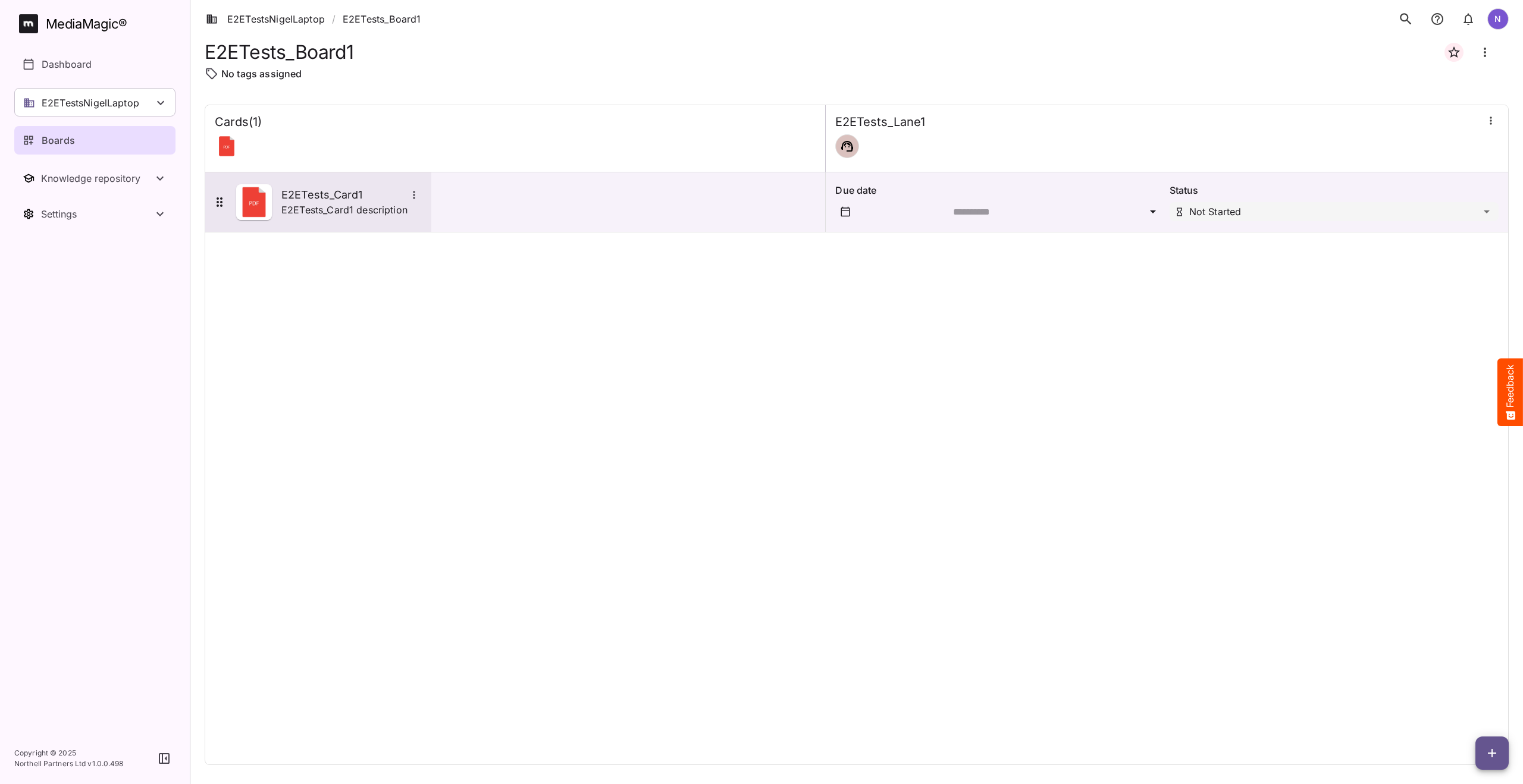
click at [342, 200] on h5 "E2ETests_Card1" at bounding box center [343, 194] width 125 height 14
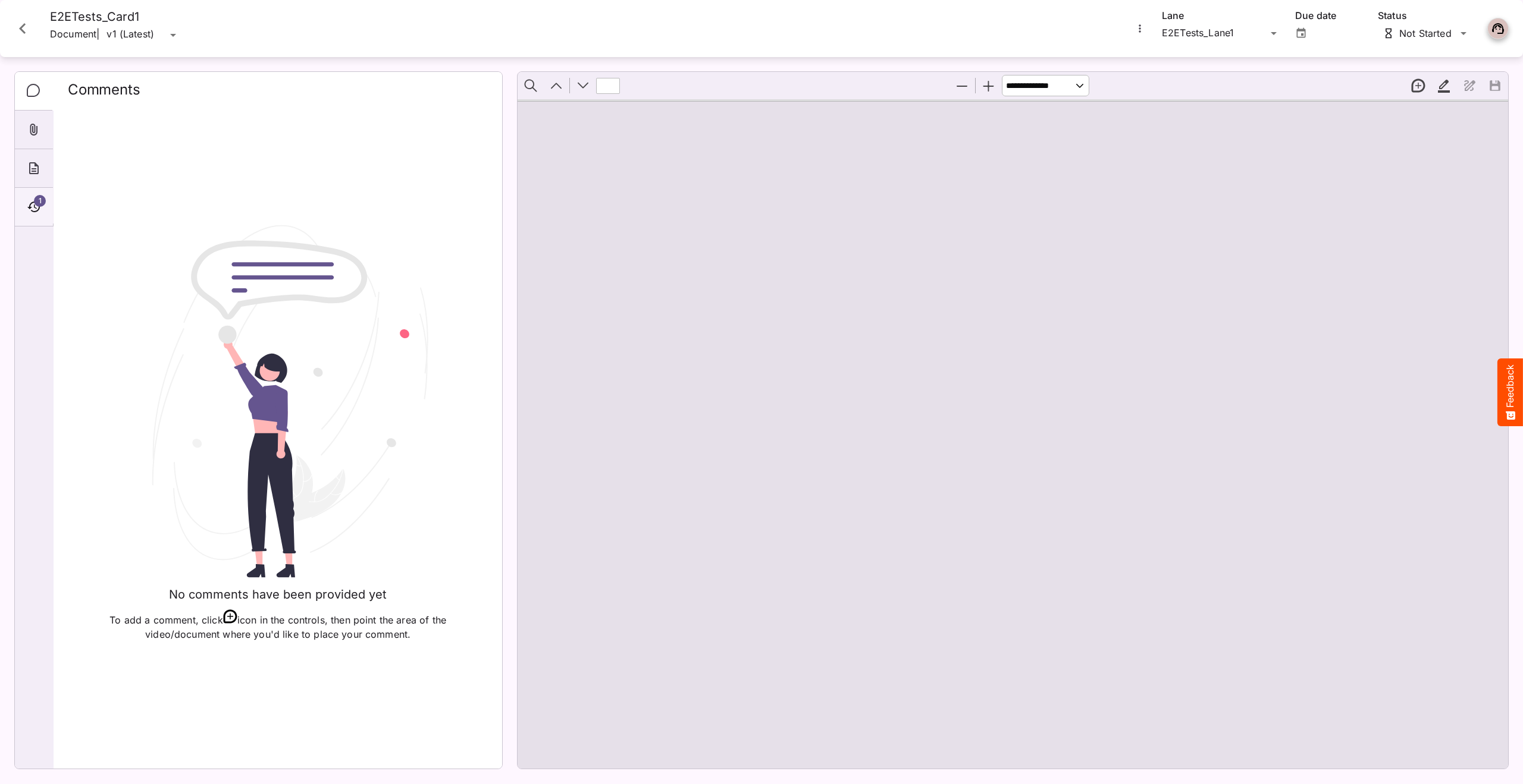
click at [38, 206] on span "1" at bounding box center [40, 201] width 12 height 12
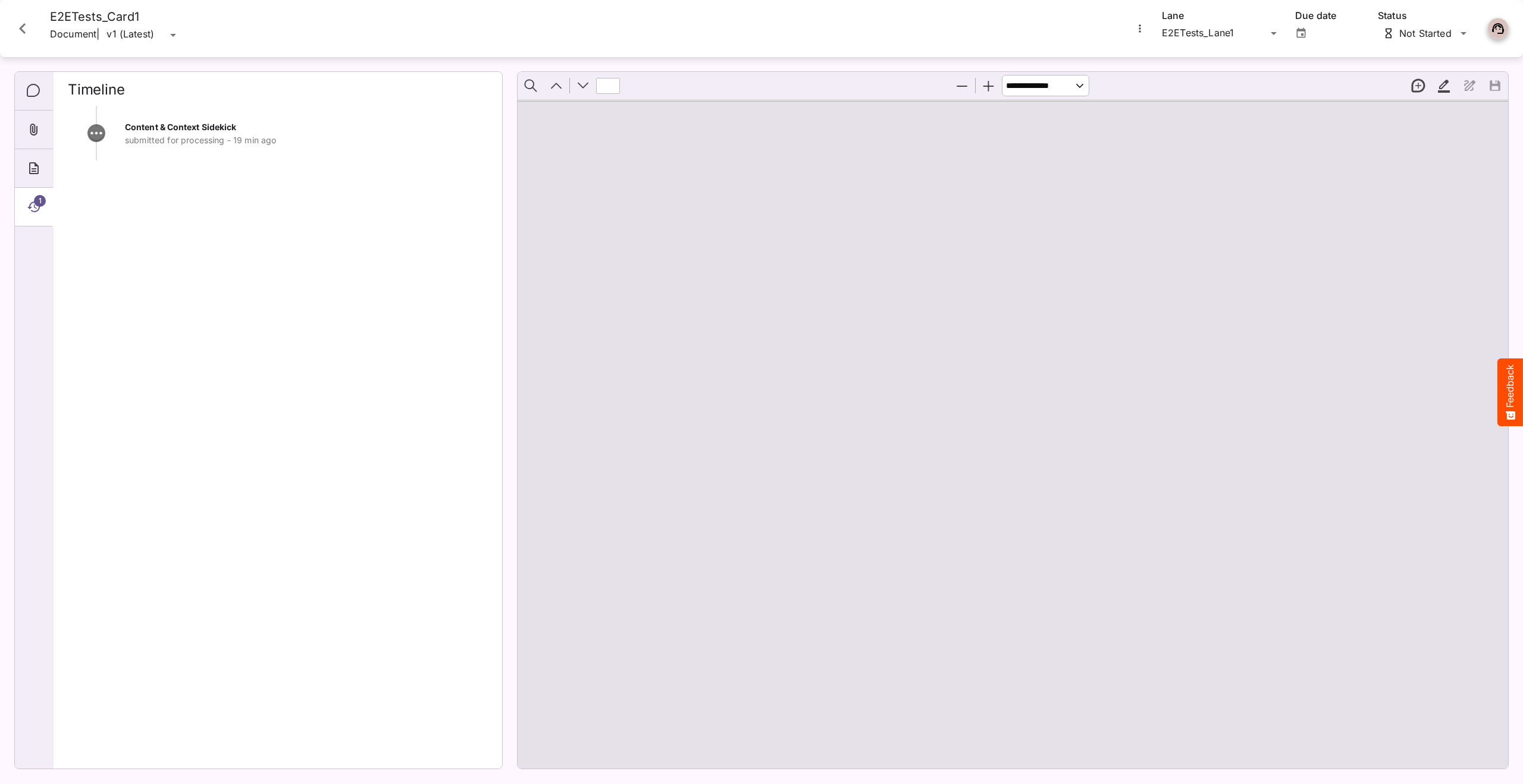
click at [19, 25] on icon "Close card" at bounding box center [23, 29] width 21 height 21
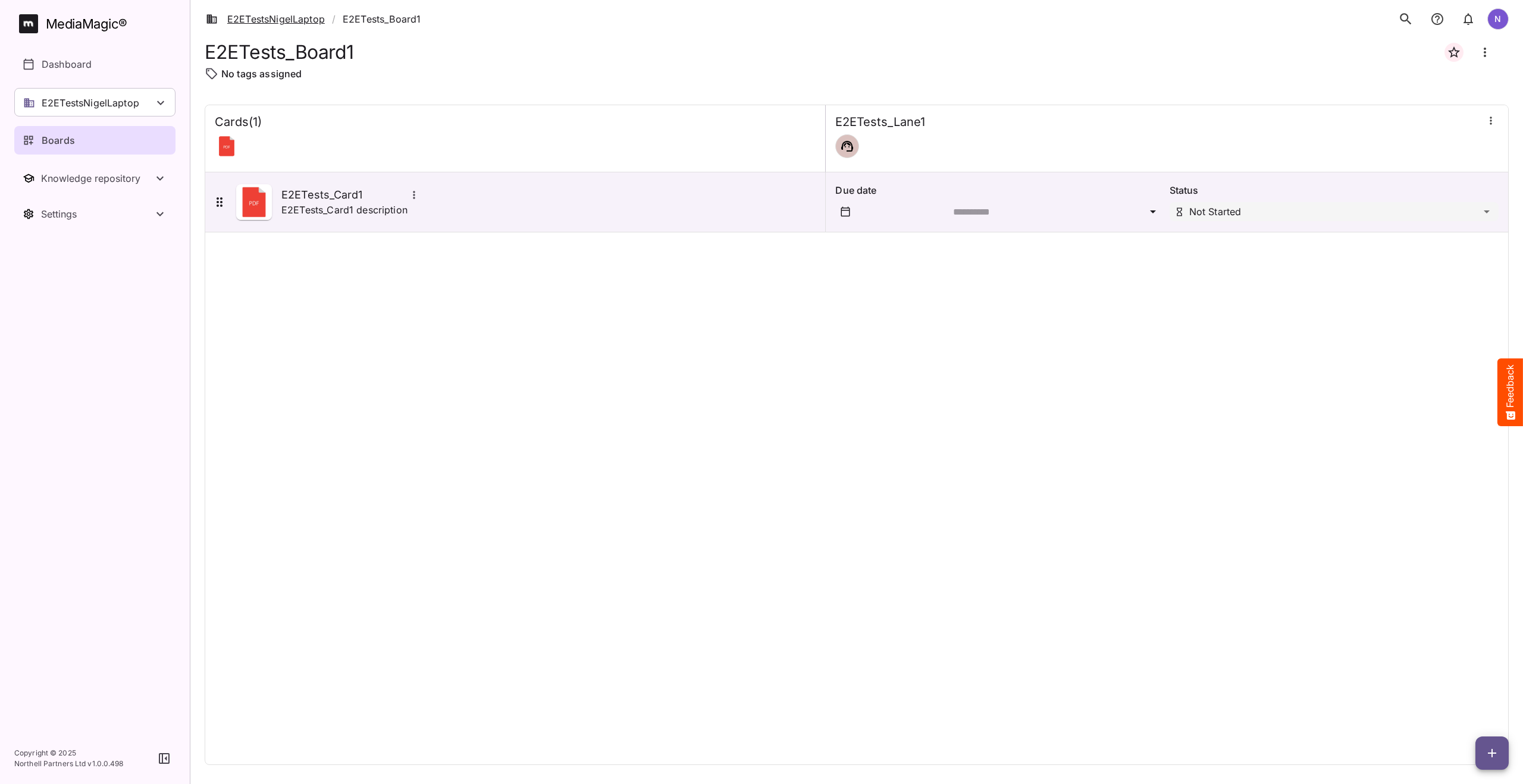
click at [268, 14] on link "E2ETestsNigelLaptop" at bounding box center [266, 19] width 119 height 14
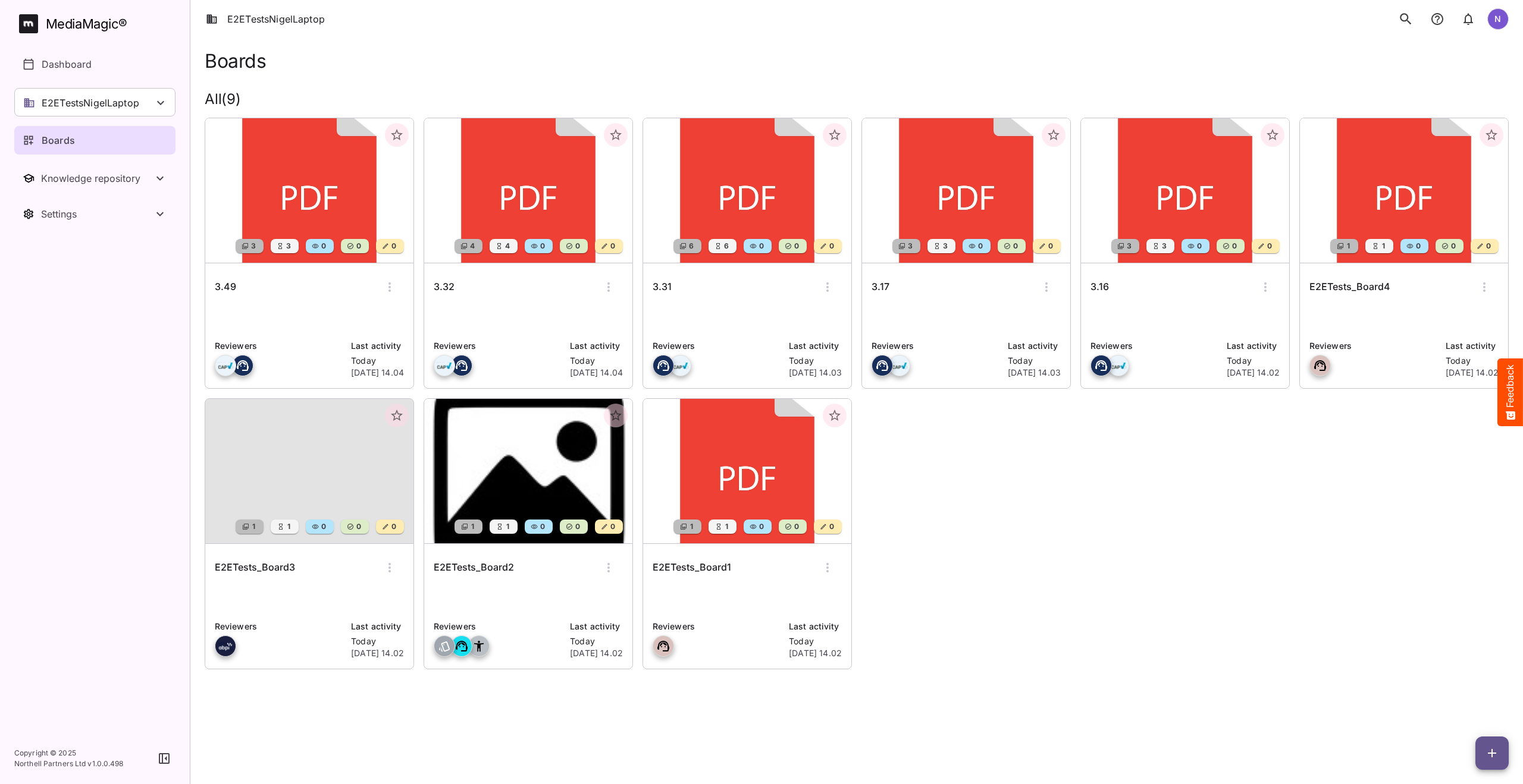
click at [228, 289] on h6 "3.49" at bounding box center [226, 287] width 21 height 16
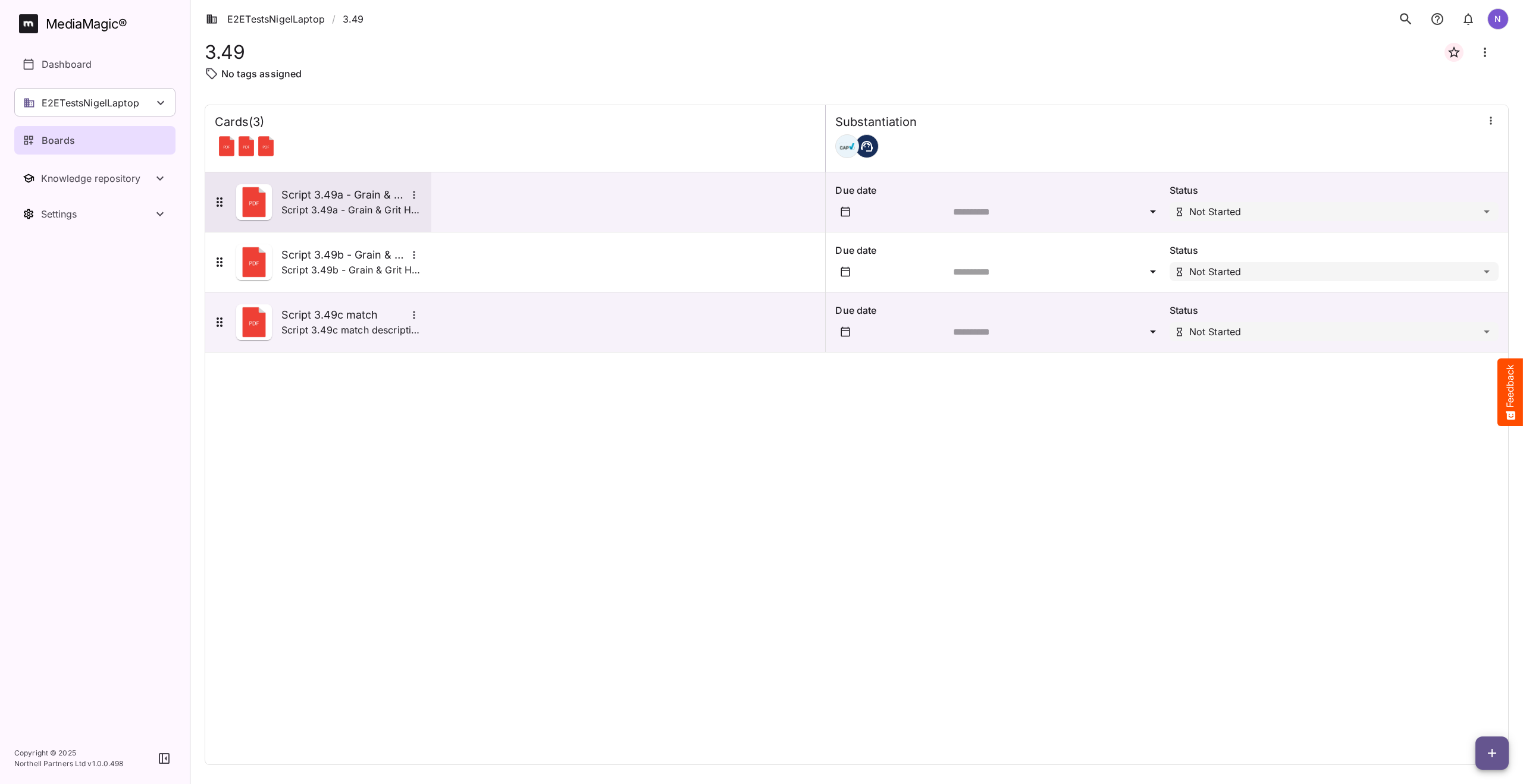
click at [293, 203] on p "Script 3.49a - Grain & Grit Hardware - satisfaction match description" at bounding box center [351, 209] width 141 height 14
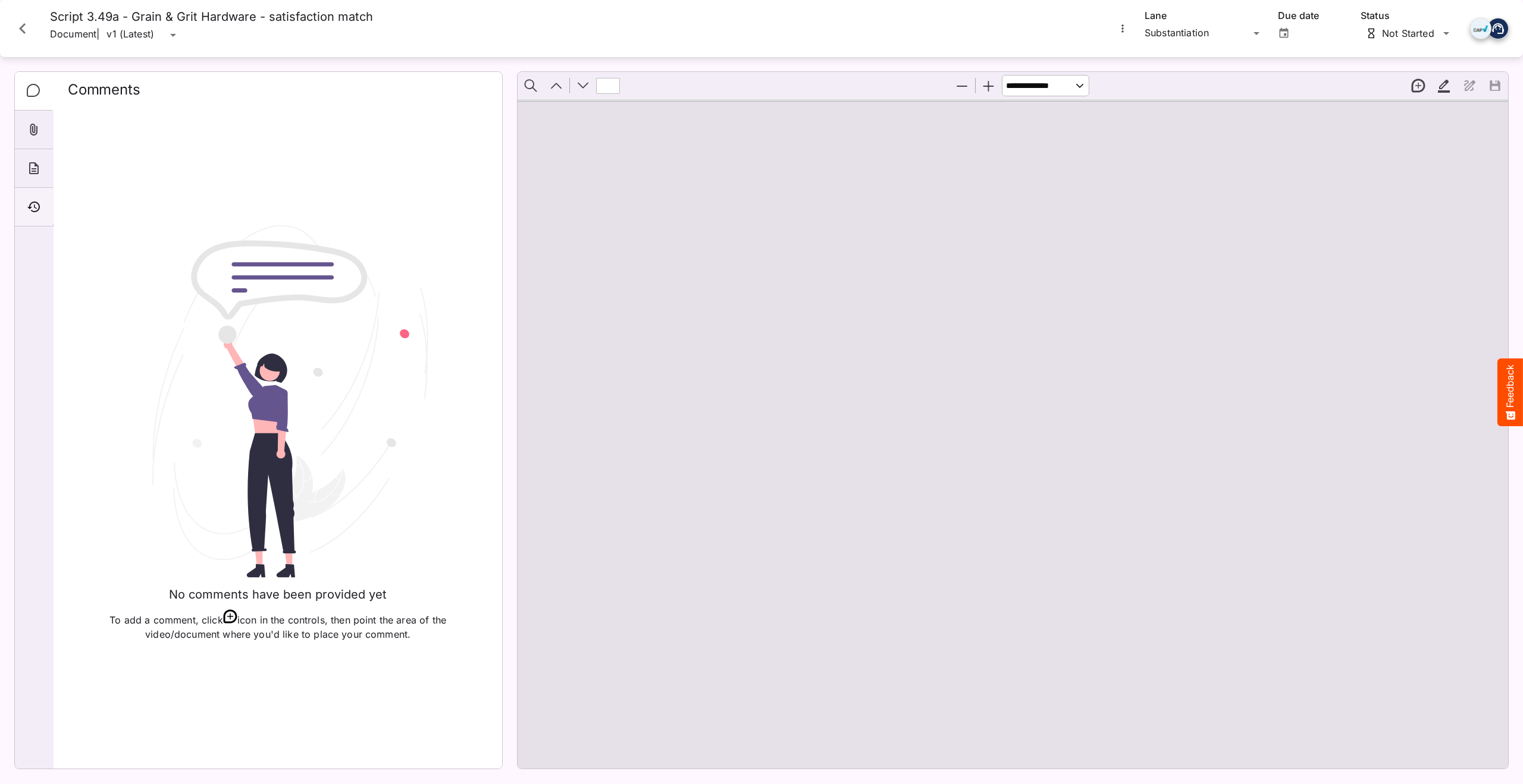
click at [38, 200] on icon "Timeline" at bounding box center [33, 207] width 14 height 14
type input "*"
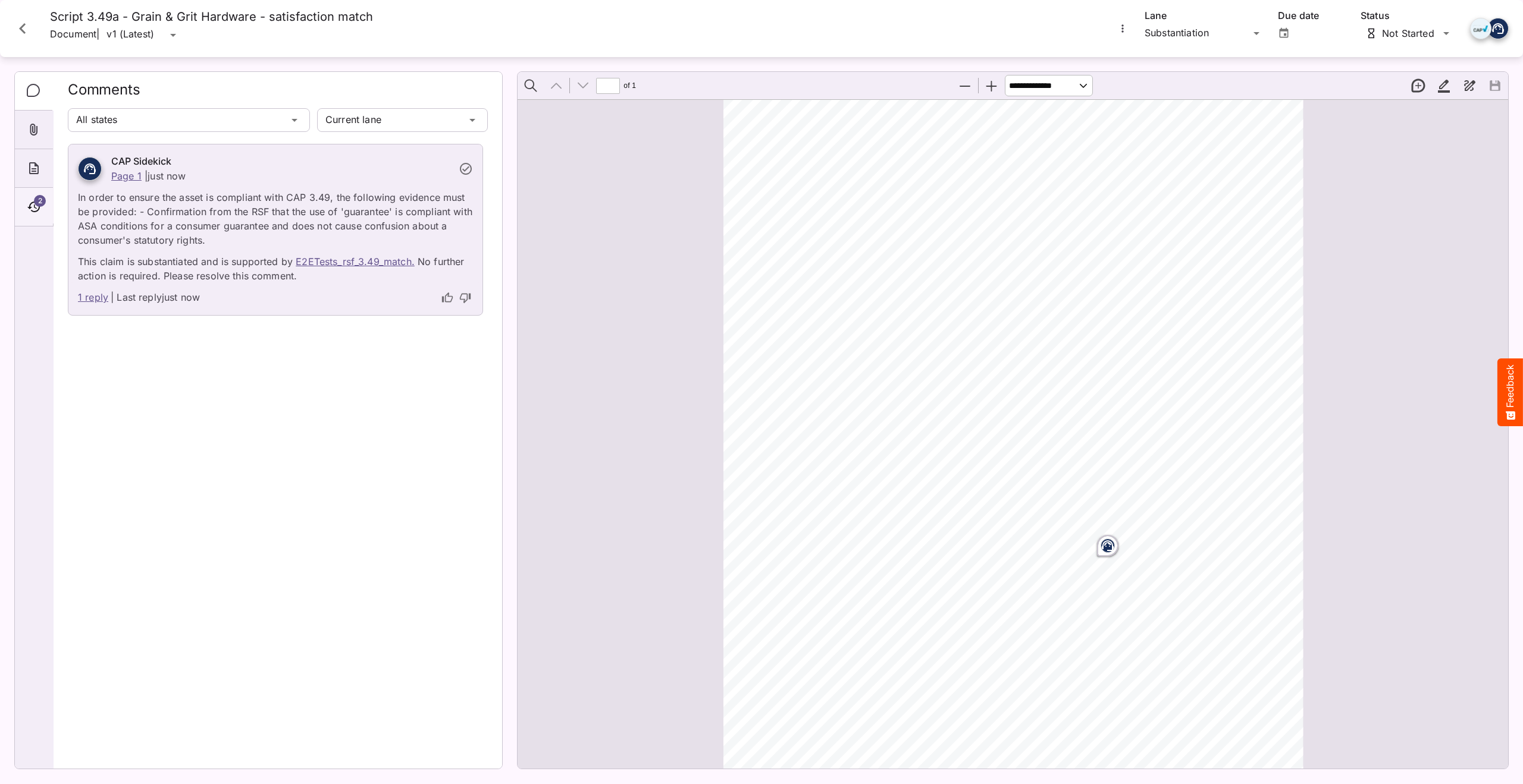
click at [37, 201] on span "2" at bounding box center [40, 201] width 12 height 12
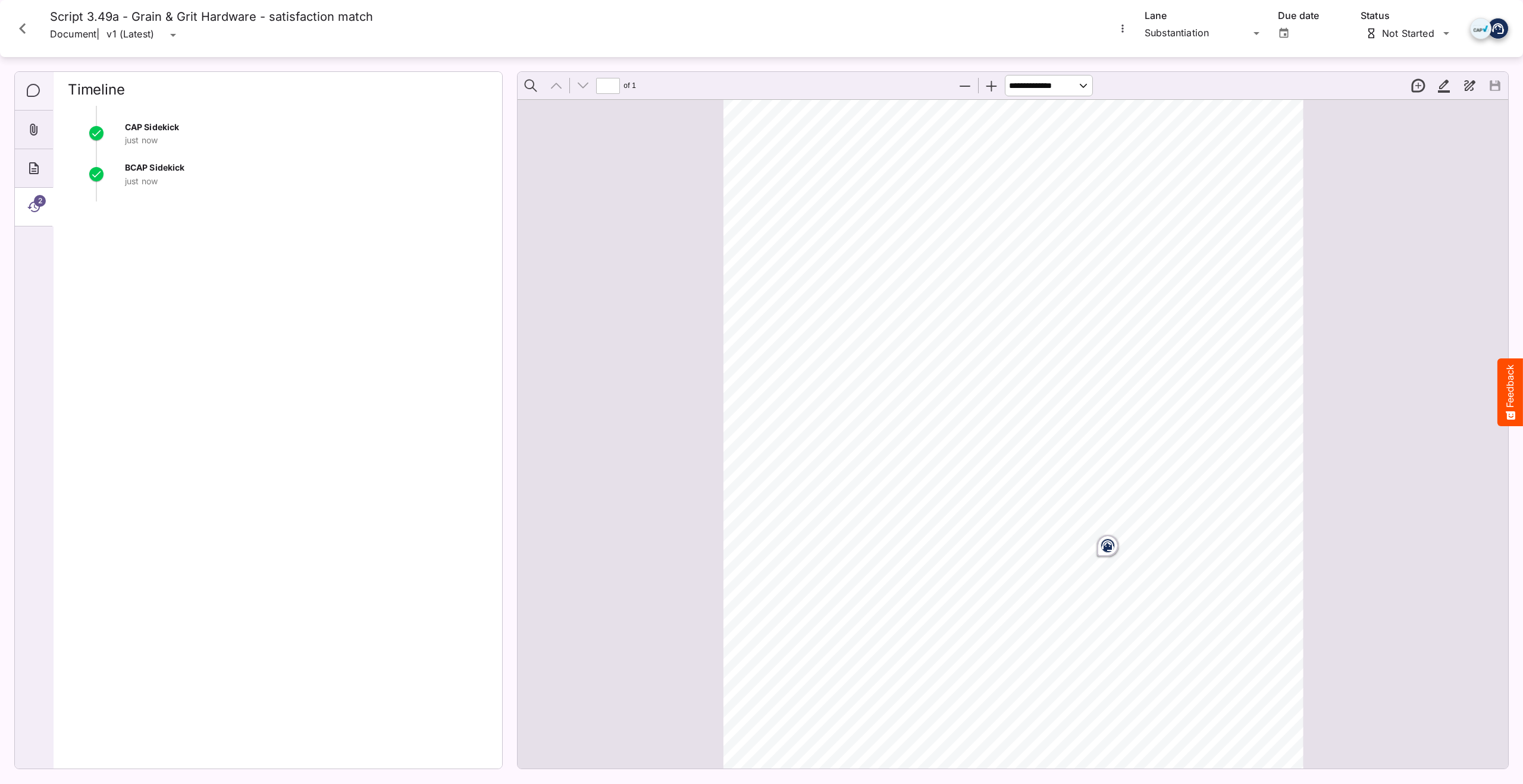
click at [33, 91] on icon "Comments" at bounding box center [33, 91] width 14 height 14
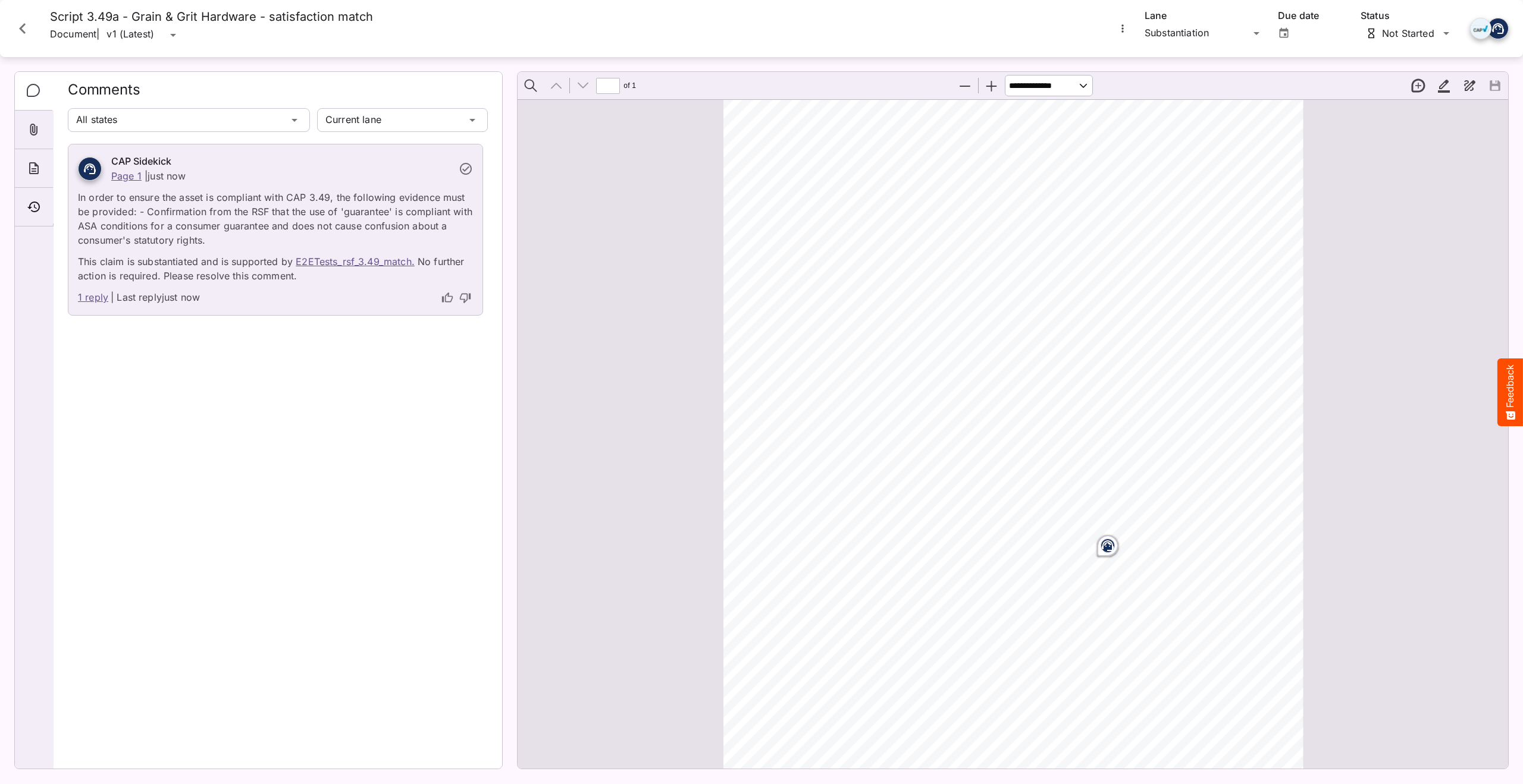
click at [93, 301] on link "1 reply" at bounding box center [92, 297] width 30 height 16
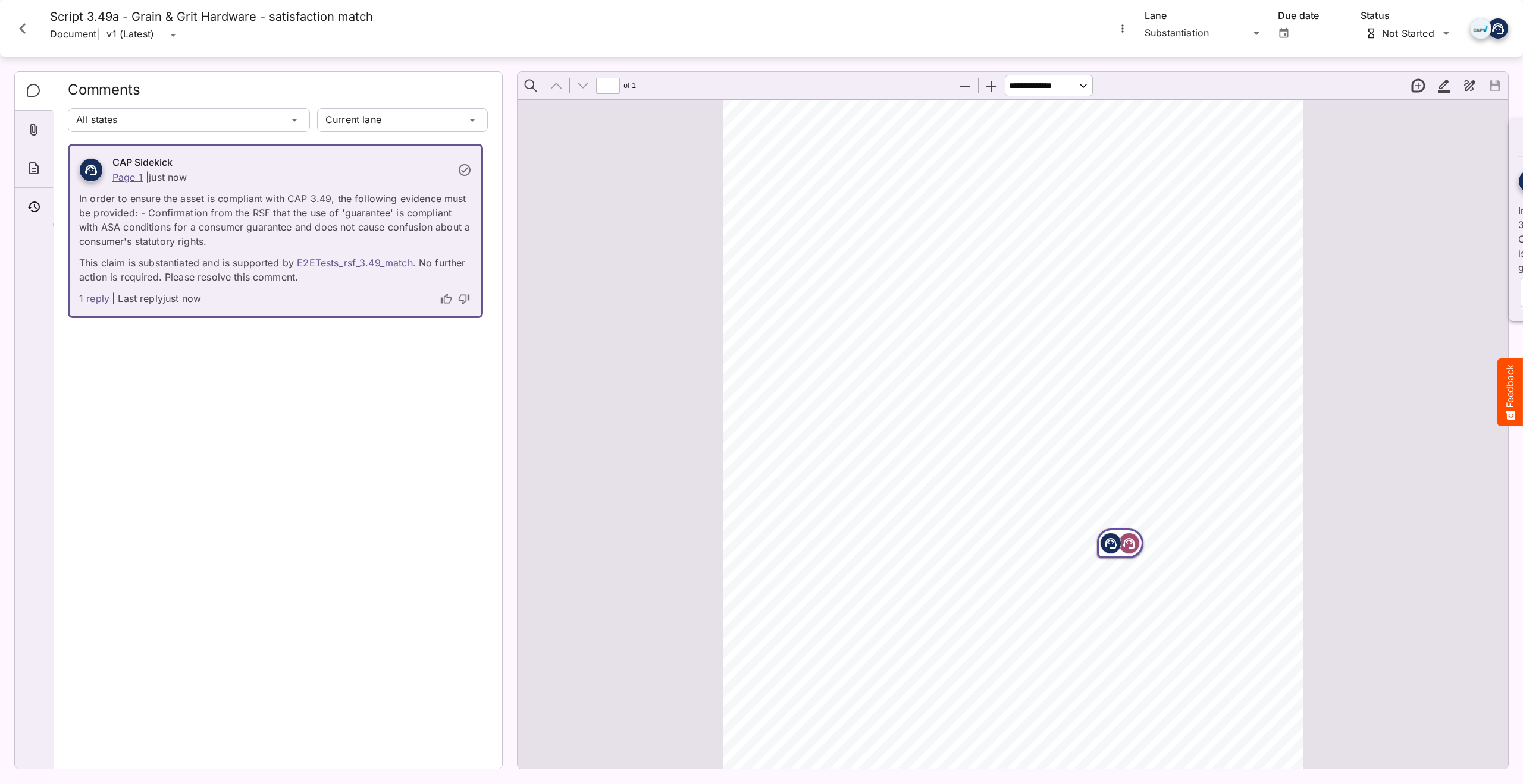
scroll to position [6, 0]
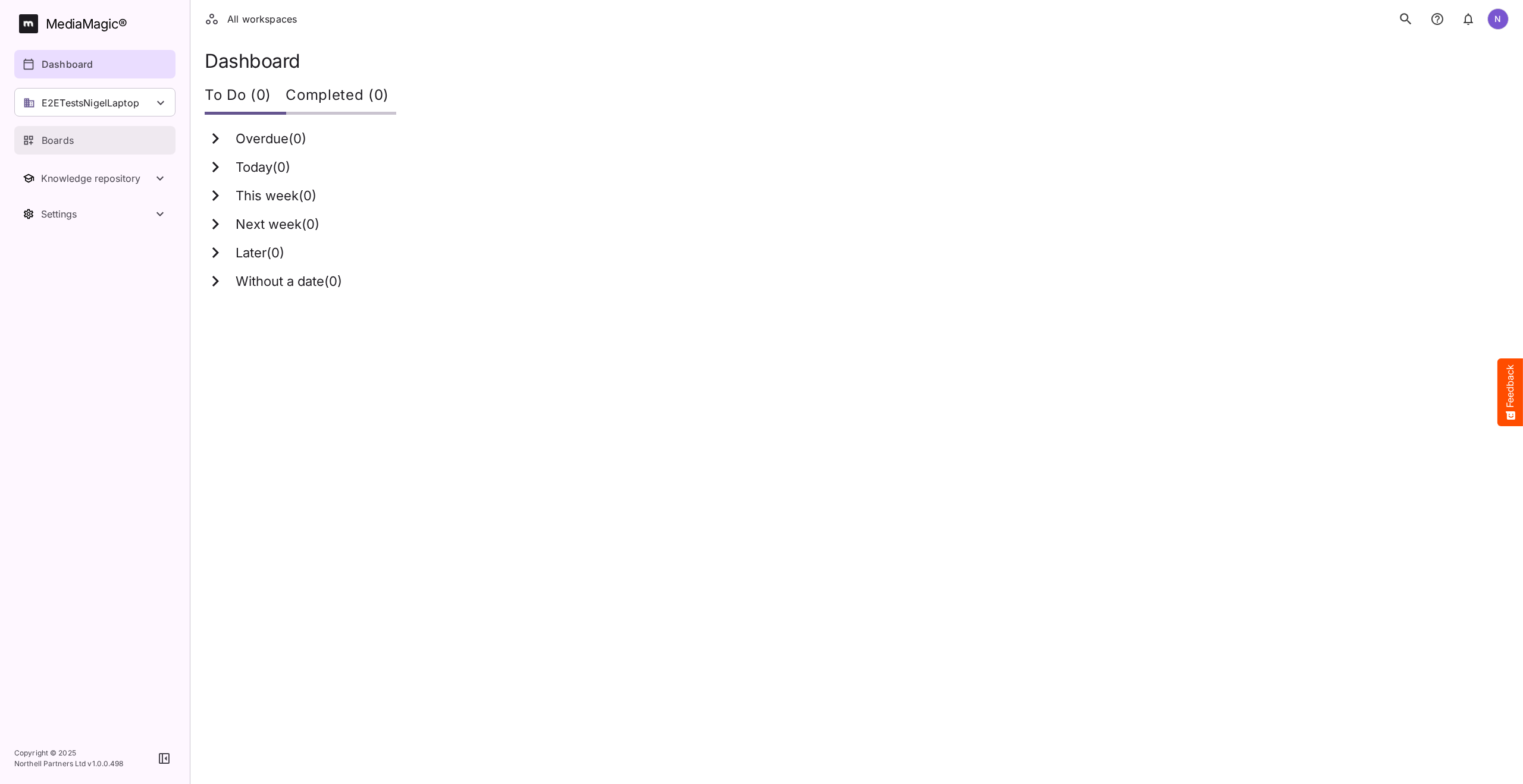
click at [62, 145] on p "Boards" at bounding box center [57, 140] width 32 height 14
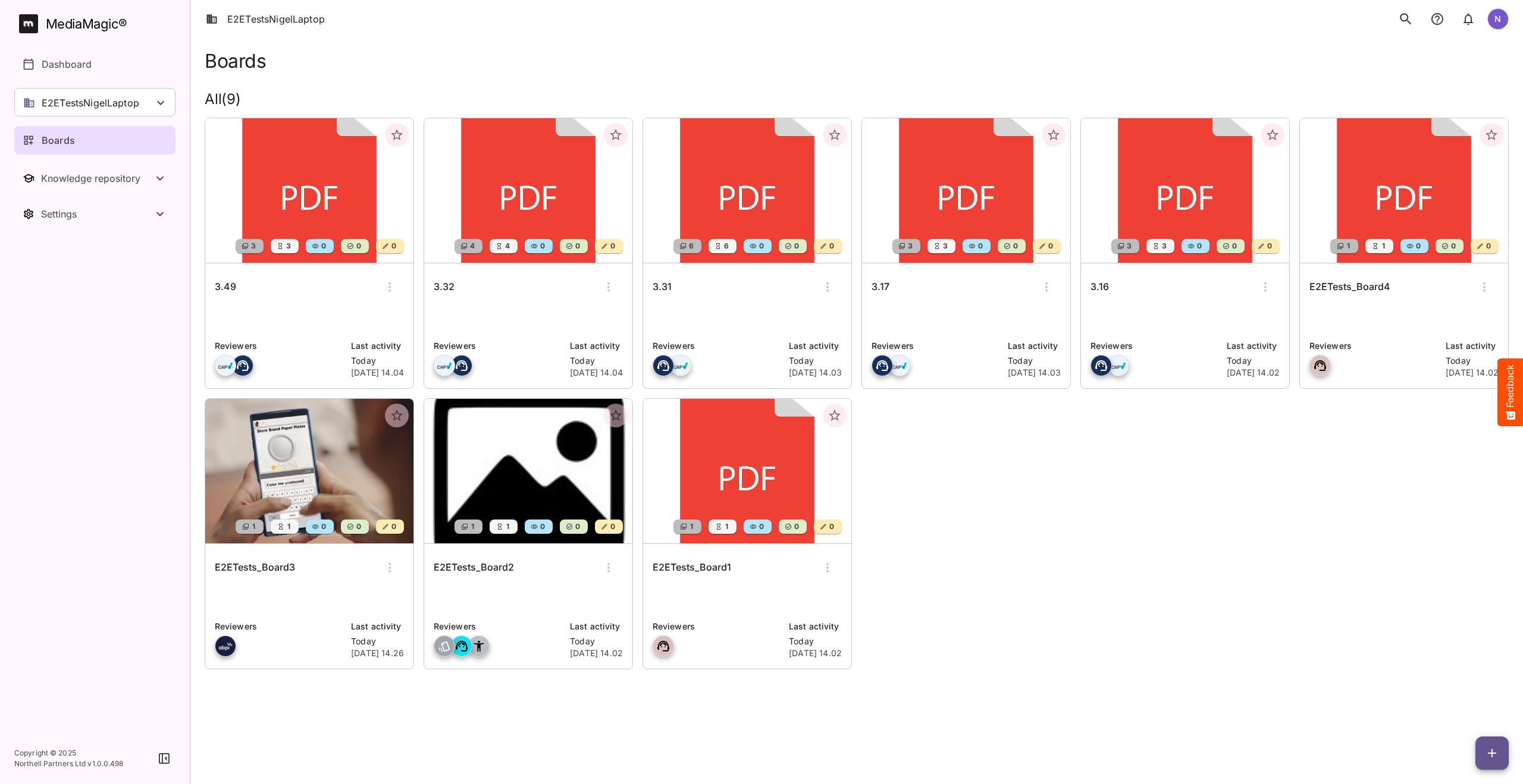
click at [220, 285] on h6 "3.49" at bounding box center [226, 287] width 21 height 16
click at [444, 285] on h6 "3.32" at bounding box center [444, 287] width 20 height 16
click at [673, 288] on div "3.31" at bounding box center [748, 287] width 190 height 29
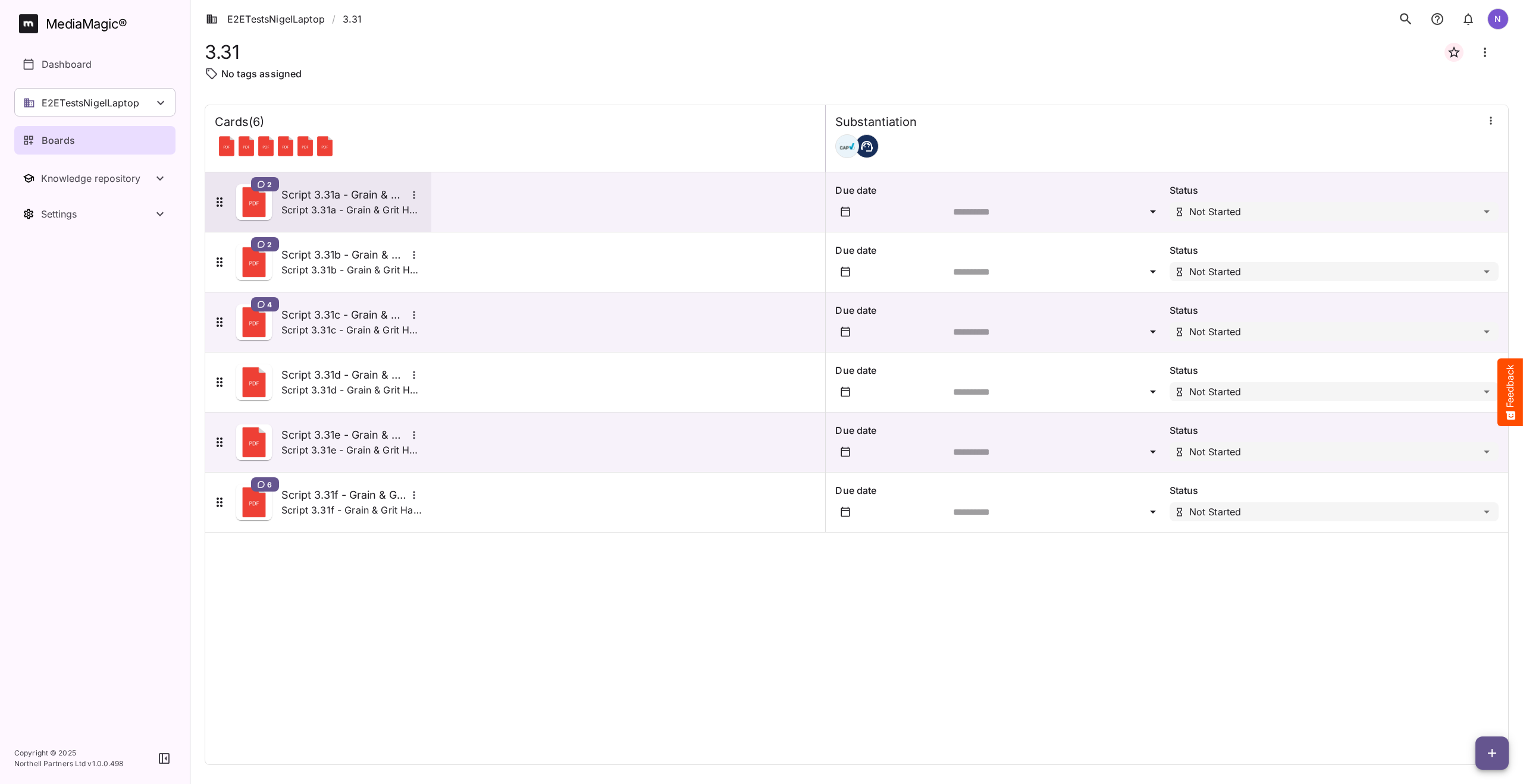
click at [284, 191] on h5 "Script 3.31a - Grain & Grit Hardware - closing down match" at bounding box center [343, 194] width 125 height 14
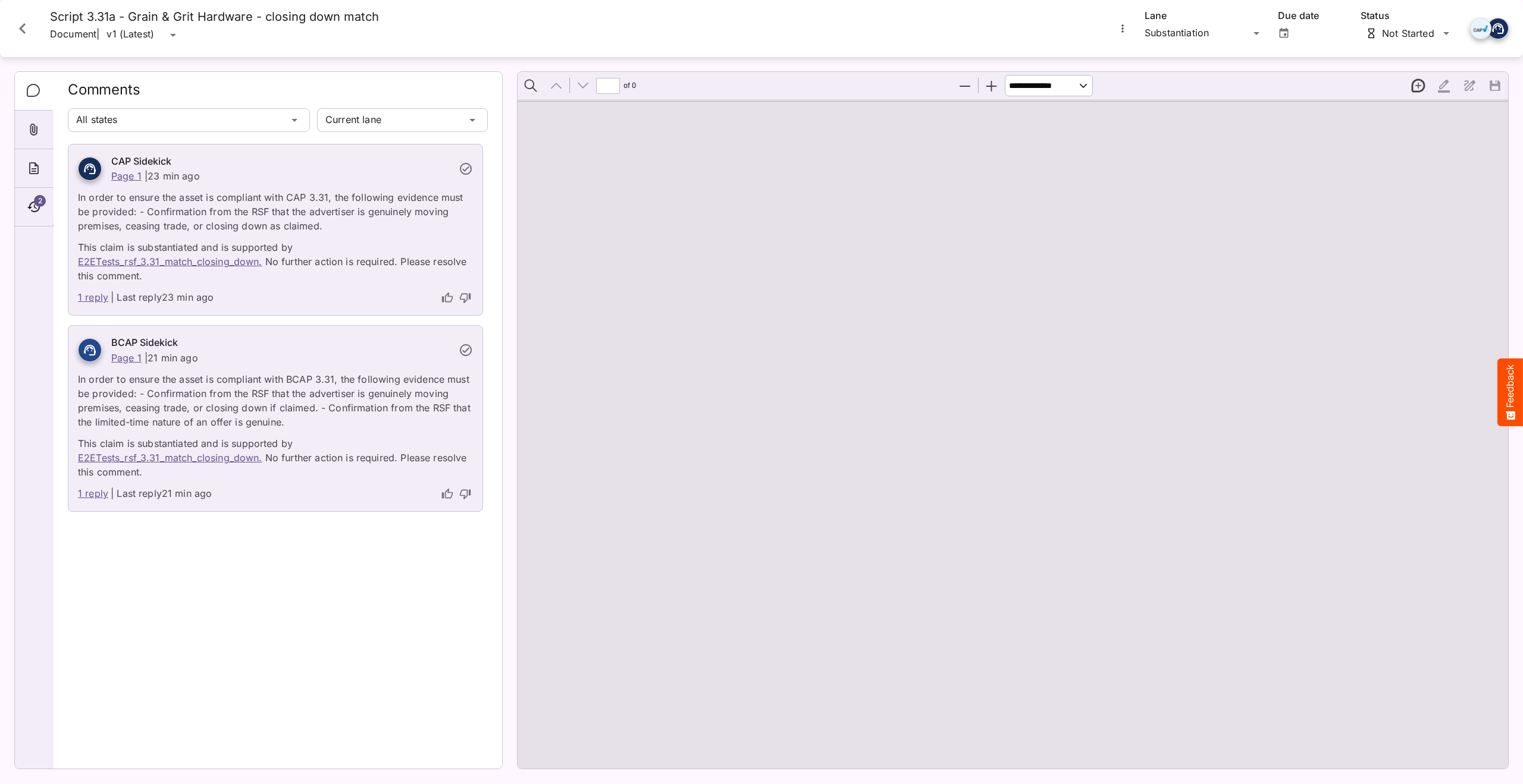
type input "*"
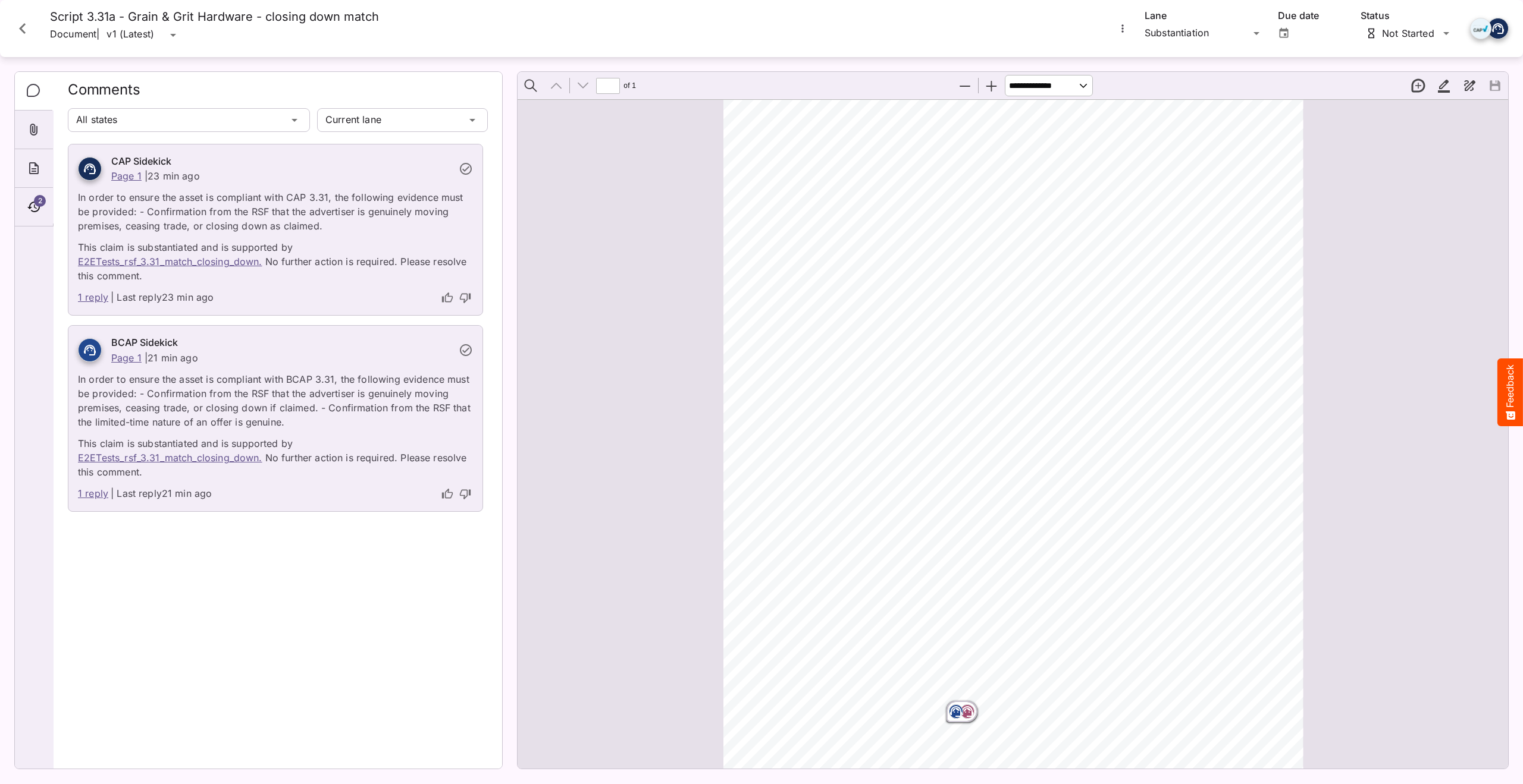
click at [68, 34] on p "Document" at bounding box center [73, 35] width 47 height 21
click at [27, 30] on icon "Close card" at bounding box center [23, 29] width 21 height 21
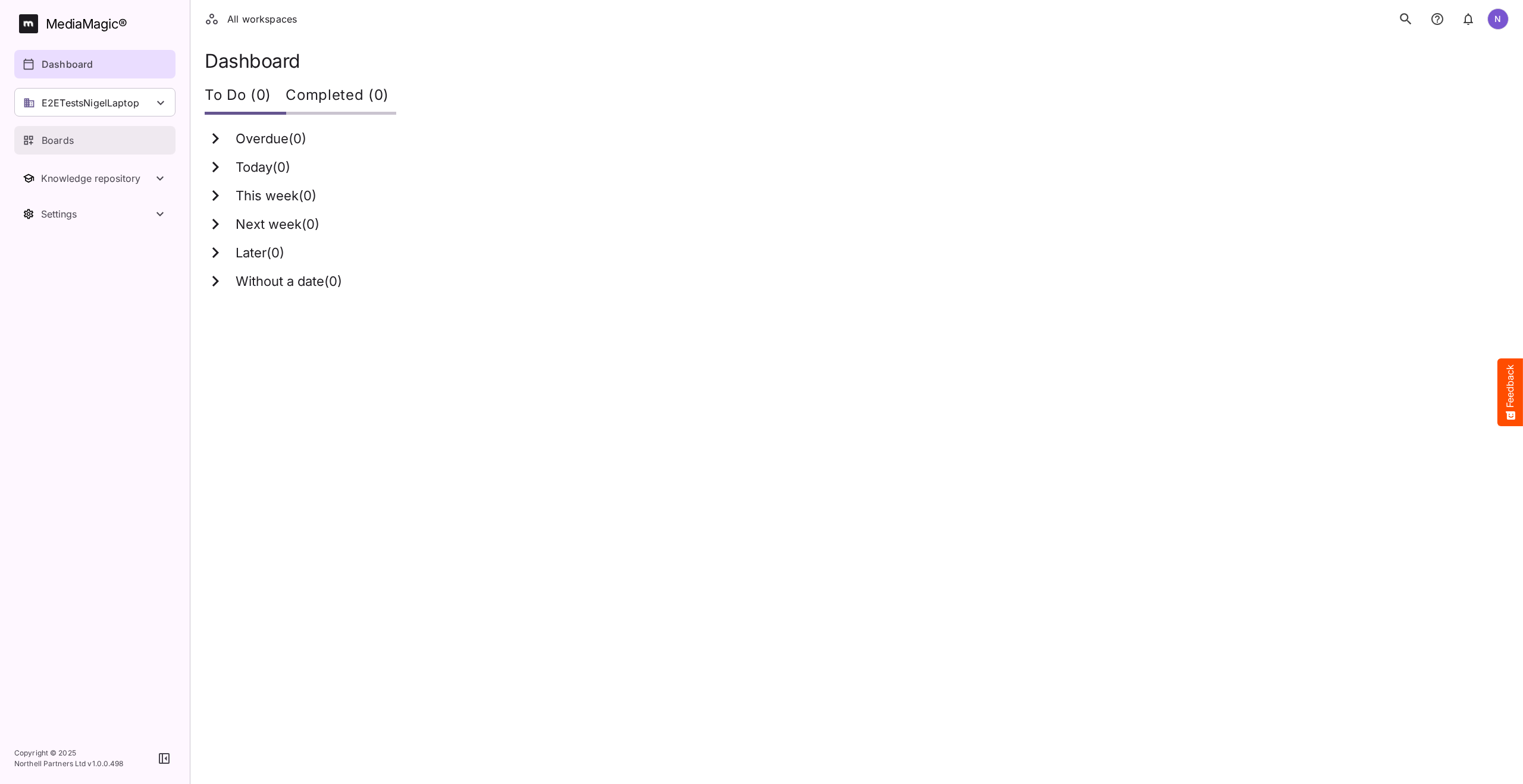
click at [67, 133] on p "Boards" at bounding box center [57, 140] width 32 height 14
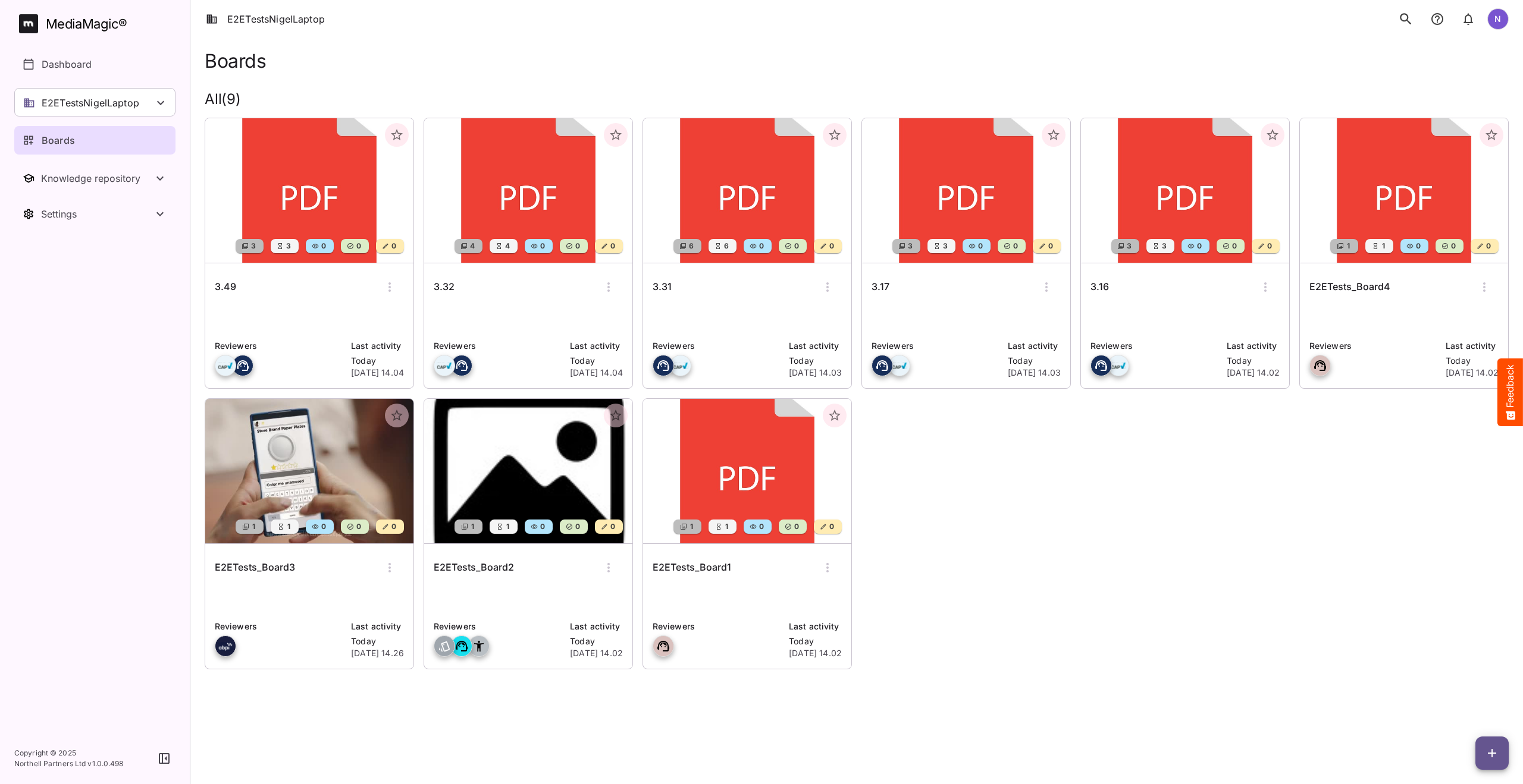
click at [1104, 284] on h6 "3.16" at bounding box center [1100, 287] width 19 height 16
click at [1331, 283] on h6 "E2ETests_Board4" at bounding box center [1350, 287] width 81 height 16
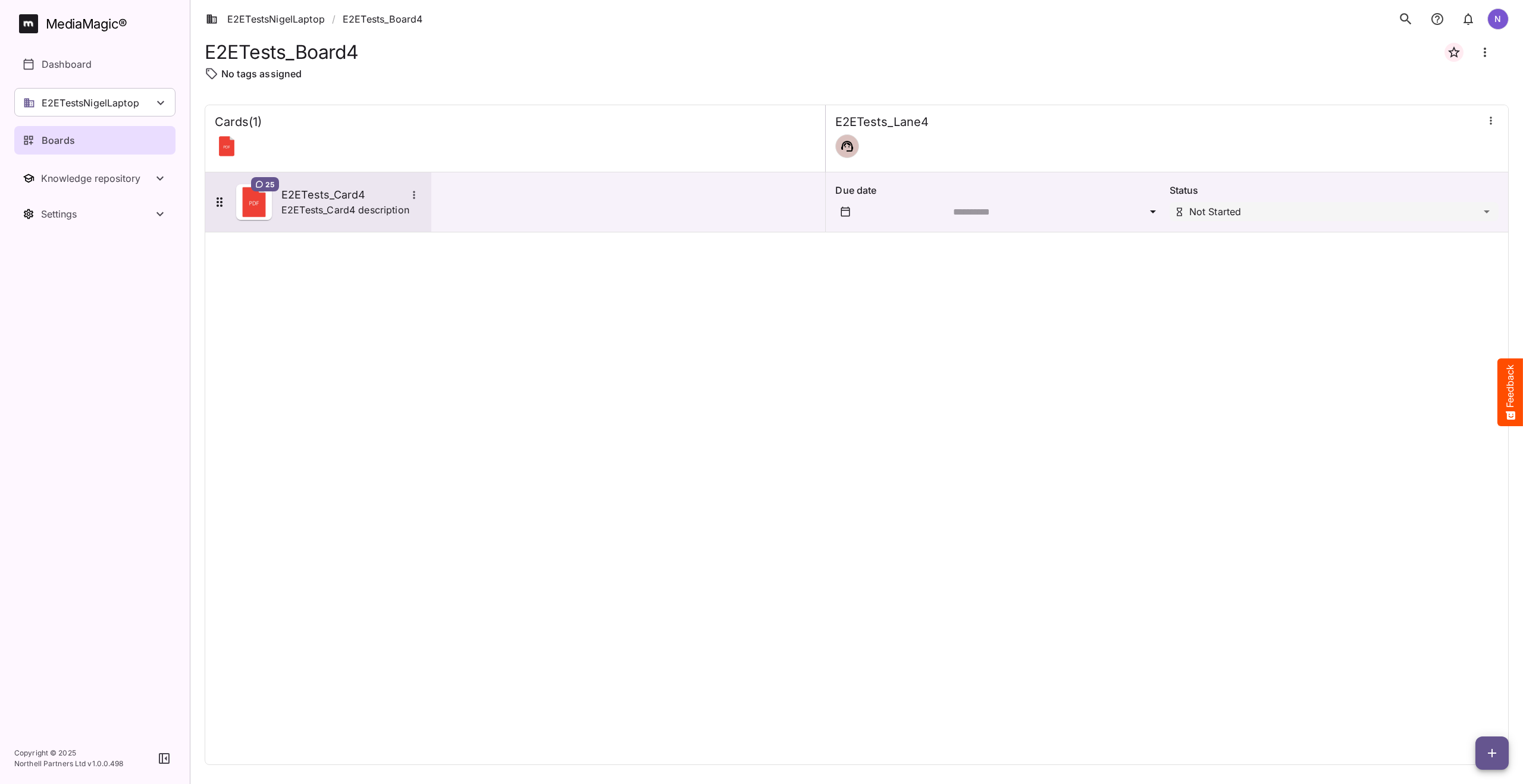
click at [342, 198] on h5 "E2ETests_Card4" at bounding box center [343, 194] width 125 height 14
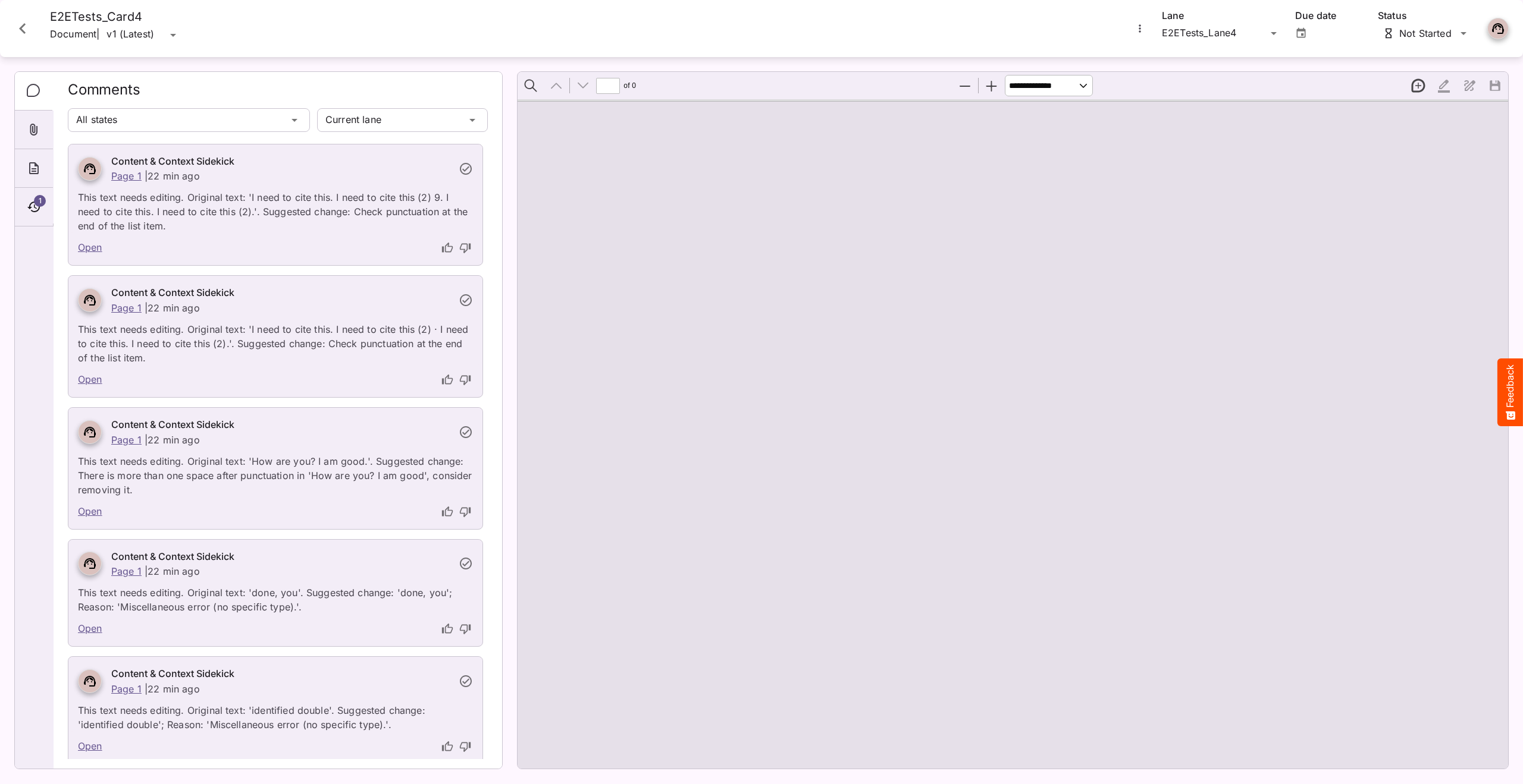
type input "*"
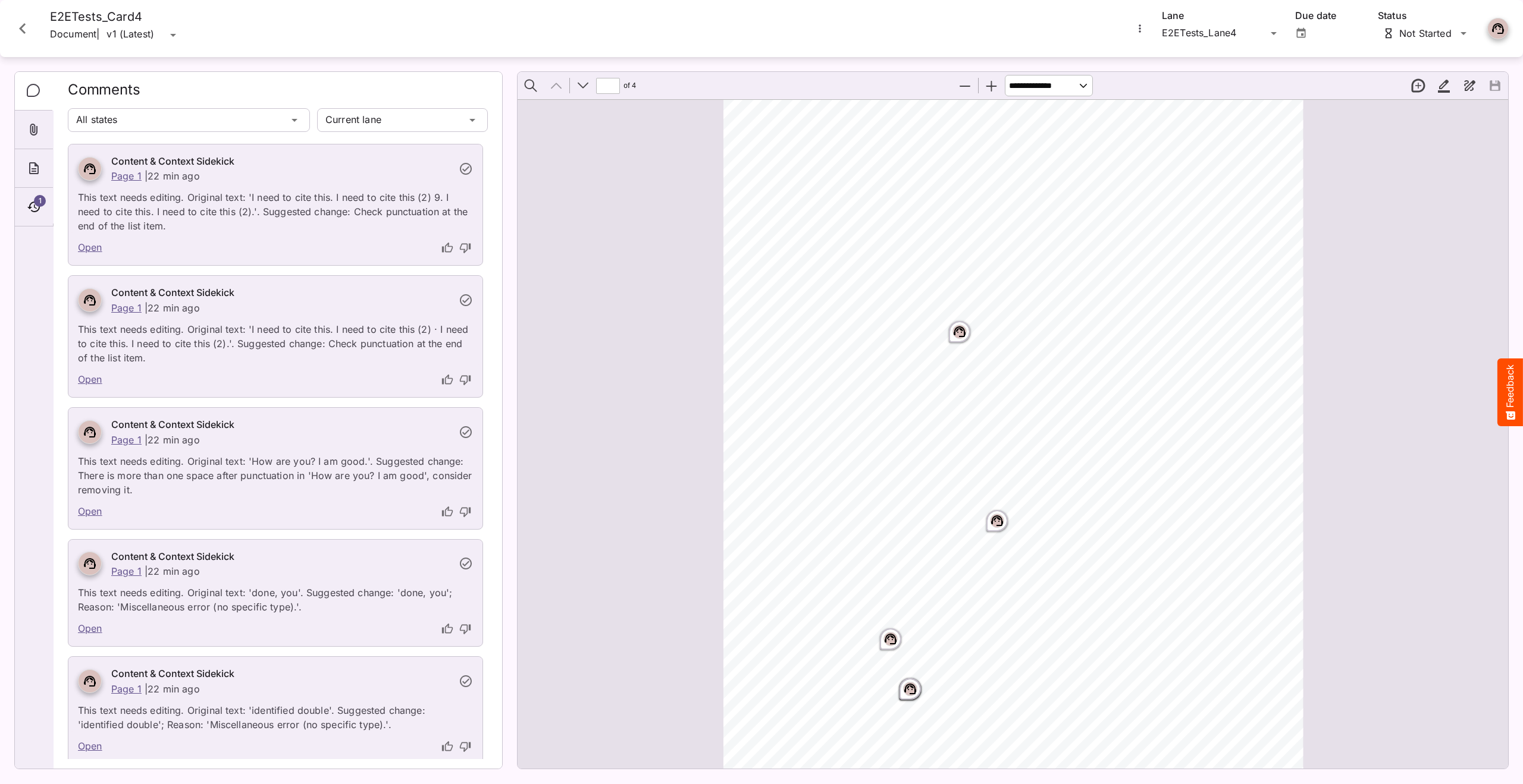
click at [20, 25] on icon "Close card" at bounding box center [23, 29] width 21 height 21
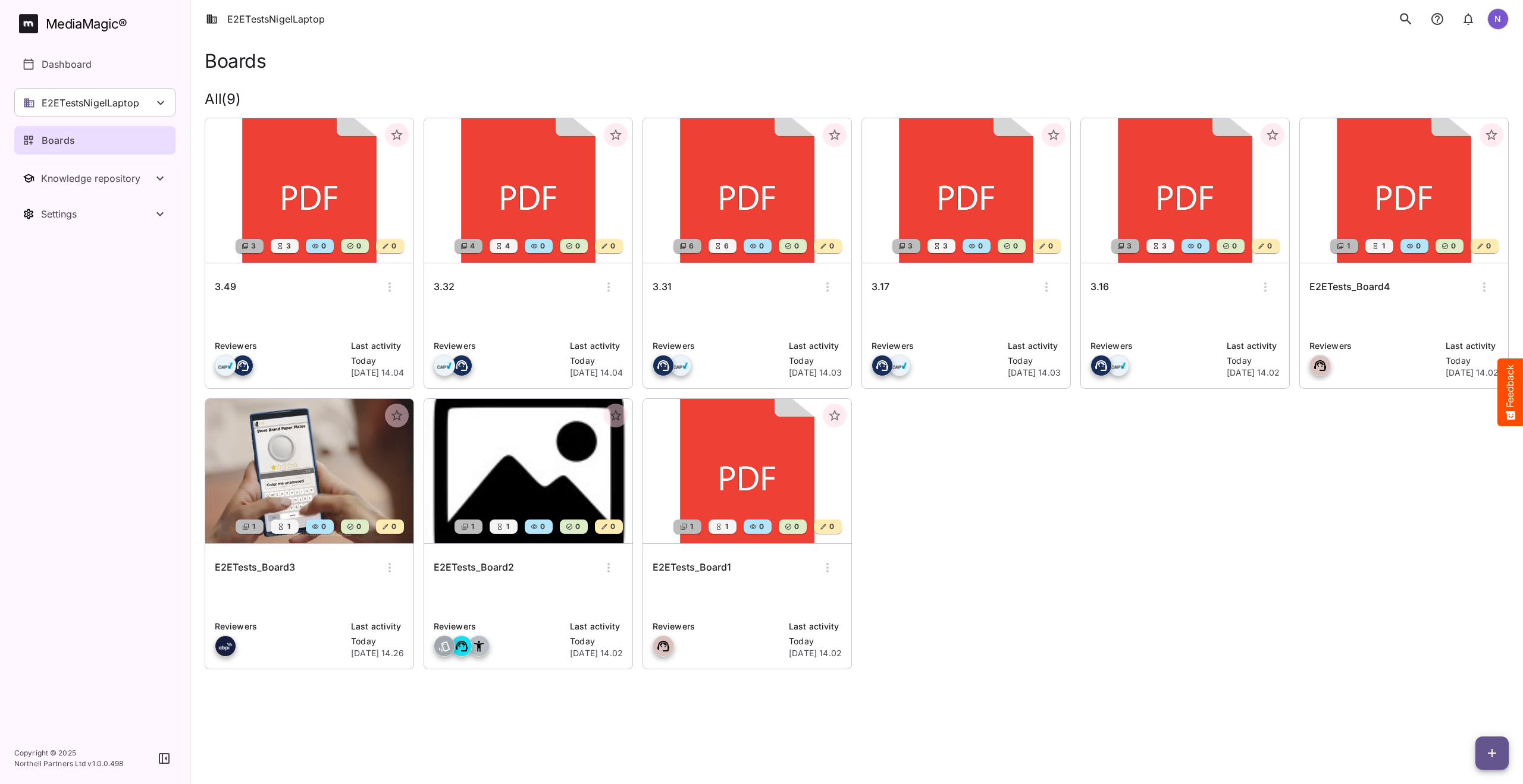
click at [266, 572] on h6 "E2ETests_Board3" at bounding box center [255, 568] width 80 height 16
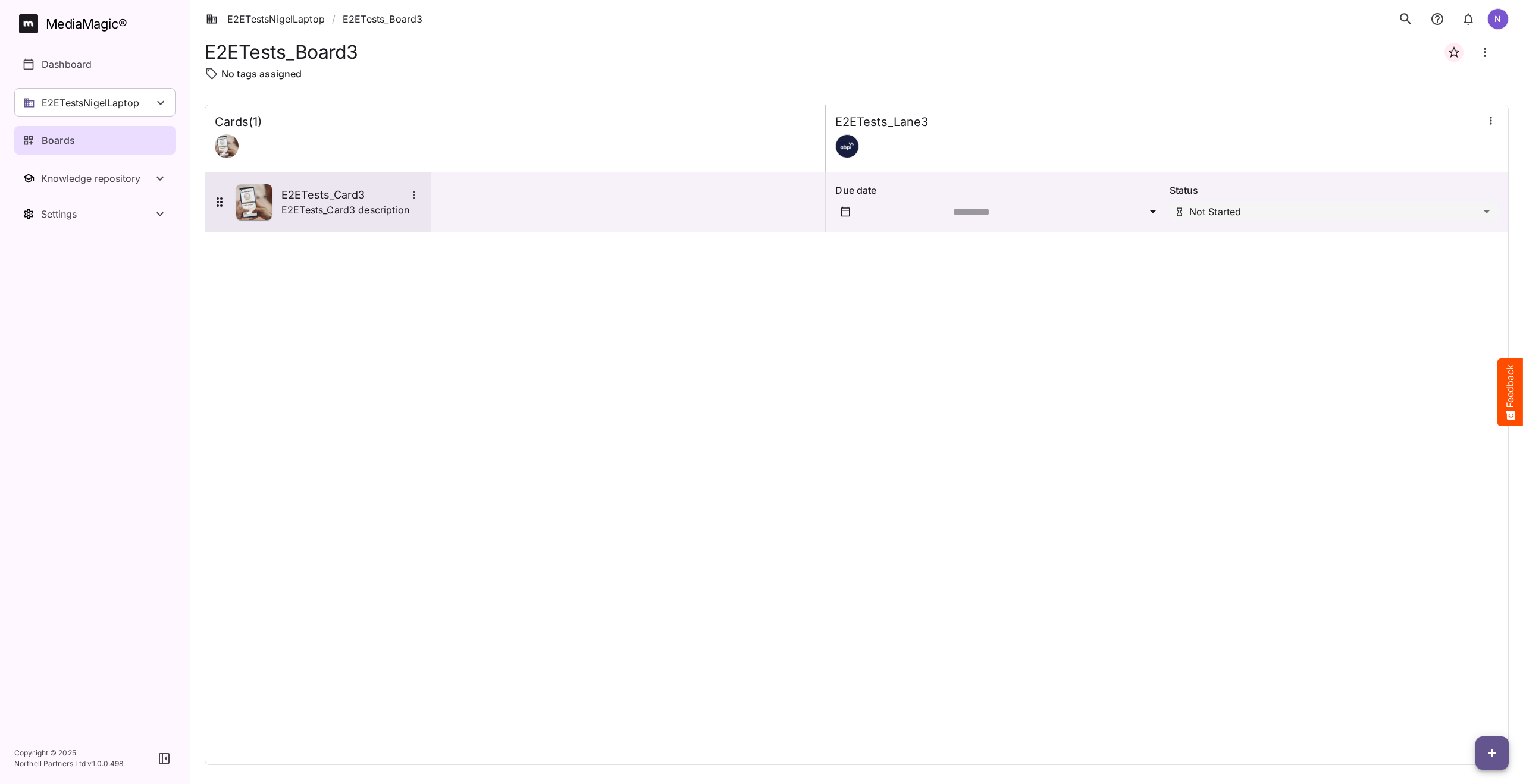
click at [297, 204] on p "E2ETests_Card3 description" at bounding box center [345, 209] width 128 height 14
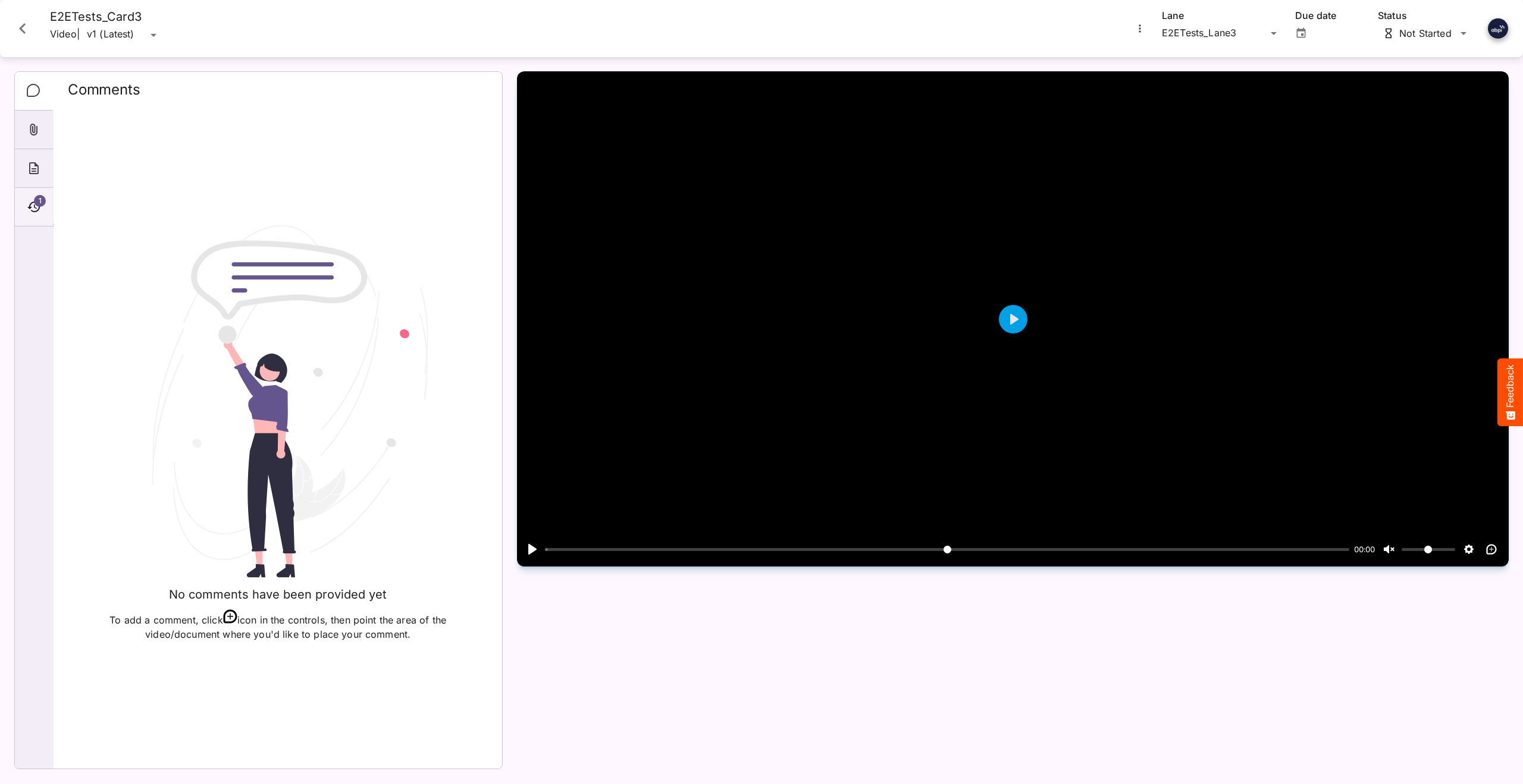
click at [37, 201] on span "1" at bounding box center [40, 201] width 12 height 12
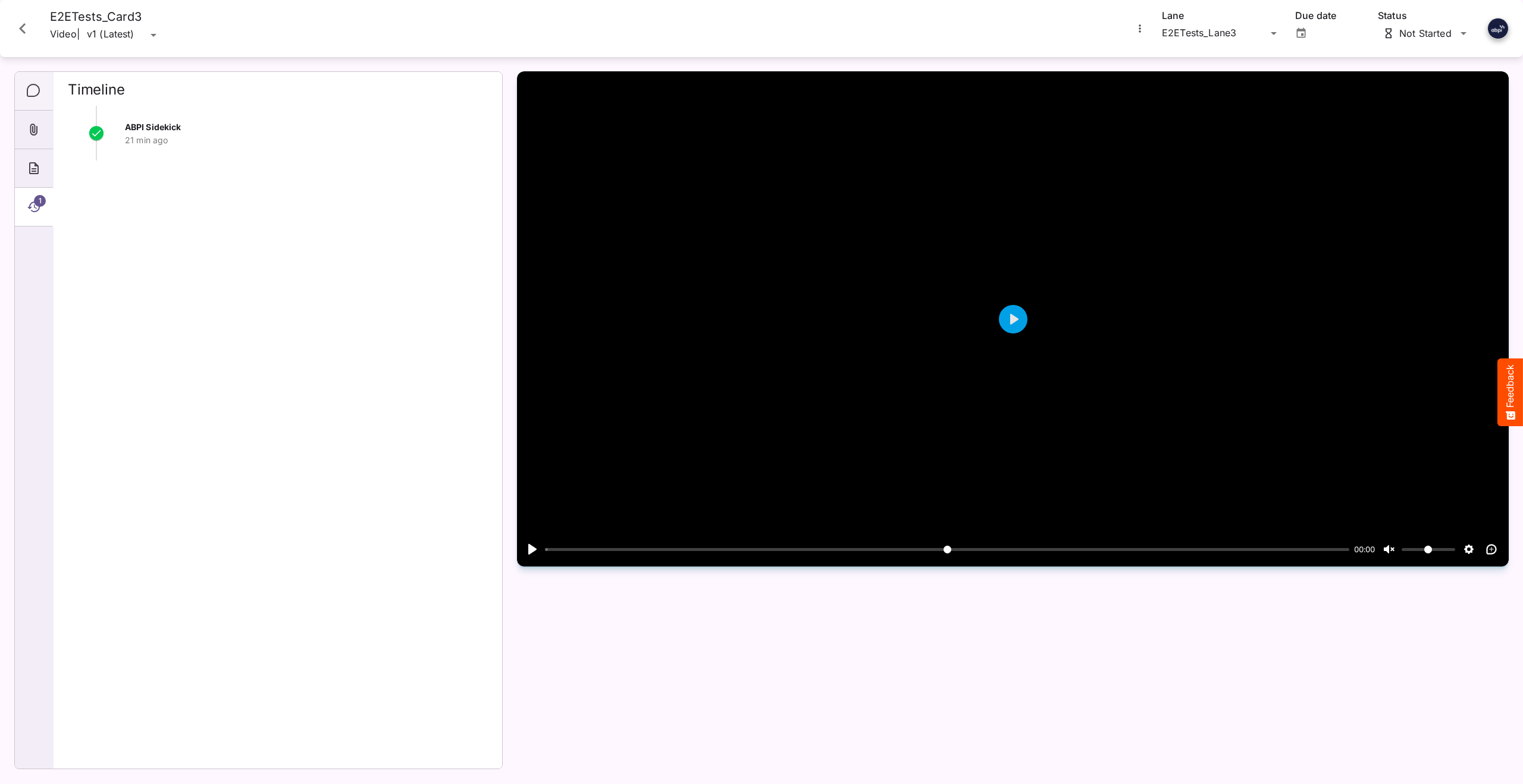
click at [29, 90] on icon "Comments" at bounding box center [33, 91] width 14 height 14
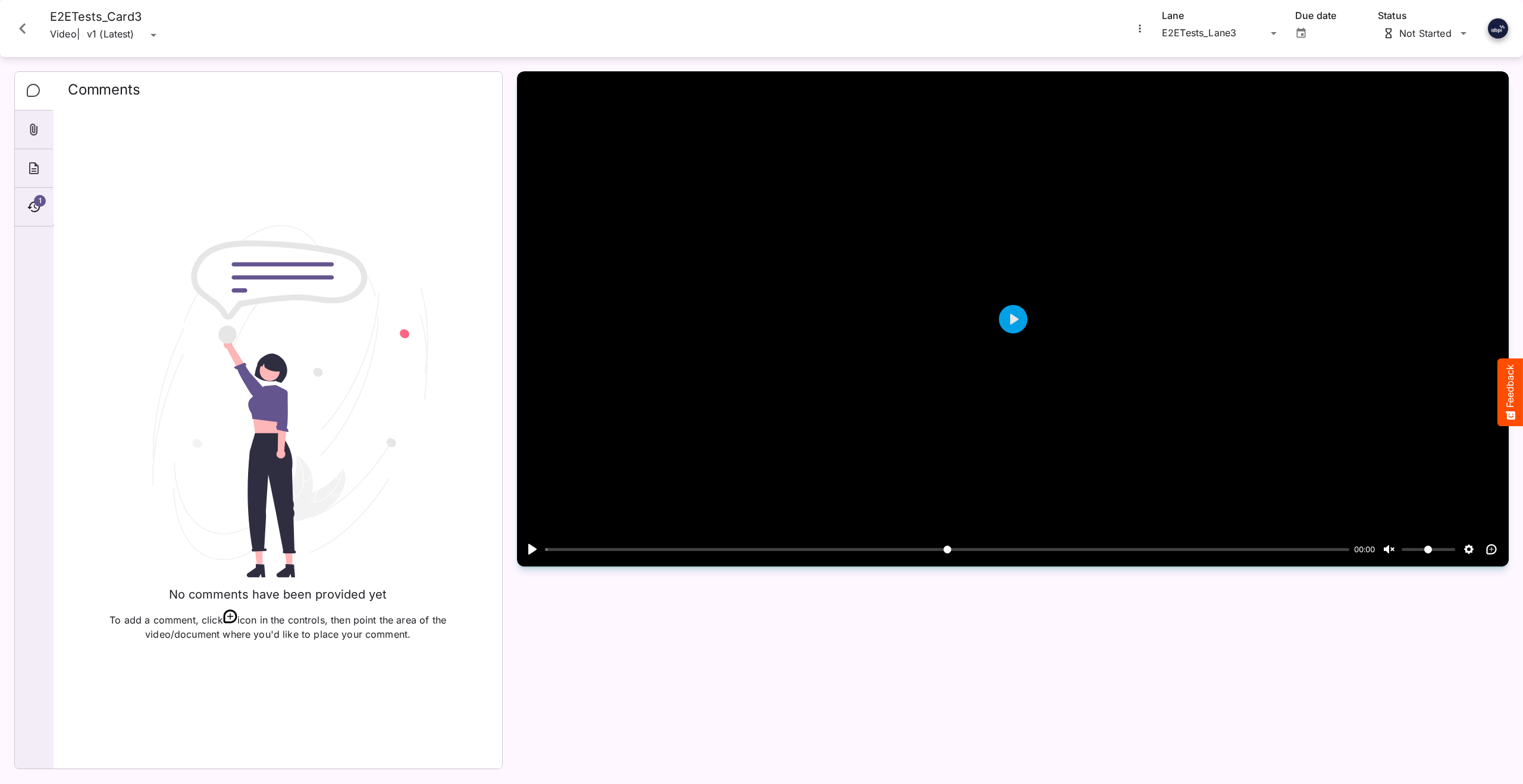
click at [16, 26] on icon "Close card" at bounding box center [23, 29] width 21 height 21
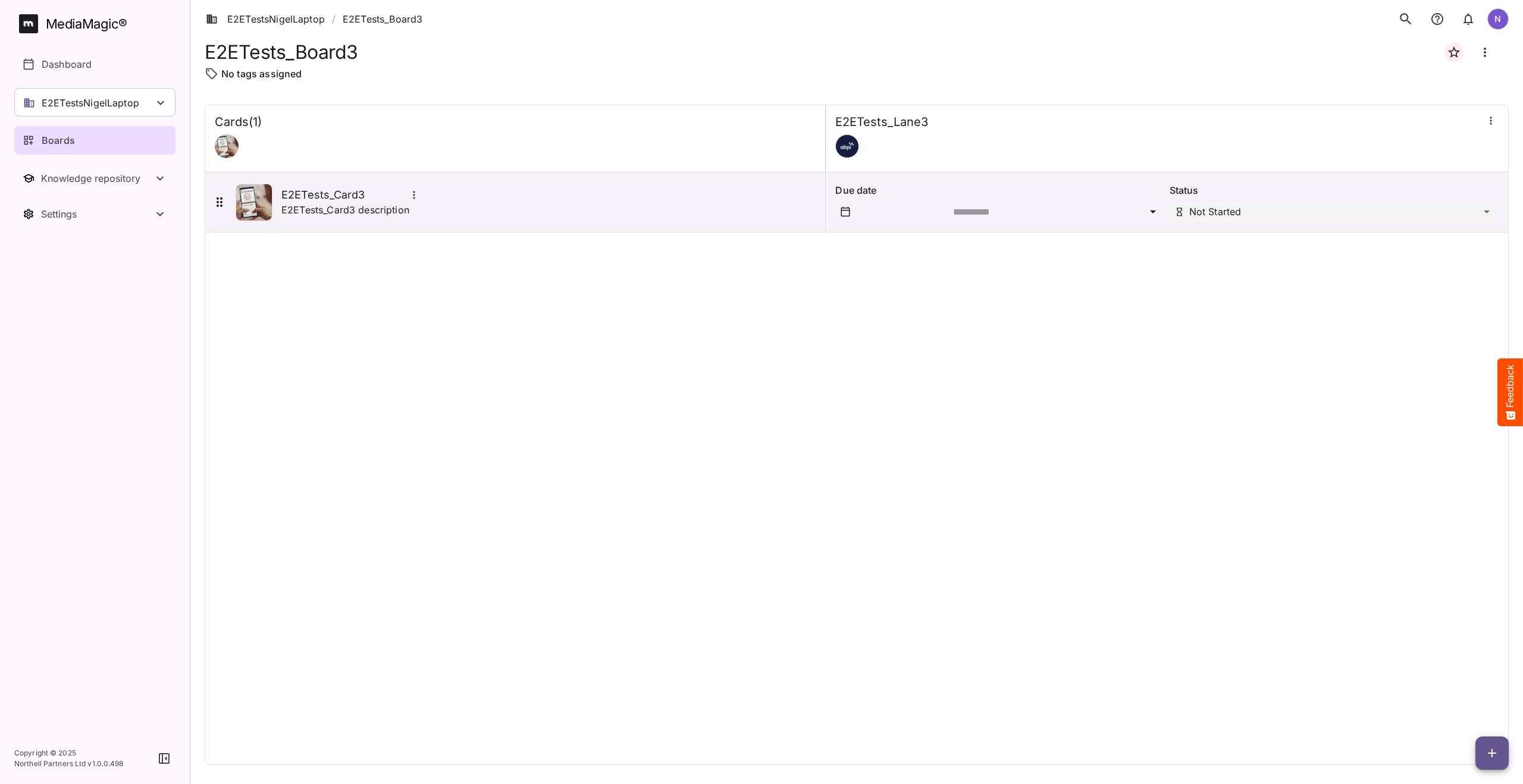
click at [60, 144] on p "Boards" at bounding box center [58, 140] width 33 height 14
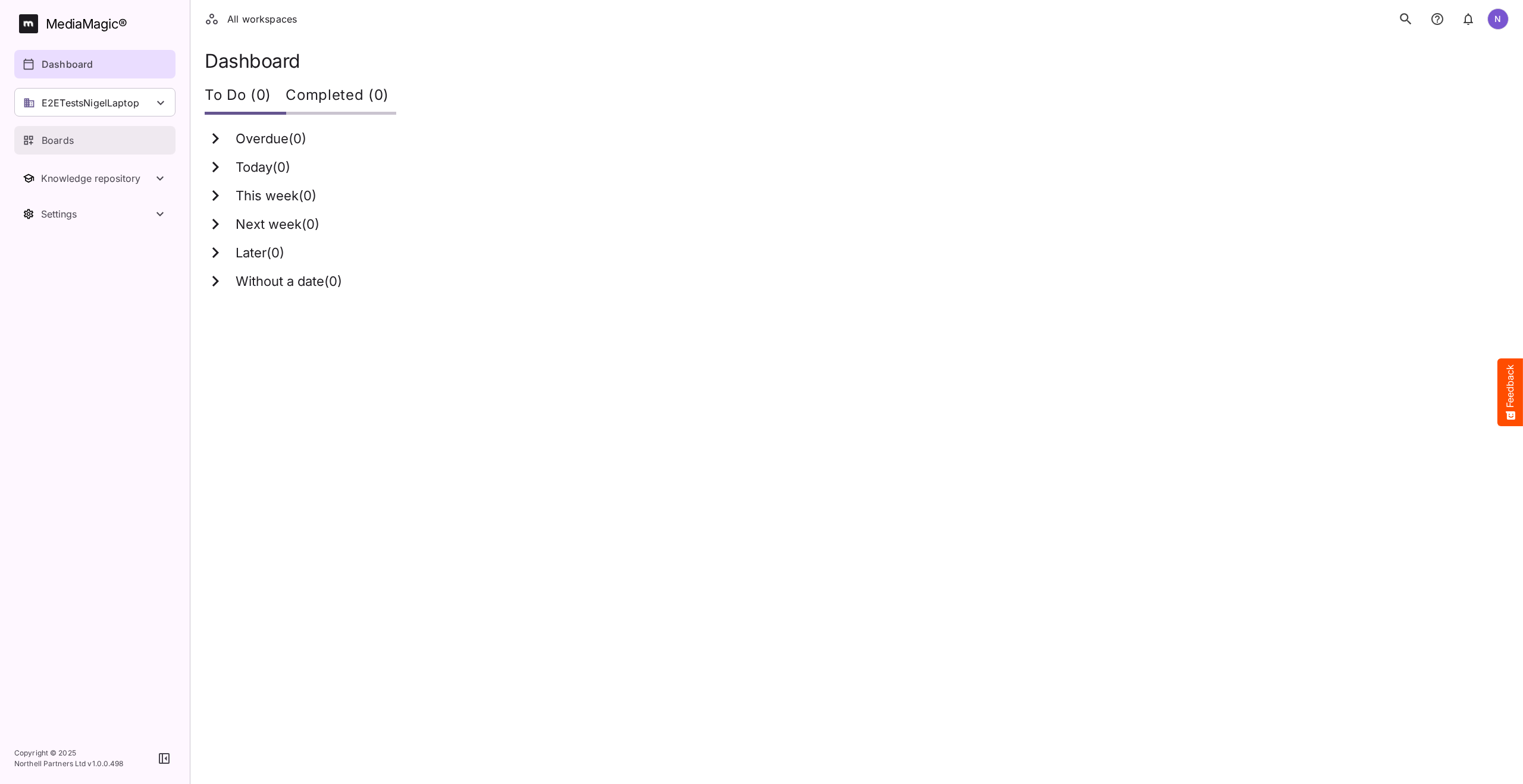
click at [79, 145] on div "Boards" at bounding box center [96, 140] width 145 height 14
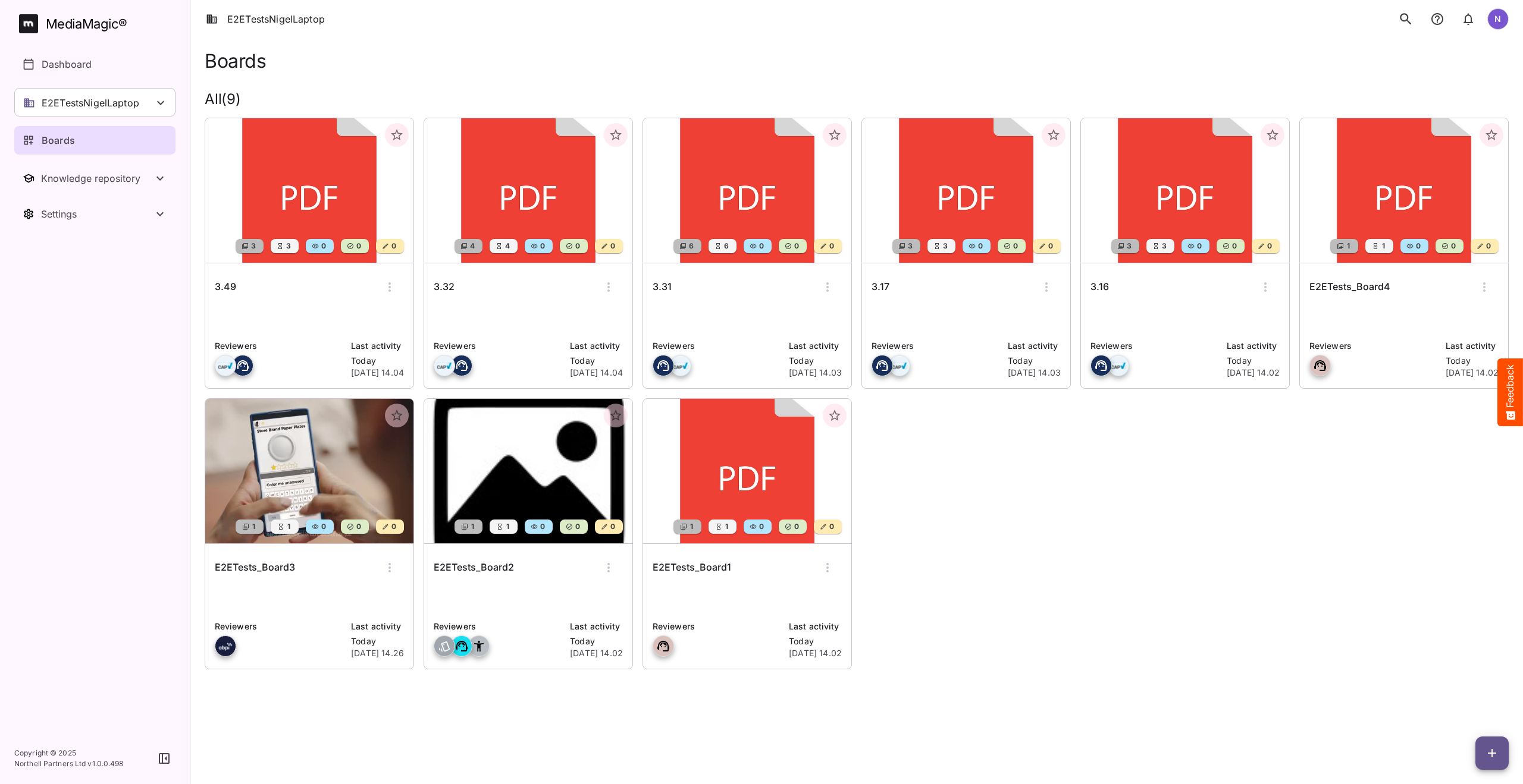
click at [226, 288] on h6 "3.49" at bounding box center [226, 287] width 21 height 16
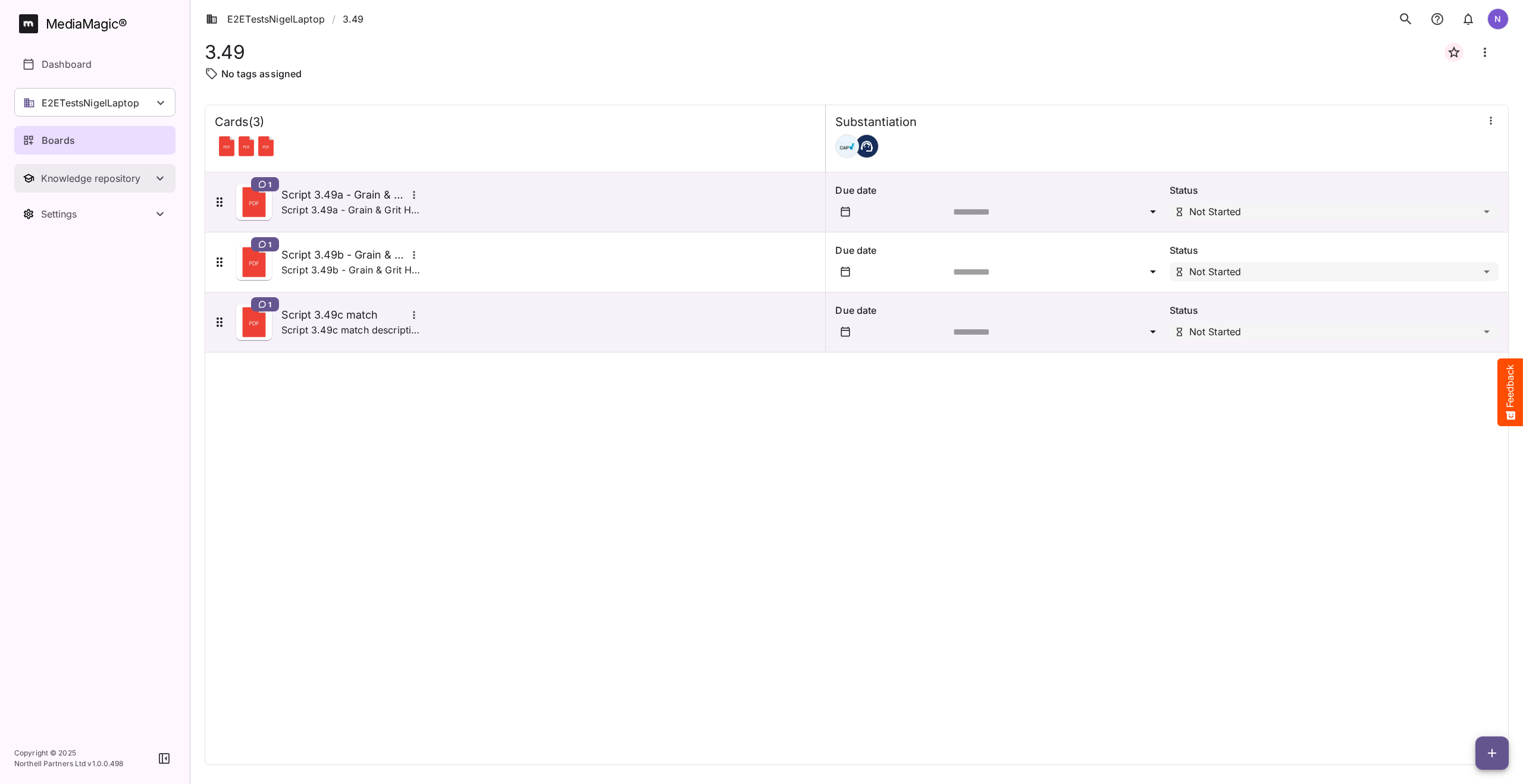
click at [125, 185] on button "Knowledge repository" at bounding box center [94, 178] width 161 height 29
click at [69, 243] on p "Substantiation" at bounding box center [74, 242] width 65 height 14
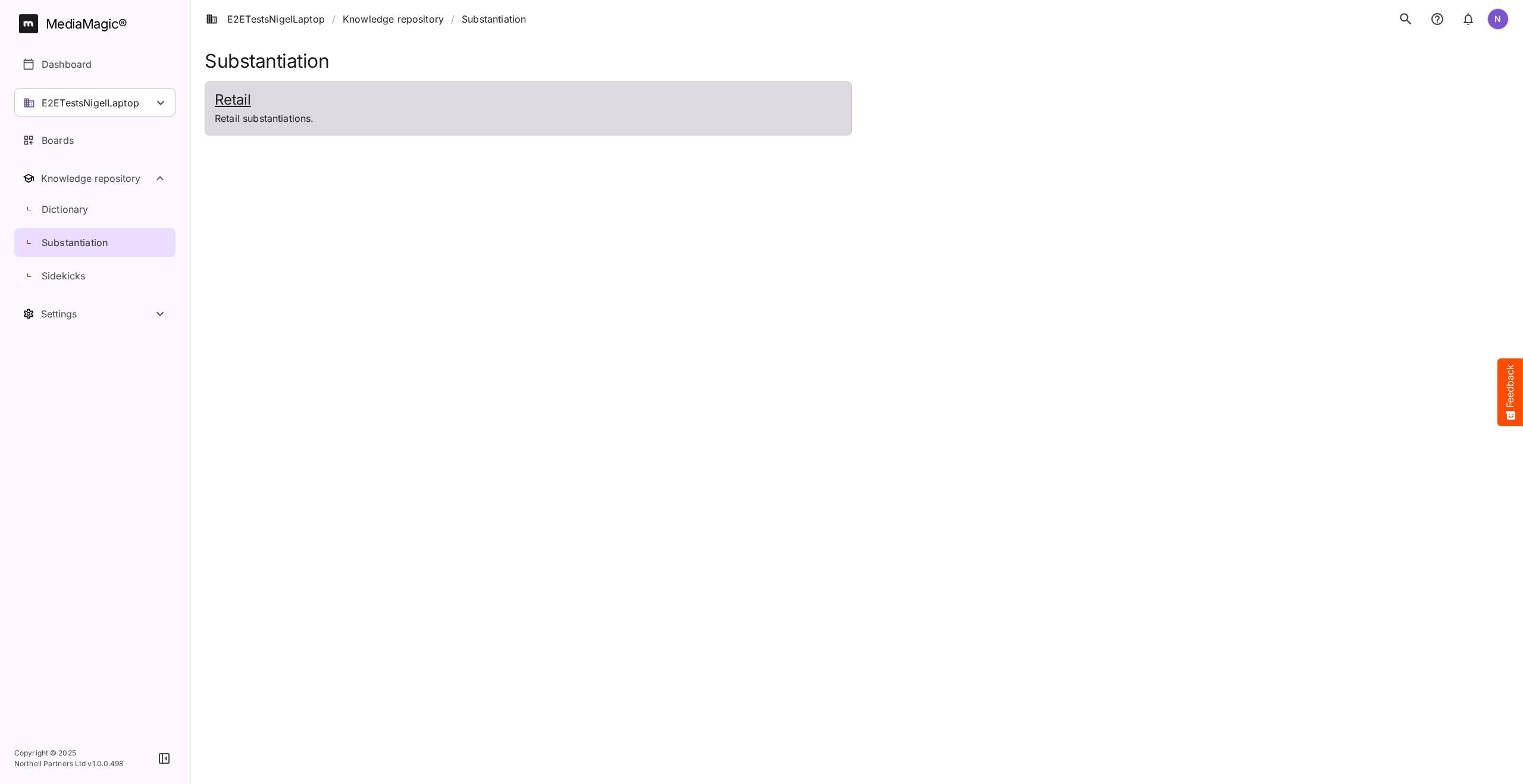
click at [227, 96] on h2 "Retail" at bounding box center [528, 100] width 627 height 17
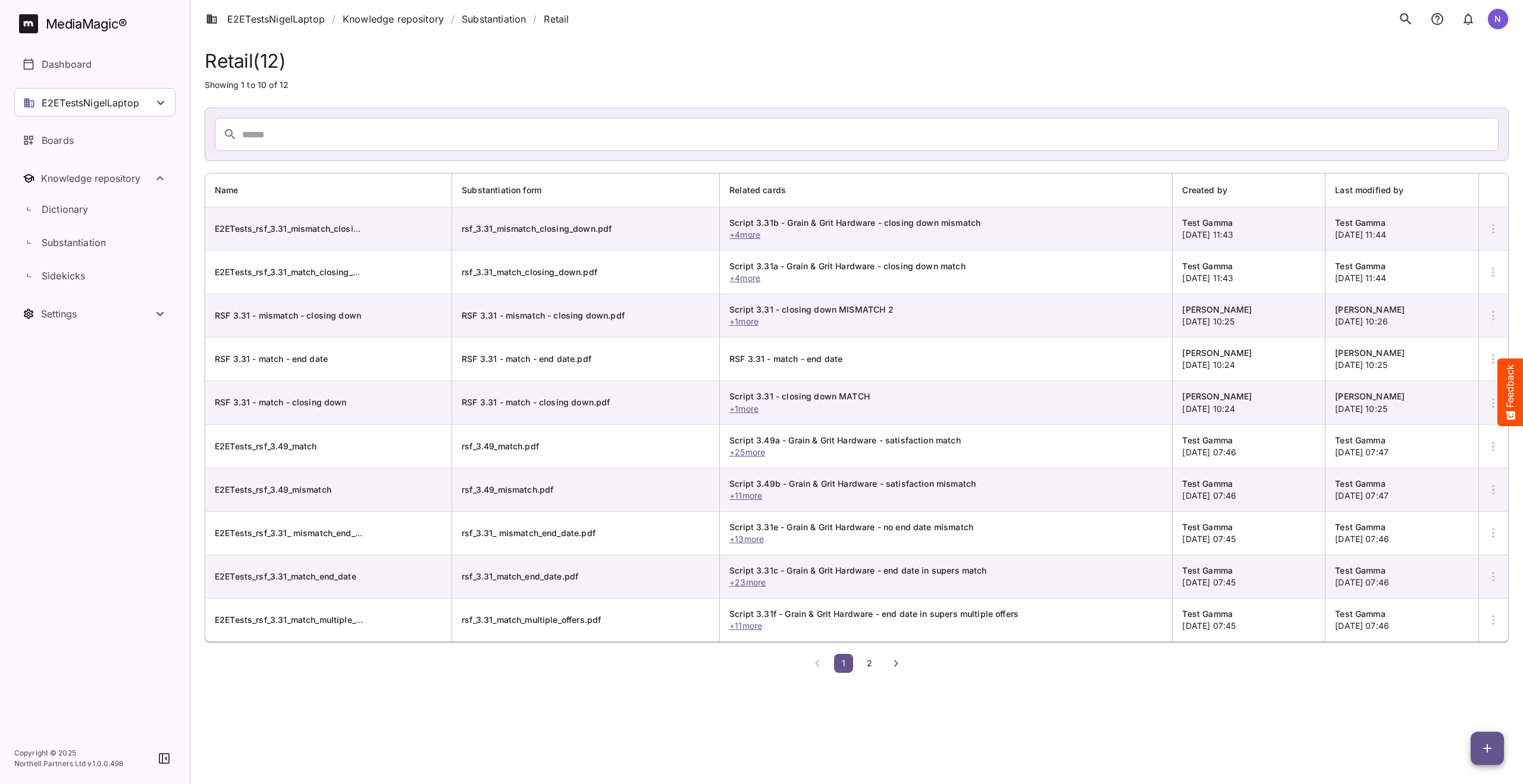
click at [1494, 228] on icon "button" at bounding box center [1493, 229] width 2 height 10
click at [1427, 265] on p "View Substantiation" at bounding box center [1444, 264] width 96 height 14
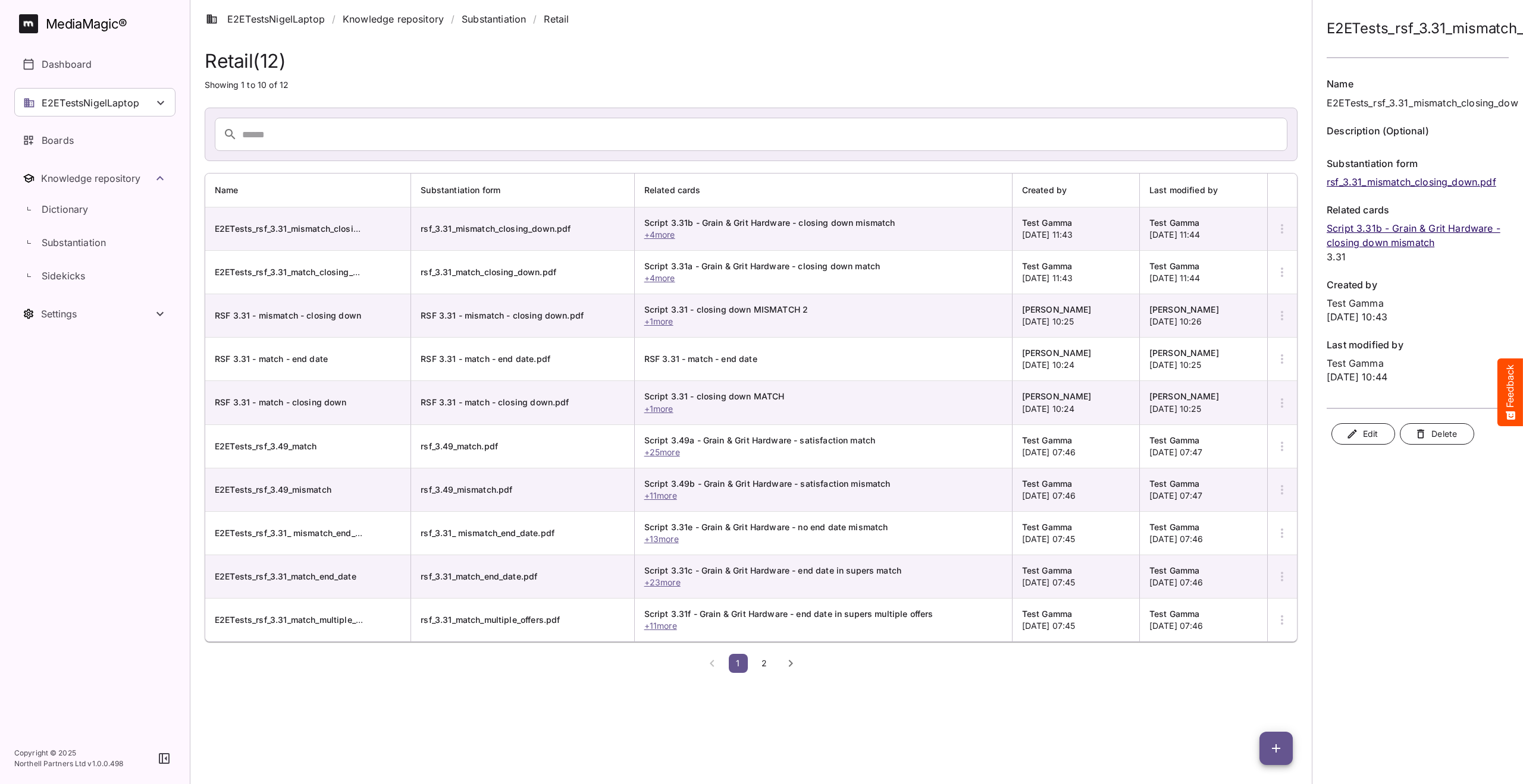
click at [1378, 229] on p "Script 3.31b - Grain & Grit Hardware - closing down mismatch" at bounding box center [1418, 235] width 182 height 29
click at [1375, 240] on p "Script 3.31b - Grain & Grit Hardware - closing down mismatch" at bounding box center [1418, 235] width 182 height 29
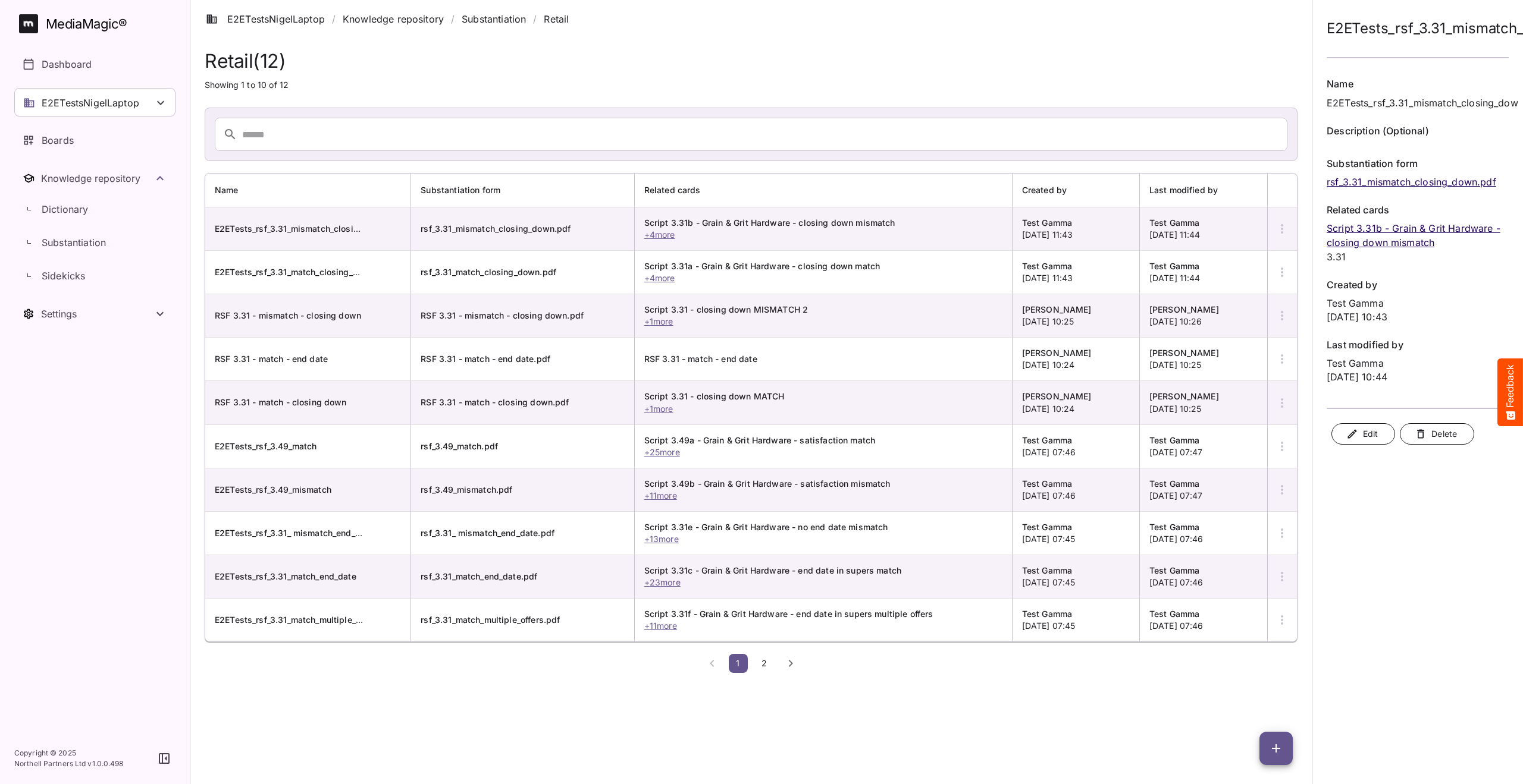
click at [1375, 240] on p "Script 3.31b - Grain & Grit Hardware - closing down mismatch" at bounding box center [1418, 235] width 182 height 29
click at [50, 142] on p "Boards" at bounding box center [57, 140] width 32 height 14
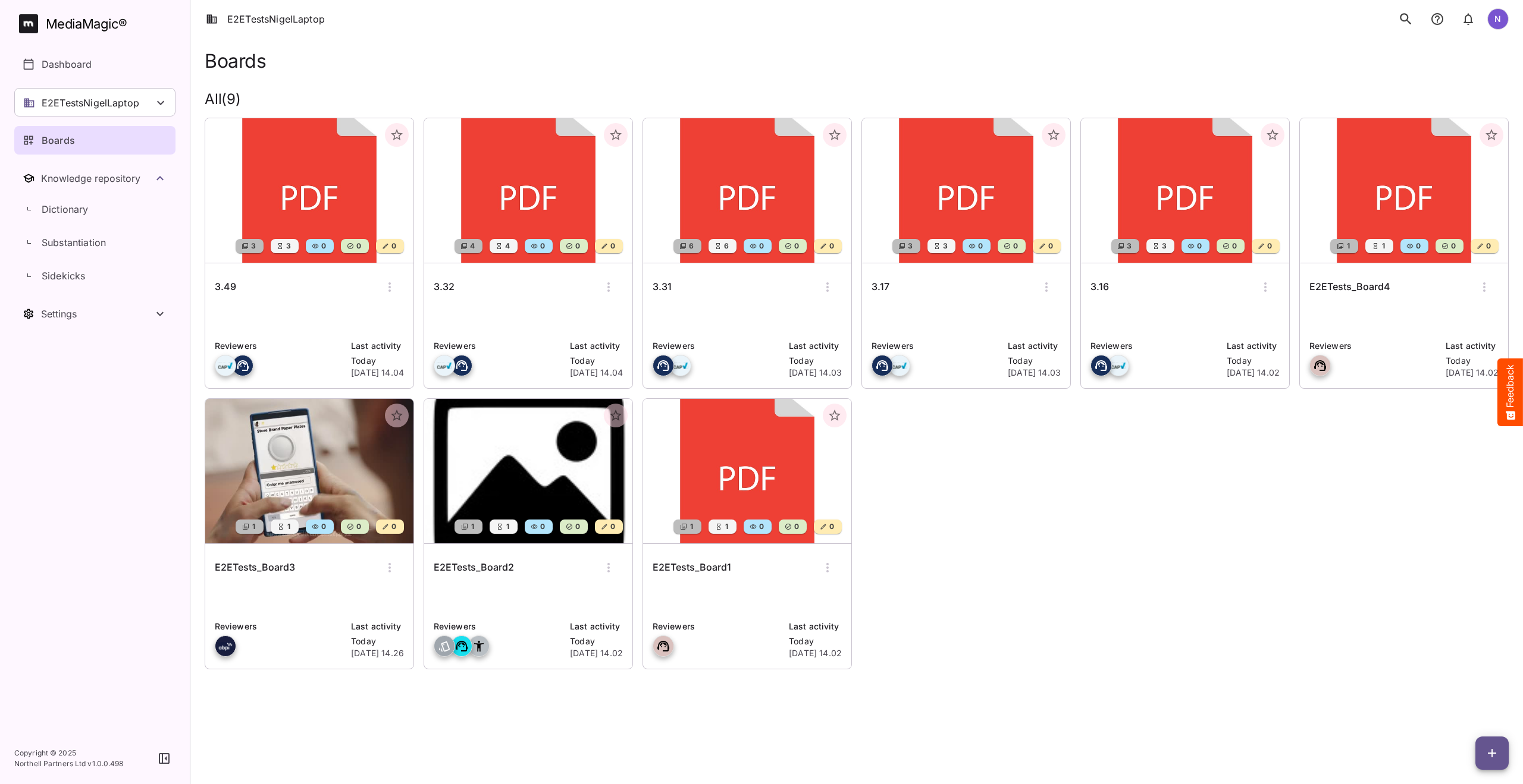
click at [225, 287] on h6 "3.49" at bounding box center [226, 287] width 21 height 16
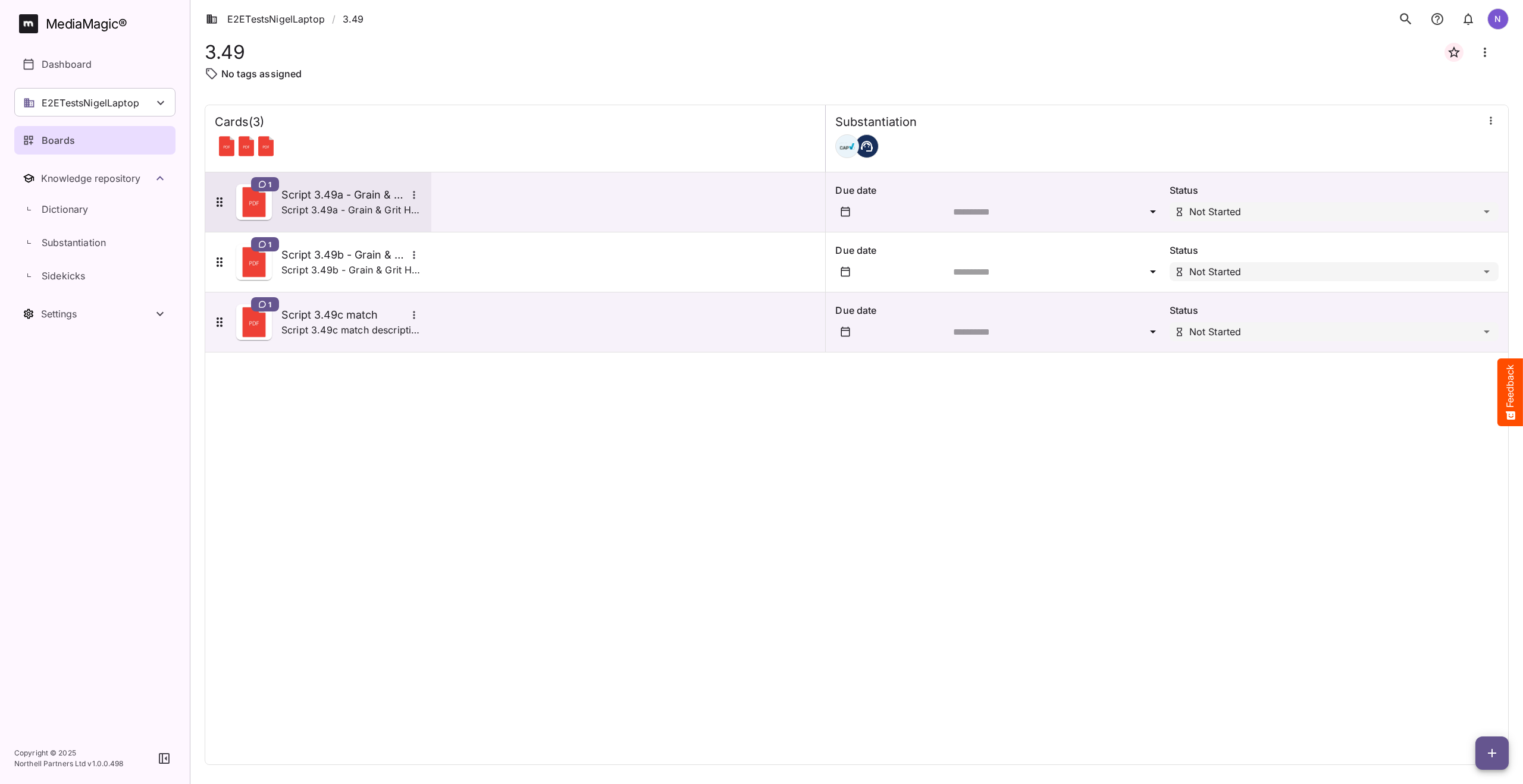
click at [306, 202] on div "Script 3.49a - Grain & Grit Hardware - satisfaction match" at bounding box center [351, 194] width 141 height 16
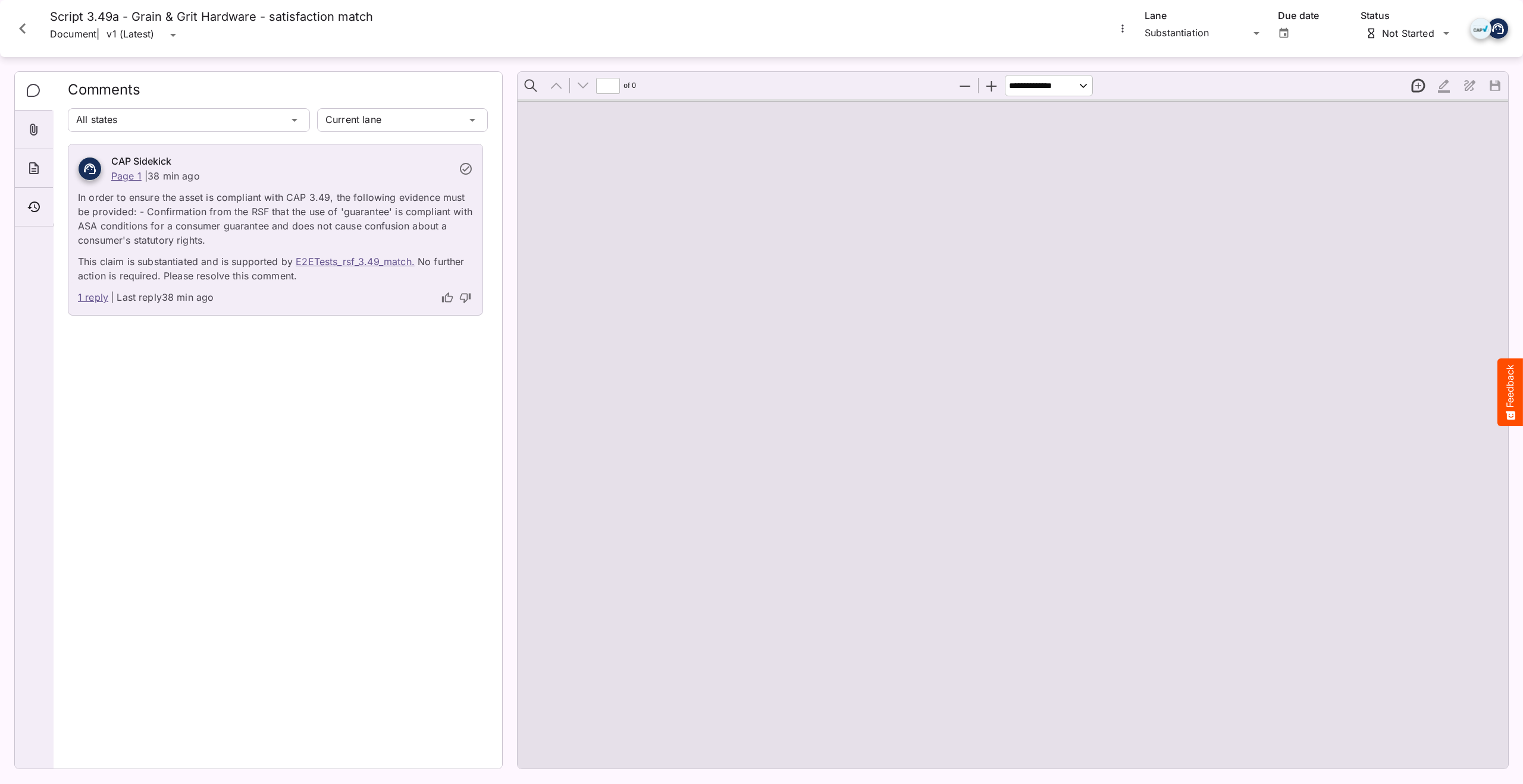
type input "*"
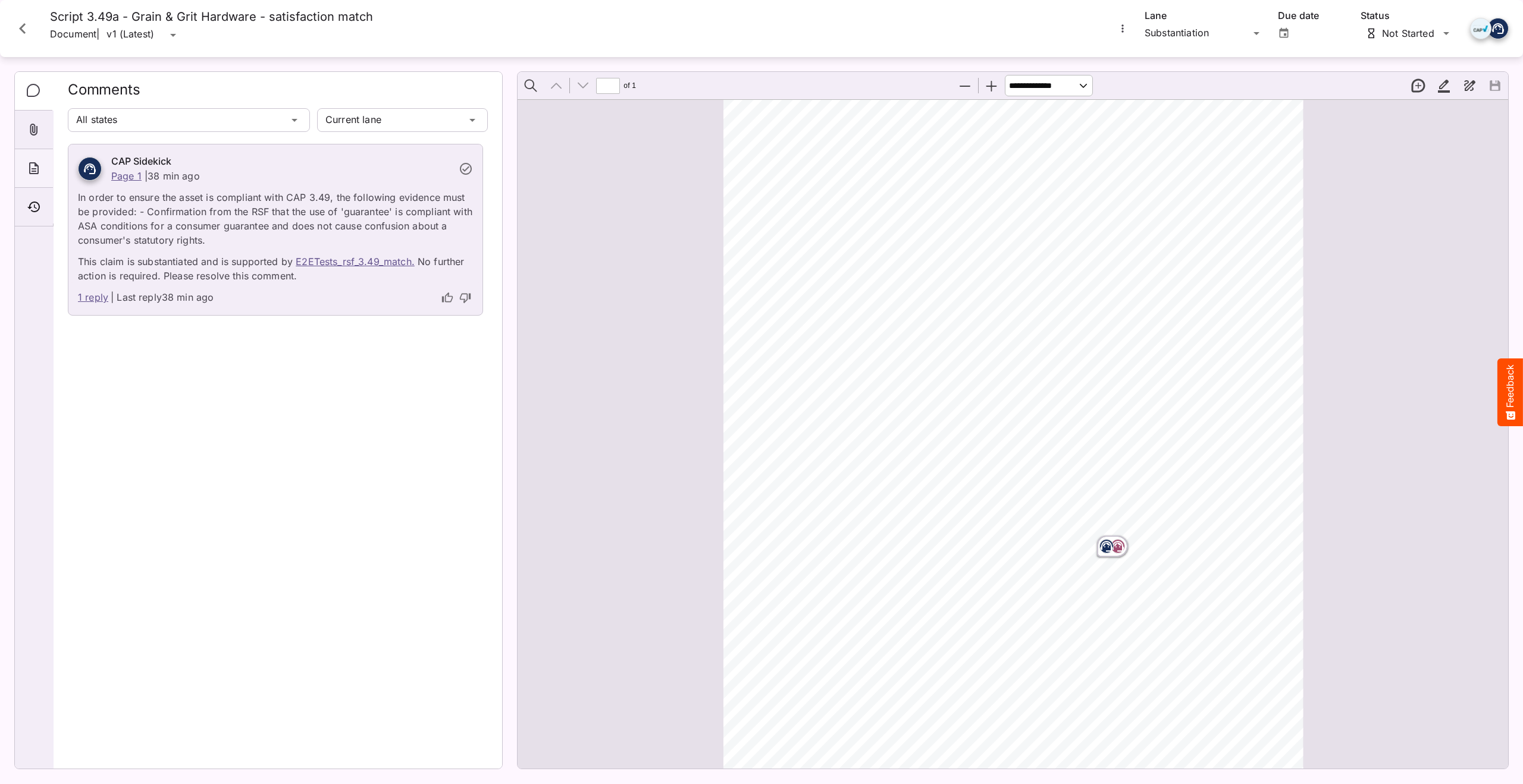
click at [38, 168] on icon "About" at bounding box center [34, 168] width 10 height 12
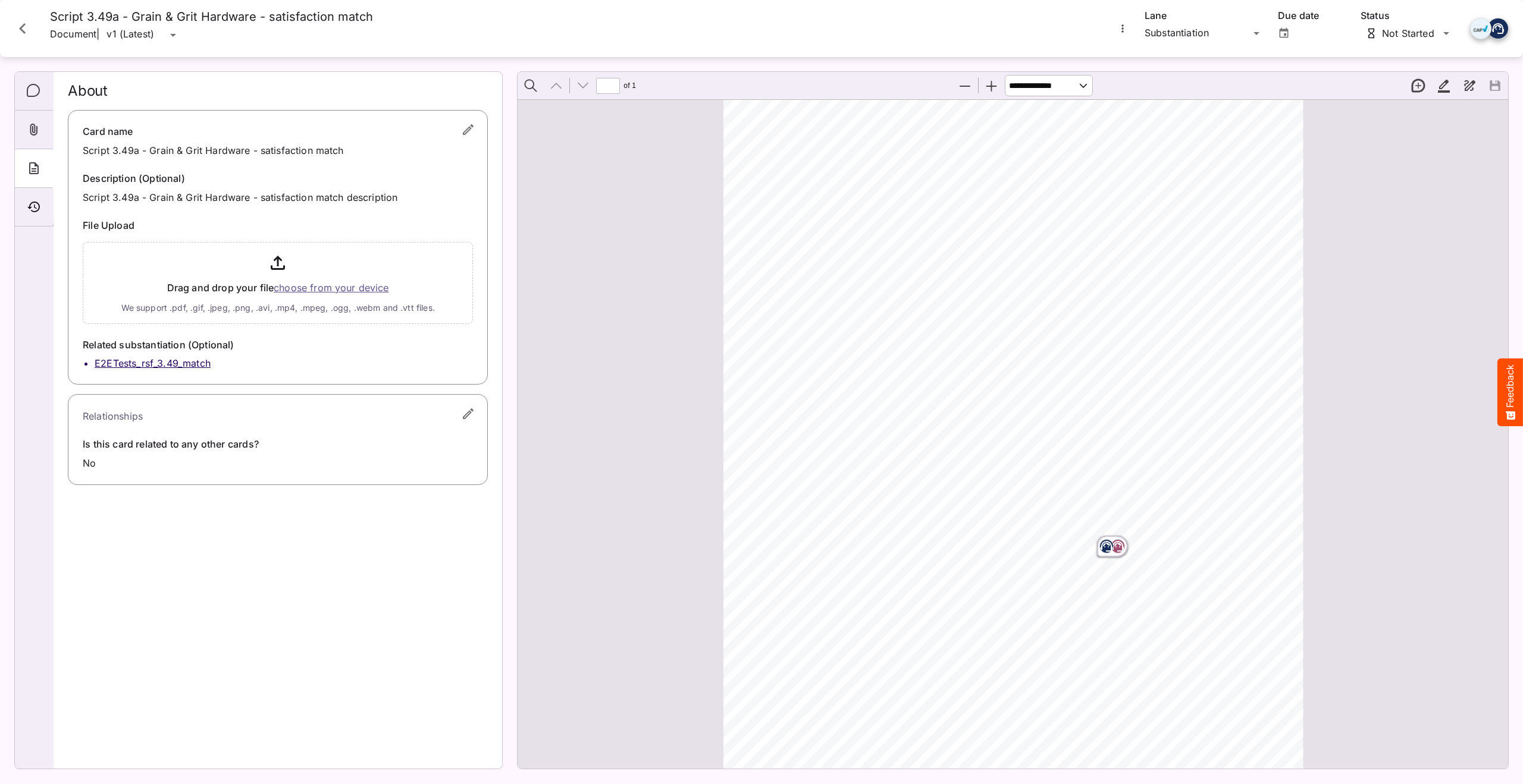
click at [144, 363] on li "E2ETests_rsf_3.49_match" at bounding box center [284, 363] width 378 height 14
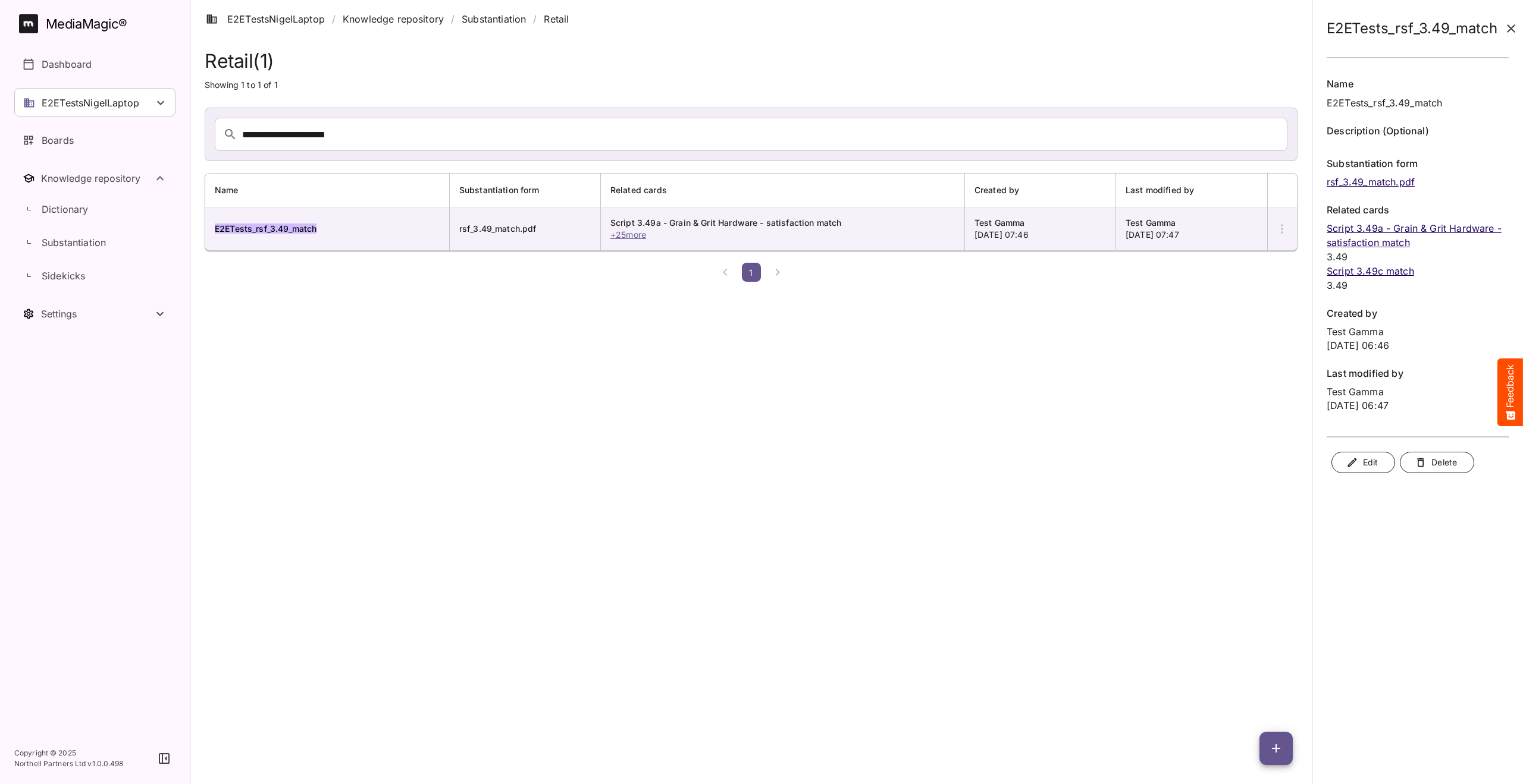
click at [1397, 233] on p "Script 3.49a - Grain & Grit Hardware - satisfaction match" at bounding box center [1418, 235] width 182 height 29
click at [1388, 274] on p "Script 3.49c match" at bounding box center [1418, 270] width 182 height 14
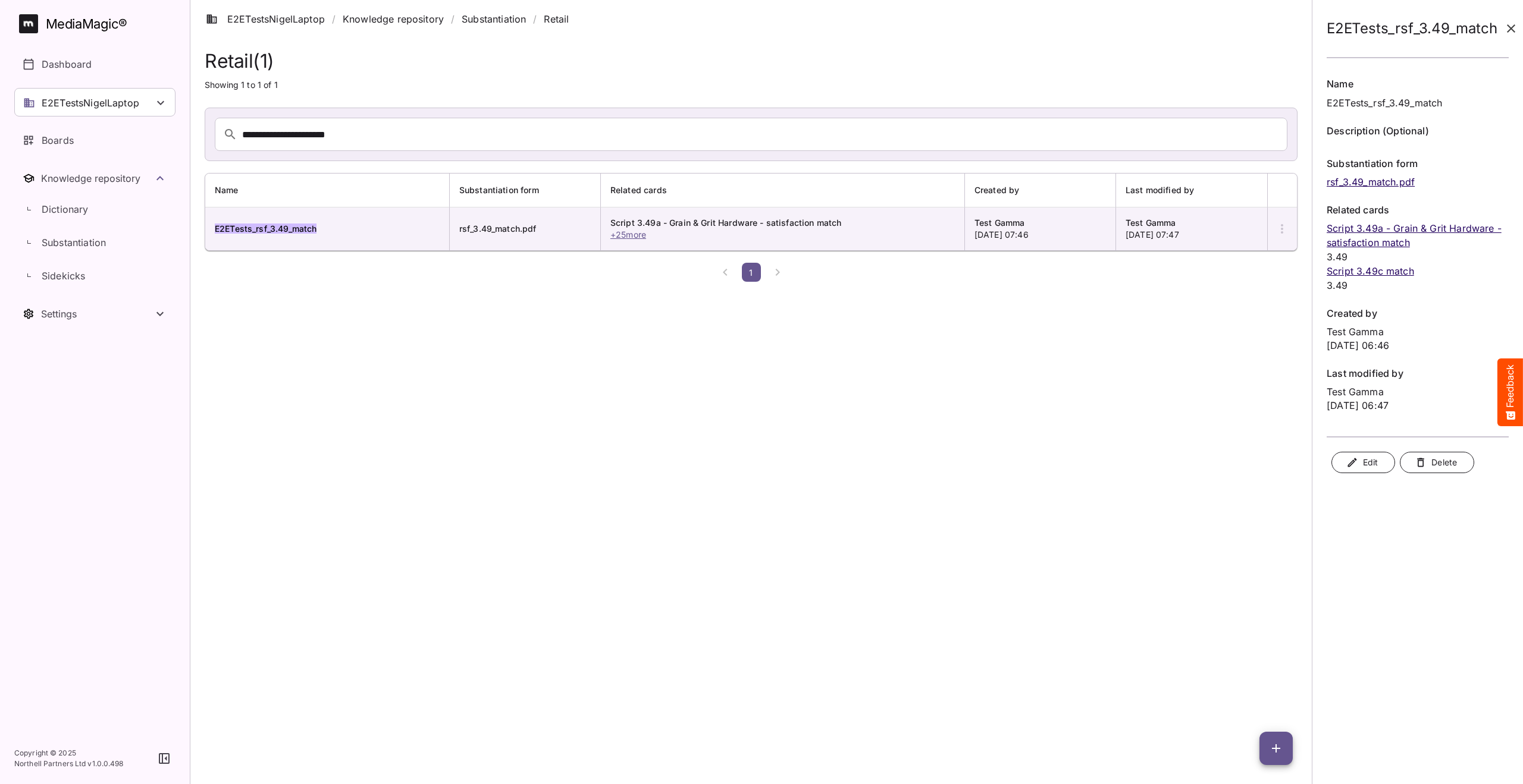
click at [1388, 272] on p "Script 3.49c match" at bounding box center [1418, 270] width 182 height 14
click at [1387, 229] on p "Script 3.49a - Grain & Grit Hardware - satisfaction match" at bounding box center [1418, 235] width 182 height 29
